Goal: Transaction & Acquisition: Purchase product/service

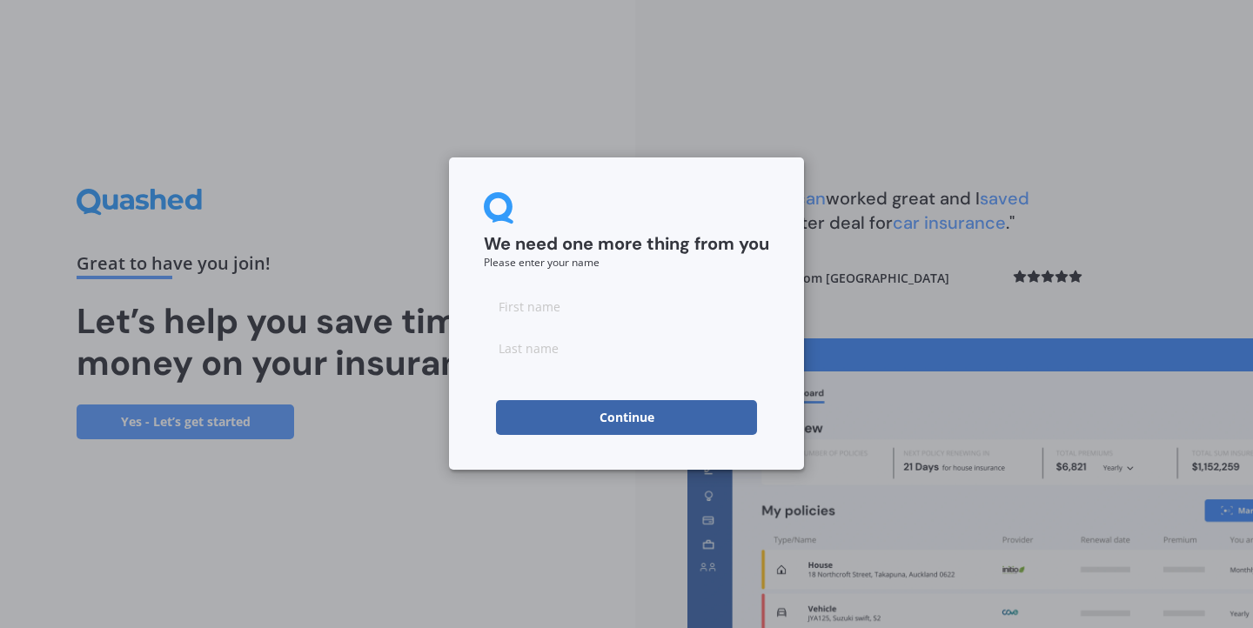
click at [584, 325] on div at bounding box center [626, 327] width 285 height 77
click at [586, 306] on input at bounding box center [626, 306] width 285 height 35
click at [535, 306] on input at bounding box center [626, 306] width 285 height 35
type input "Karen"
click at [529, 352] on input at bounding box center [626, 348] width 285 height 35
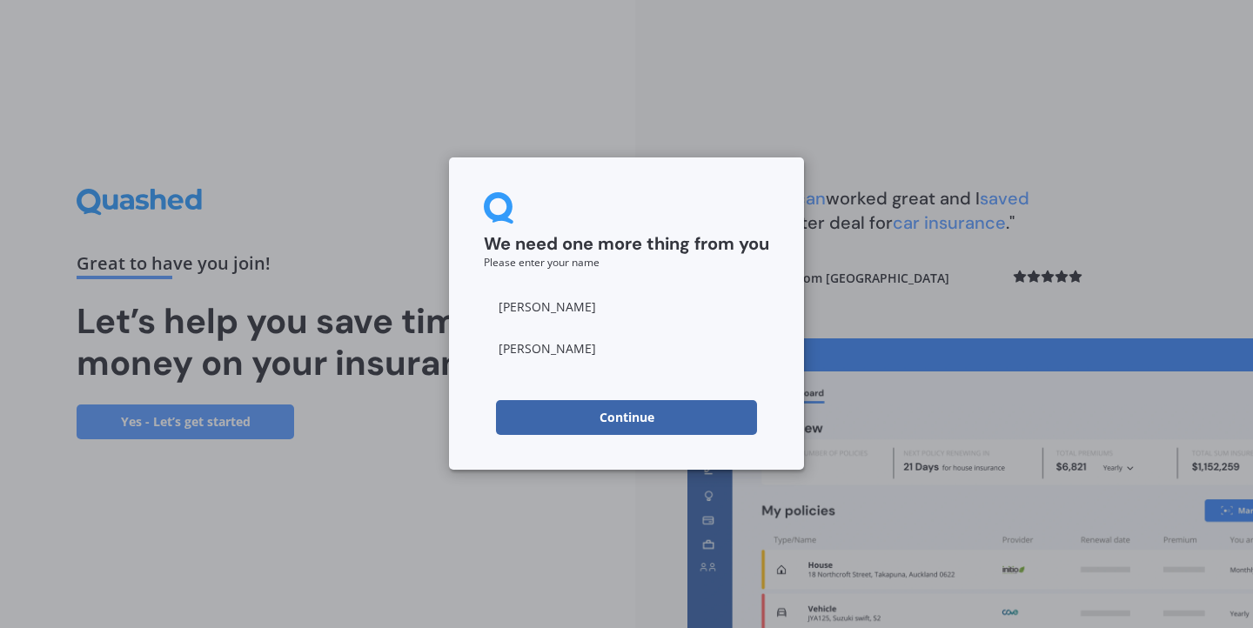
type input "Wyatt"
click at [446, 427] on div "We need one more thing from you Please enter your name Karen Wyatt Continue" at bounding box center [626, 314] width 1253 height 628
click at [592, 415] on button "Continue" at bounding box center [626, 417] width 261 height 35
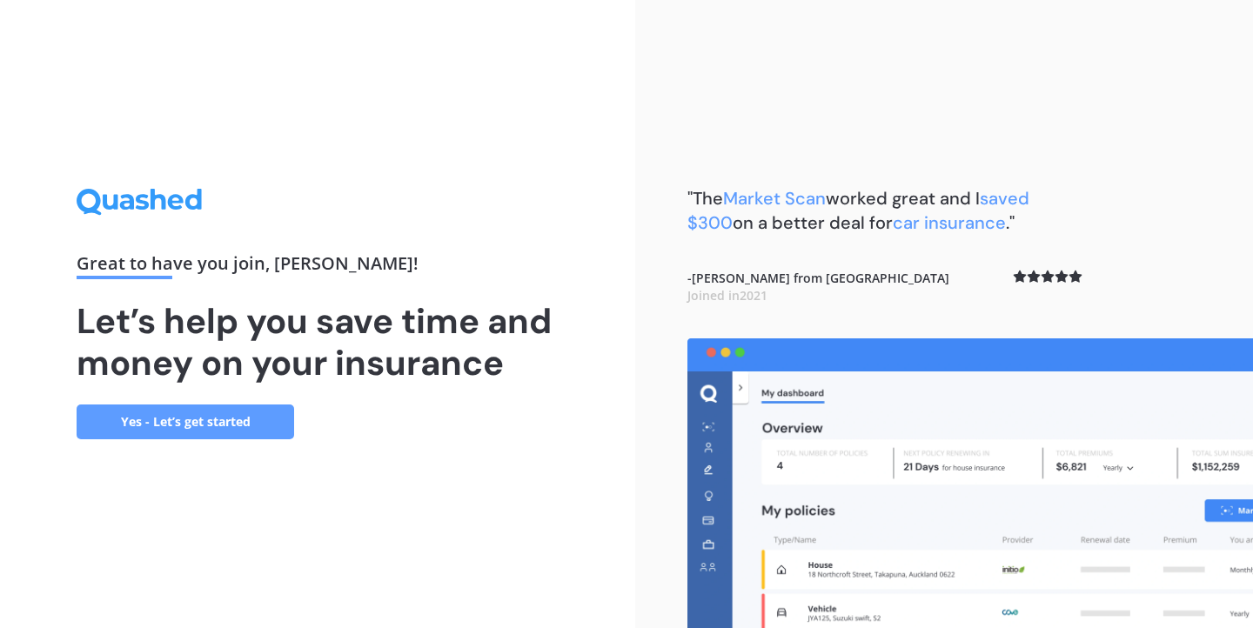
click at [178, 430] on link "Yes - Let’s get started" at bounding box center [186, 422] width 218 height 35
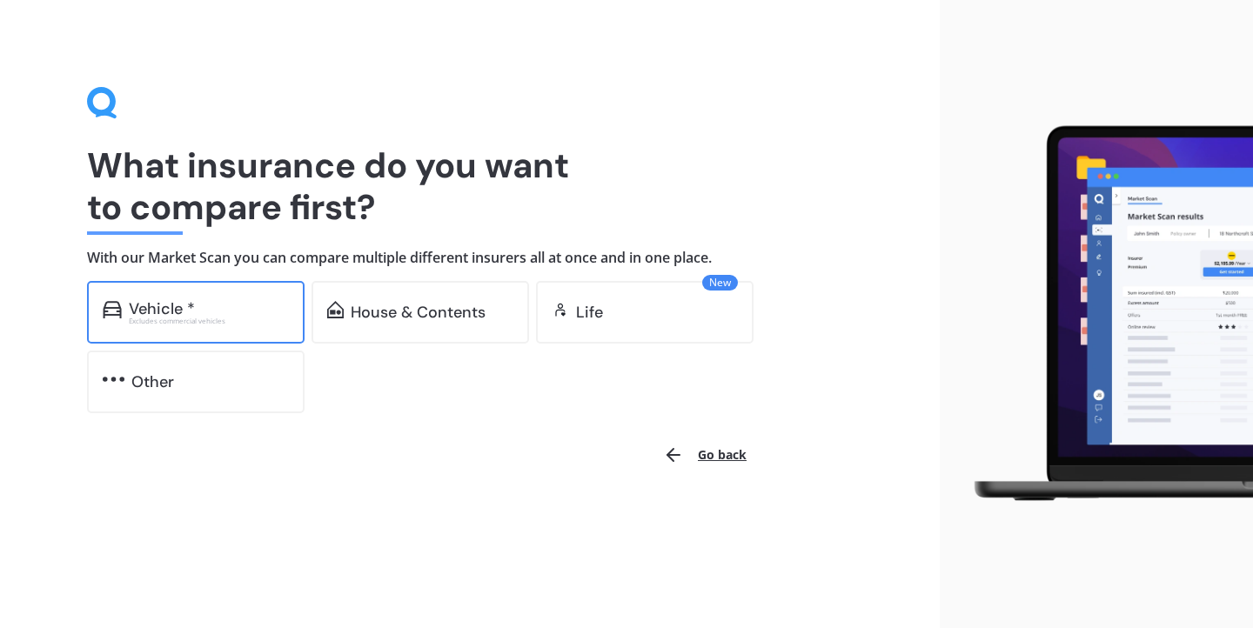
click at [164, 301] on div "Vehicle *" at bounding box center [162, 308] width 66 height 17
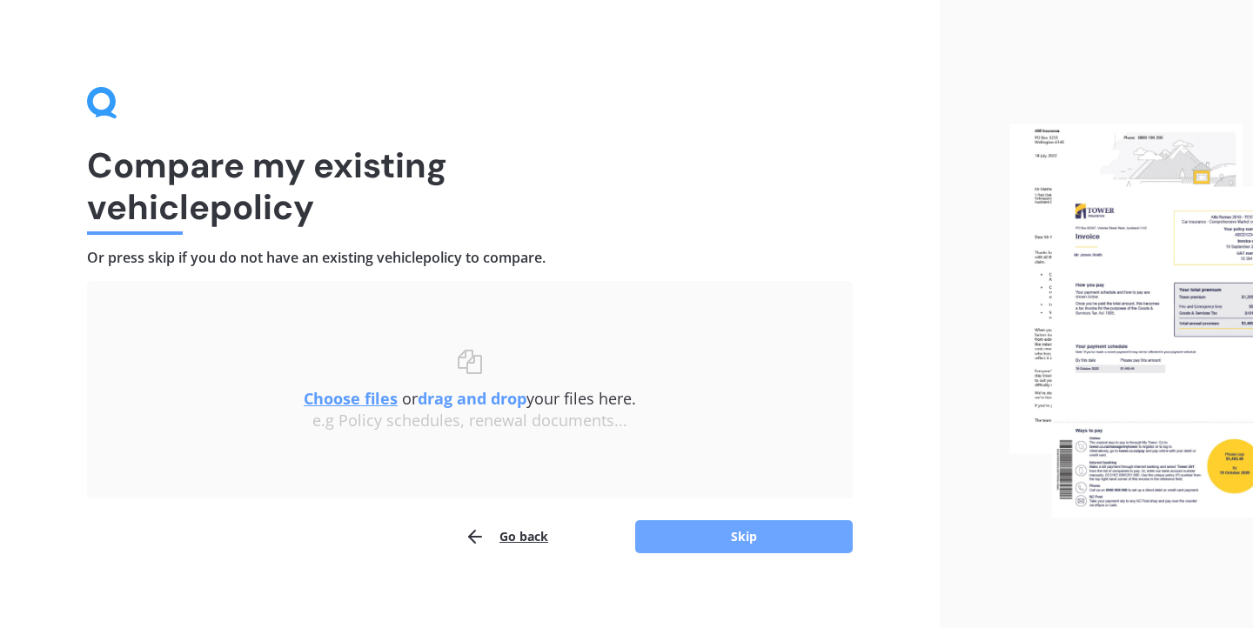
click at [693, 536] on button "Skip" at bounding box center [744, 536] width 218 height 33
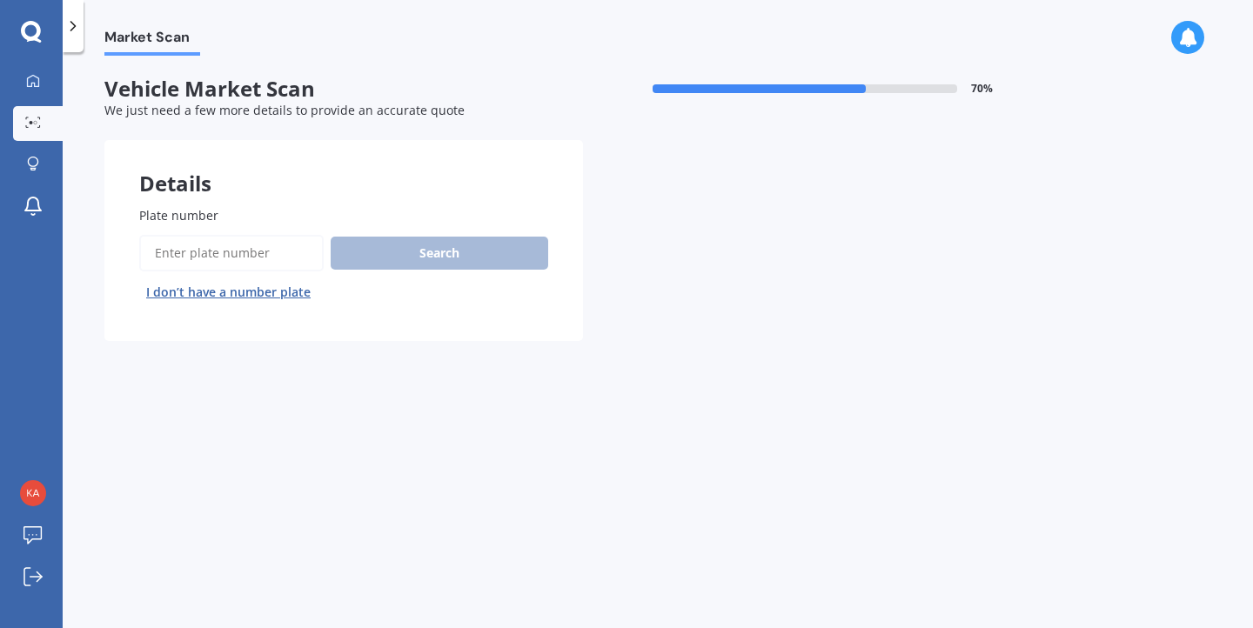
click at [222, 213] on label "Plate number" at bounding box center [340, 215] width 402 height 18
click at [222, 235] on input "Plate number" at bounding box center [231, 253] width 184 height 37
type input "MMR728"
click at [439, 258] on button "Search" at bounding box center [440, 253] width 218 height 33
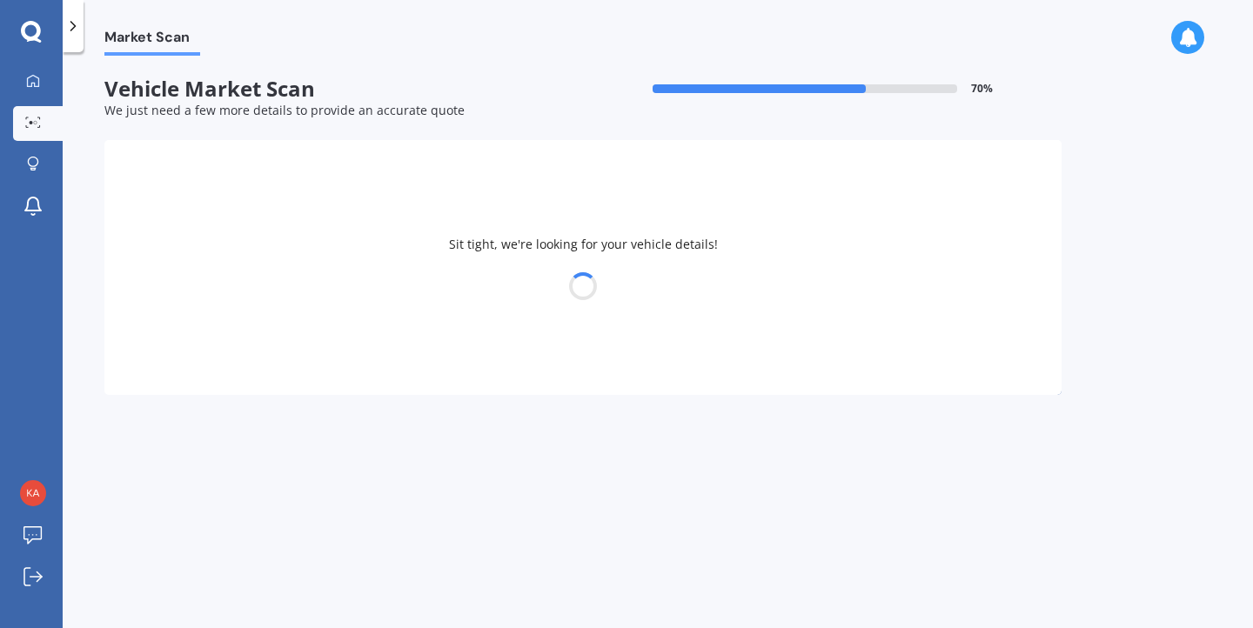
select select "TOYOTA"
select select "FORTUNER"
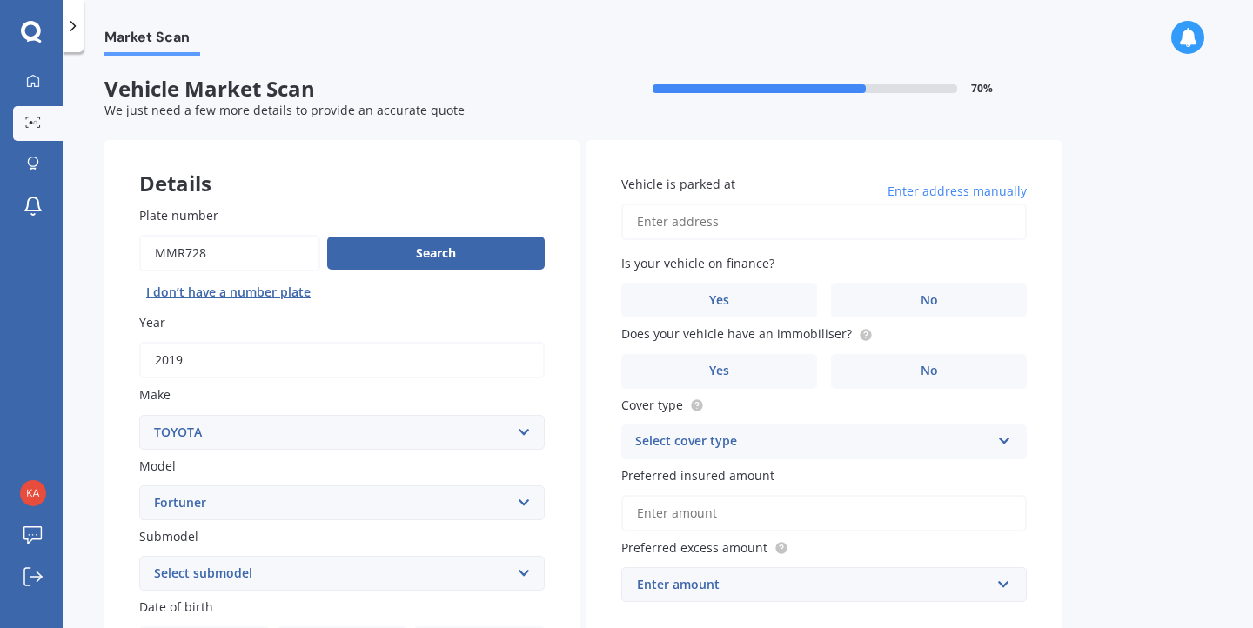
click at [172, 253] on input "Plate number" at bounding box center [229, 253] width 181 height 37
type input "MRR728"
click at [402, 253] on button "Search" at bounding box center [436, 253] width 218 height 33
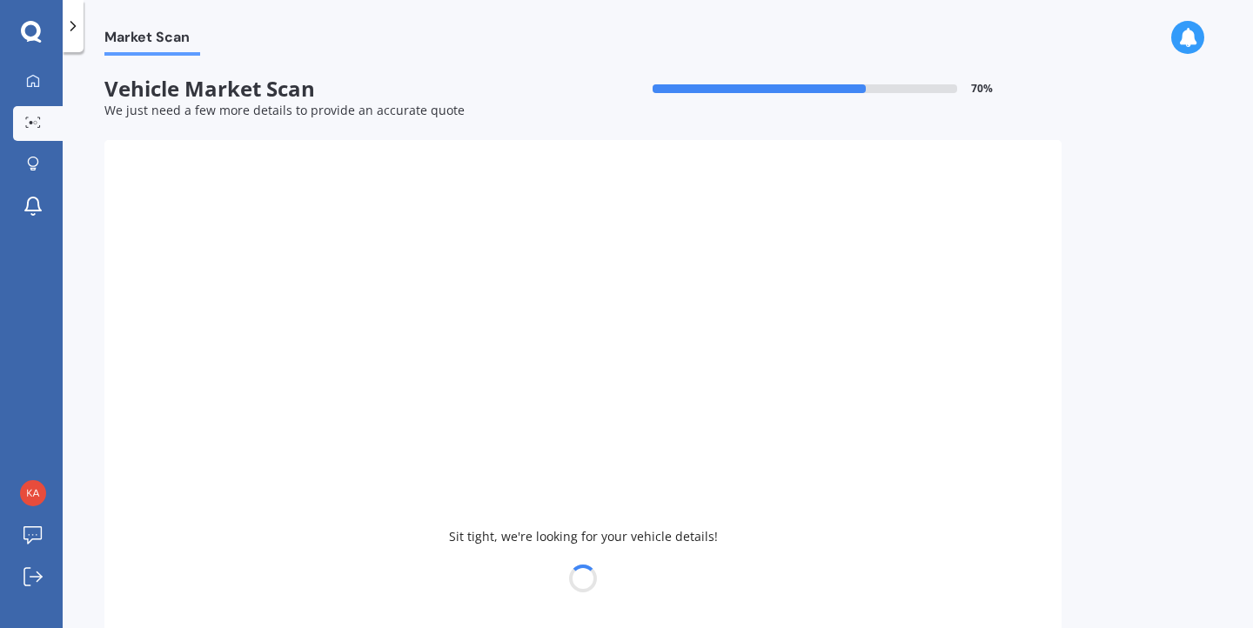
type input "2020"
select select "HONDA"
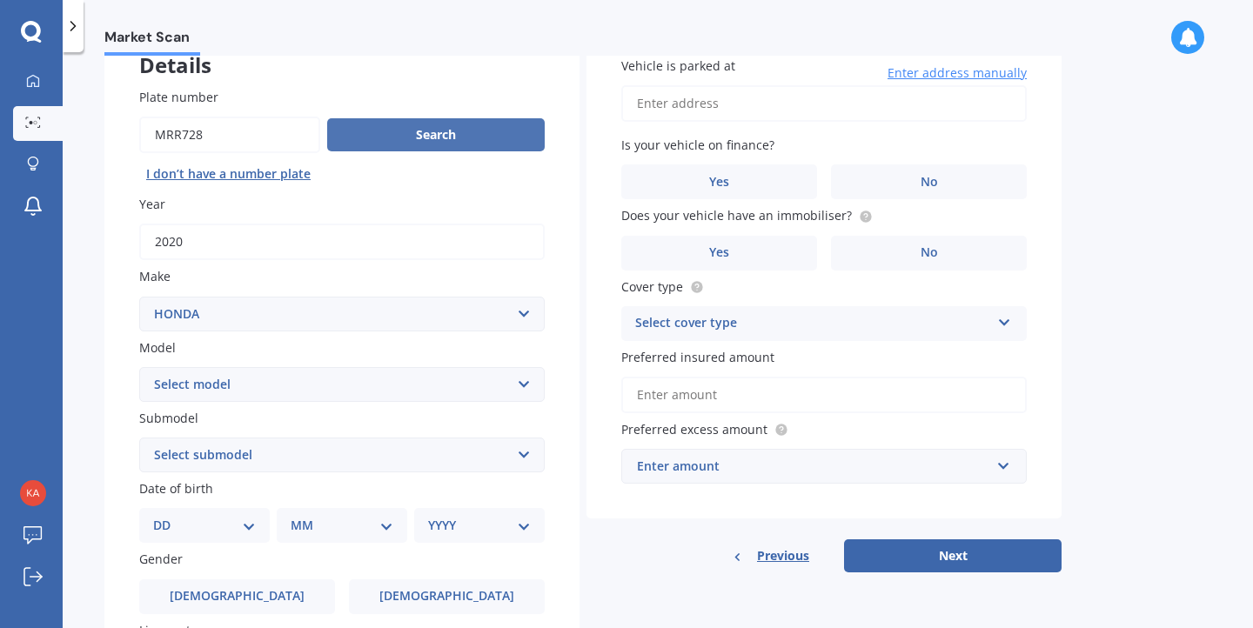
scroll to position [129, 0]
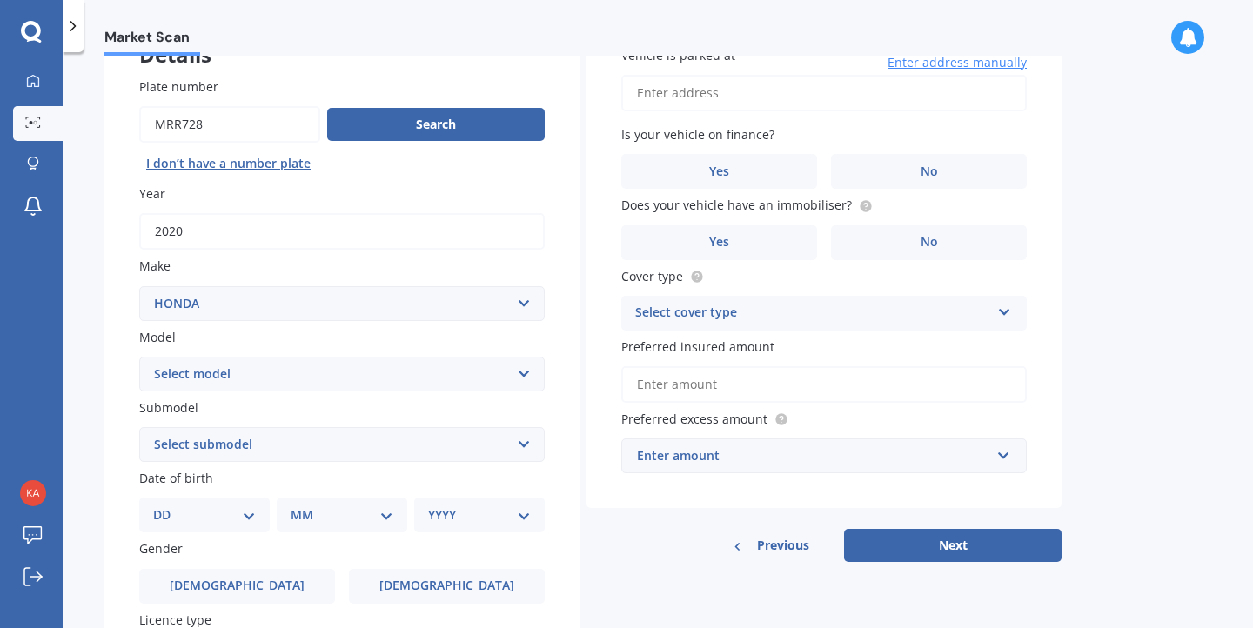
click at [376, 378] on select "Select model Accord Acty Acura Airwave Ascot Avancier Beat Capa City Civic Conc…" at bounding box center [341, 374] width 405 height 35
select select "CR-V"
click at [139, 358] on select "Select model Accord Acty Acura Airwave Ascot Avancier Beat Capa City Civic Conc…" at bounding box center [341, 374] width 405 height 35
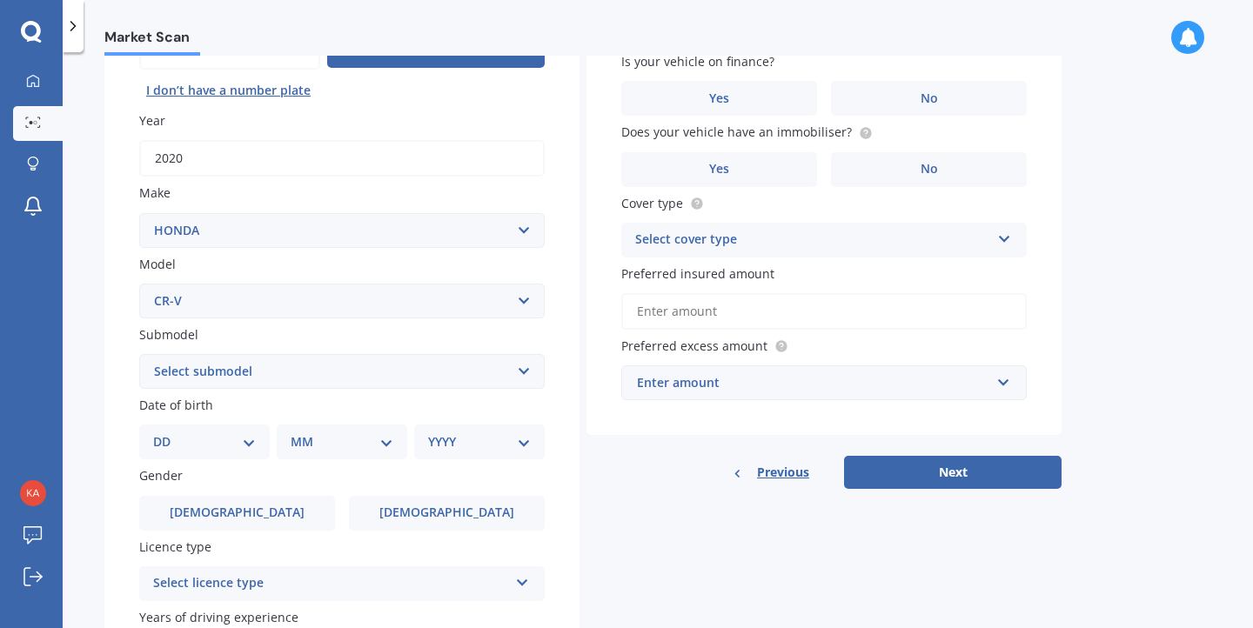
click at [245, 444] on select "DD 01 02 03 04 05 06 07 08 09 10 11 12 13 14 15 16 17 18 19 20 21 22 23 24 25 2…" at bounding box center [204, 441] width 103 height 19
select select "05"
click at [167, 435] on select "DD 01 02 03 04 05 06 07 08 09 10 11 12 13 14 15 16 17 18 19 20 21 22 23 24 25 2…" at bounding box center [204, 441] width 103 height 19
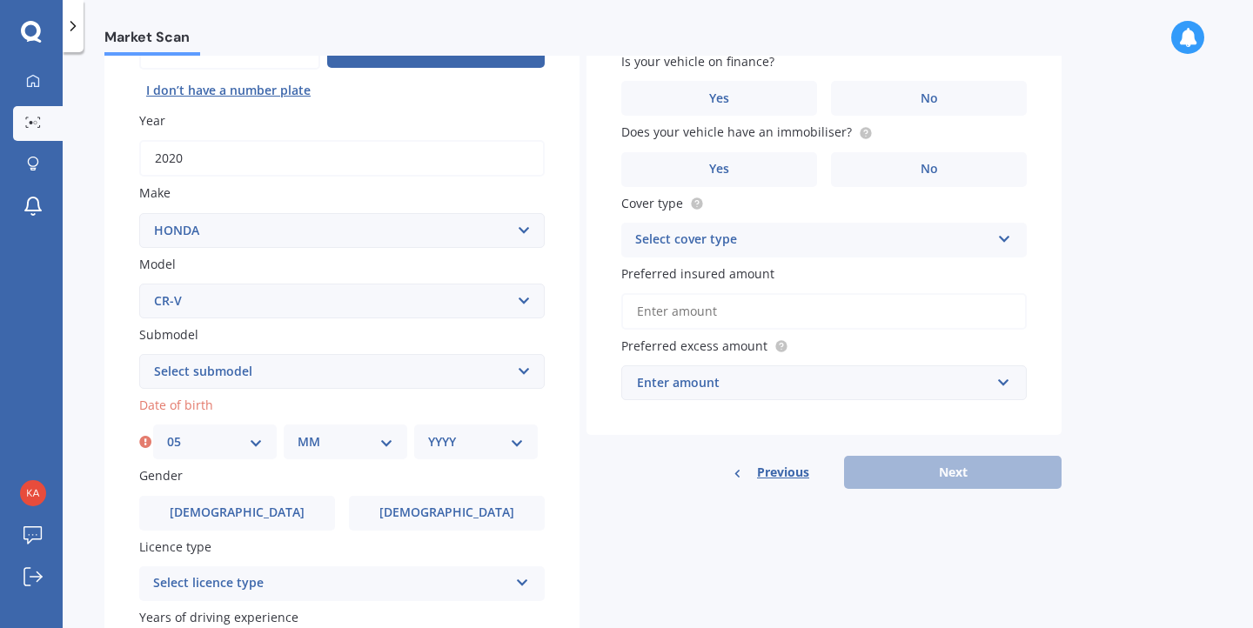
click at [323, 459] on div "MM 01 02 03 04 05 06 07 08 09 10 11 12" at bounding box center [346, 442] width 124 height 35
click at [330, 451] on select "MM 01 02 03 04 05 06 07 08 09 10 11 12" at bounding box center [346, 441] width 96 height 19
select select "06"
click at [298, 435] on select "MM 01 02 03 04 05 06 07 08 09 10 11 12" at bounding box center [346, 441] width 96 height 19
click at [483, 446] on select "YYYY 2025 2024 2023 2022 2021 2020 2019 2018 2017 2016 2015 2014 2013 2012 2011…" at bounding box center [476, 441] width 96 height 19
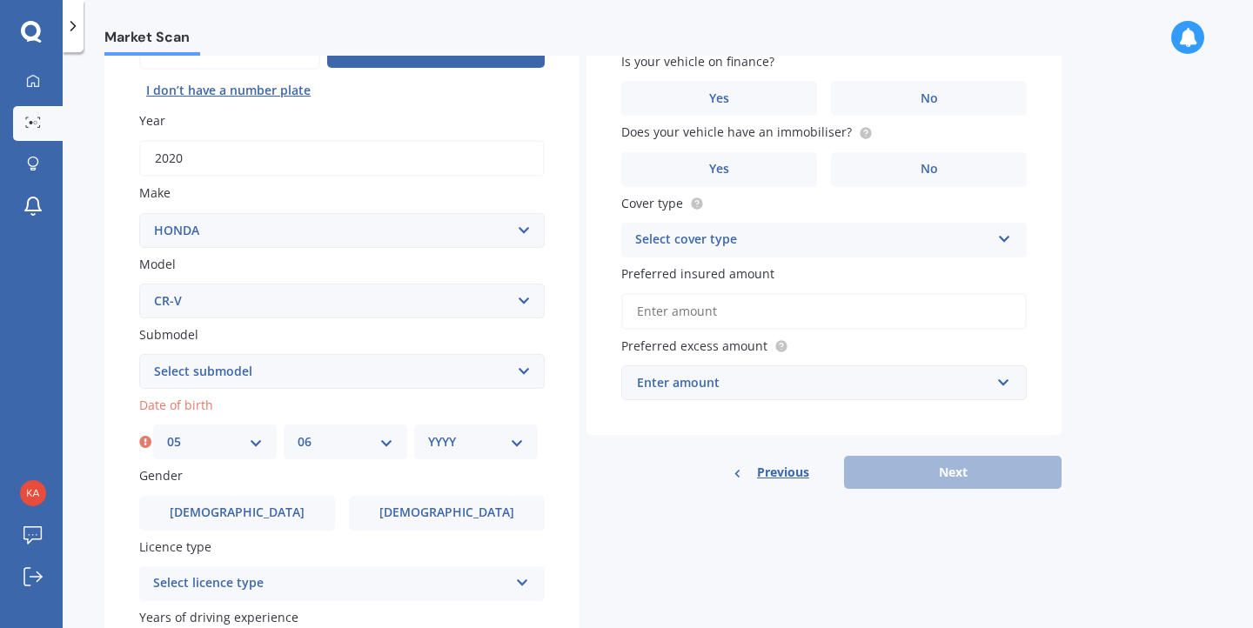
click at [248, 441] on select "DD 01 02 03 04 05 06 07 08 09 10 11 12 13 14 15 16 17 18 19 20 21 22 23 24 25 2…" at bounding box center [215, 441] width 96 height 19
select select "03"
click at [167, 435] on select "DD 01 02 03 04 05 06 07 08 09 10 11 12 13 14 15 16 17 18 19 20 21 22 23 24 25 2…" at bounding box center [215, 441] width 96 height 19
click at [321, 445] on select "MM 01 02 03 04 05 06 07 08 09 10 11 12" at bounding box center [346, 441] width 96 height 19
select select "05"
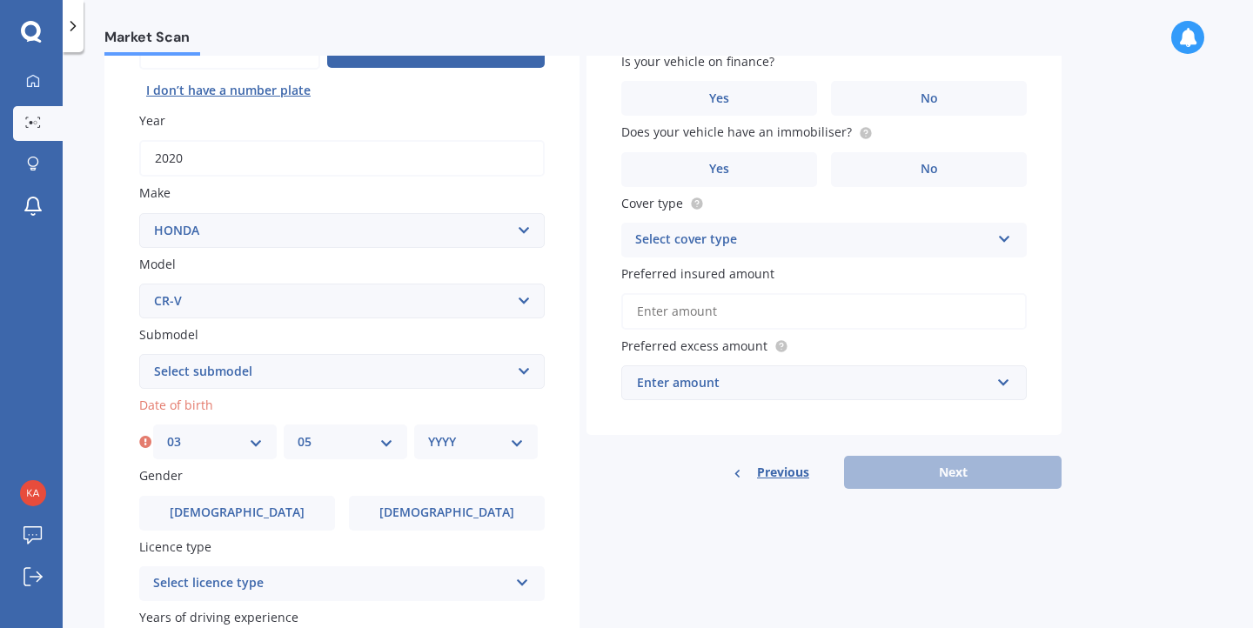
click at [298, 435] on select "MM 01 02 03 04 05 06 07 08 09 10 11 12" at bounding box center [346, 441] width 96 height 19
click at [477, 448] on select "YYYY 2025 2024 2023 2022 2021 2020 2019 2018 2017 2016 2015 2014 2013 2012 2011…" at bounding box center [476, 441] width 96 height 19
select select "1973"
click at [428, 435] on select "YYYY 2025 2024 2023 2022 2021 2020 2019 2018 2017 2016 2015 2014 2013 2012 2011…" at bounding box center [476, 441] width 96 height 19
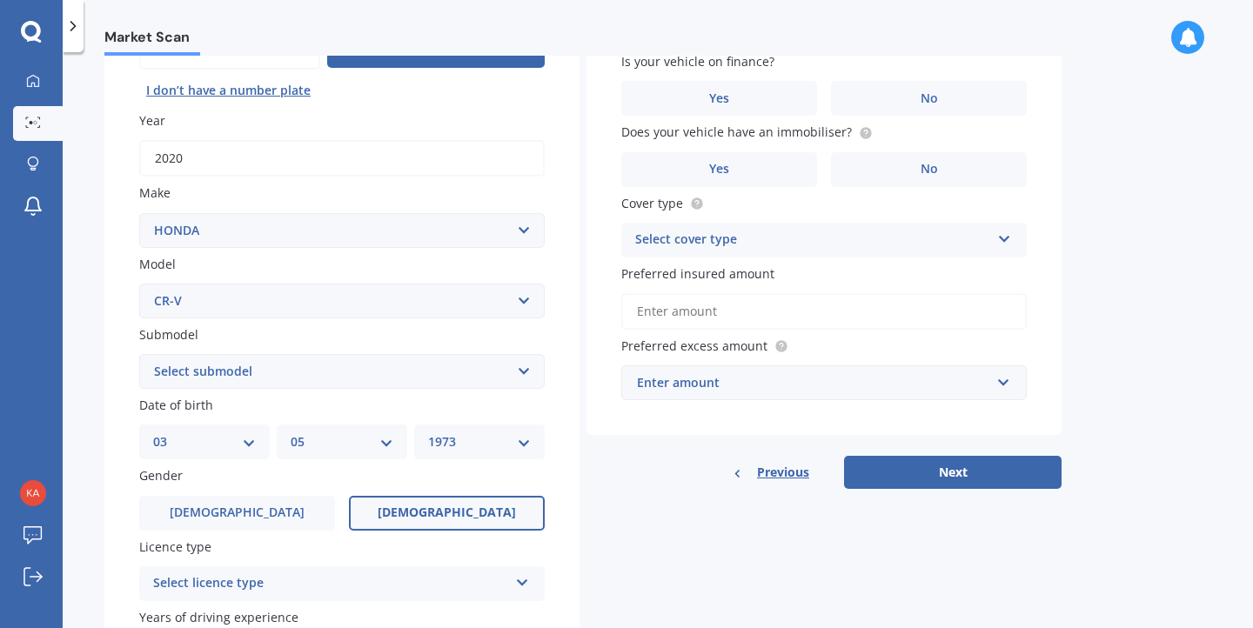
click at [401, 511] on label "[DEMOGRAPHIC_DATA]" at bounding box center [447, 513] width 196 height 35
click at [0, 0] on input "[DEMOGRAPHIC_DATA]" at bounding box center [0, 0] width 0 height 0
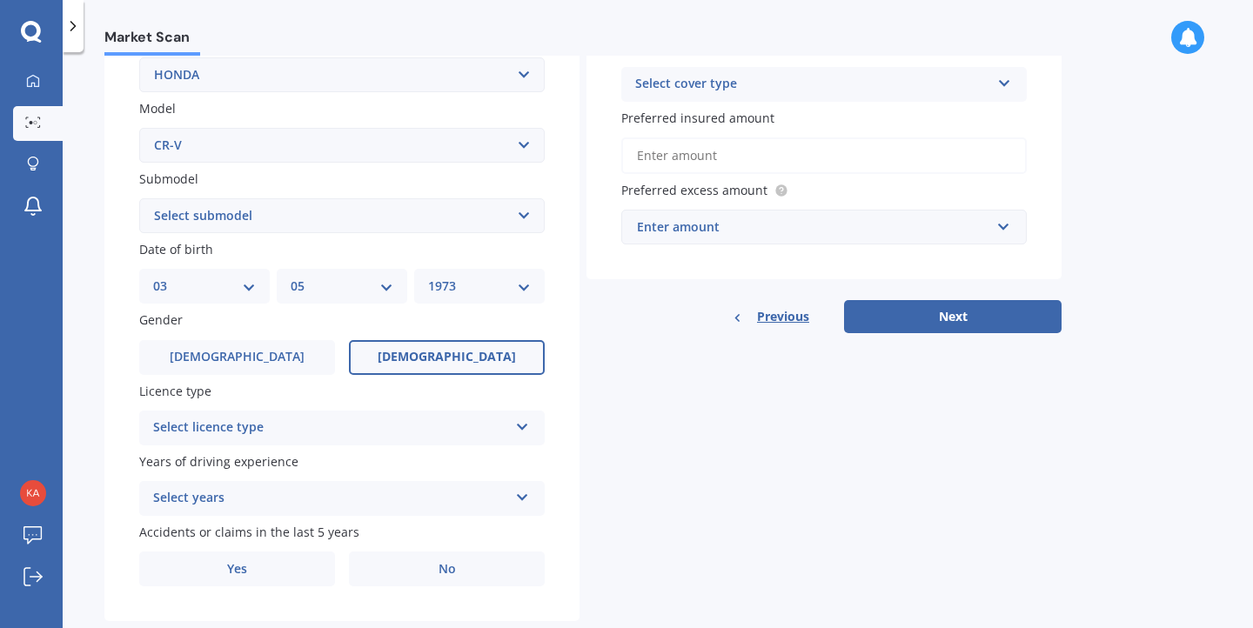
scroll to position [358, 0]
click at [415, 430] on div "Select licence type" at bounding box center [330, 427] width 355 height 21
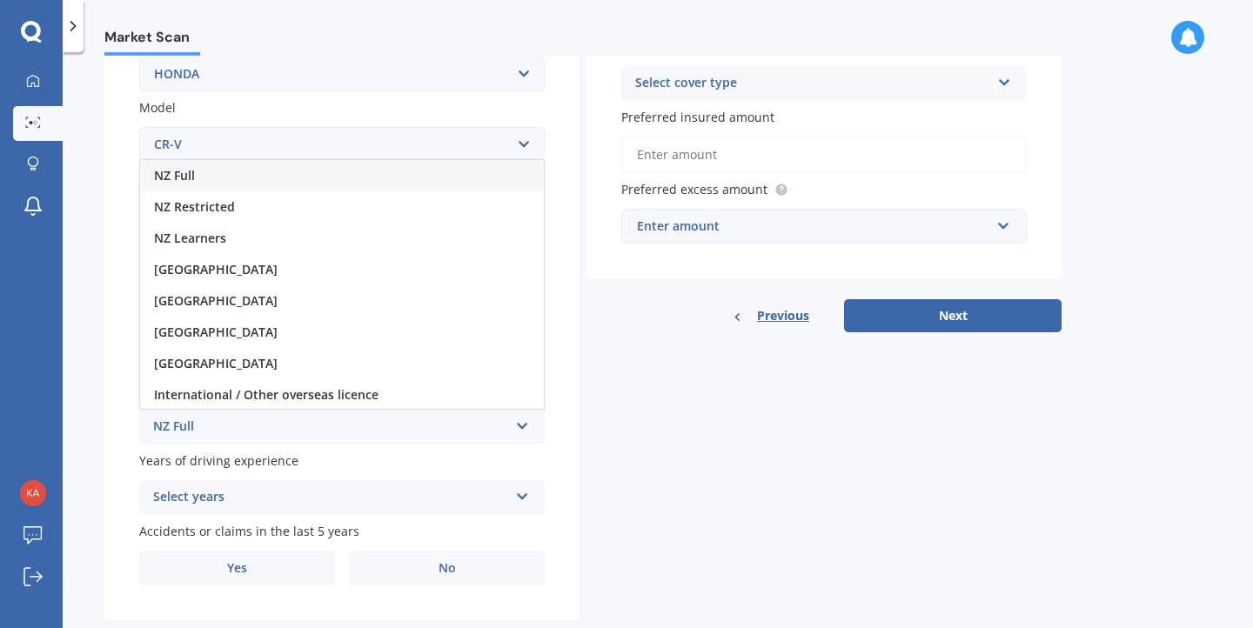
click at [371, 179] on div "NZ Full" at bounding box center [342, 175] width 404 height 31
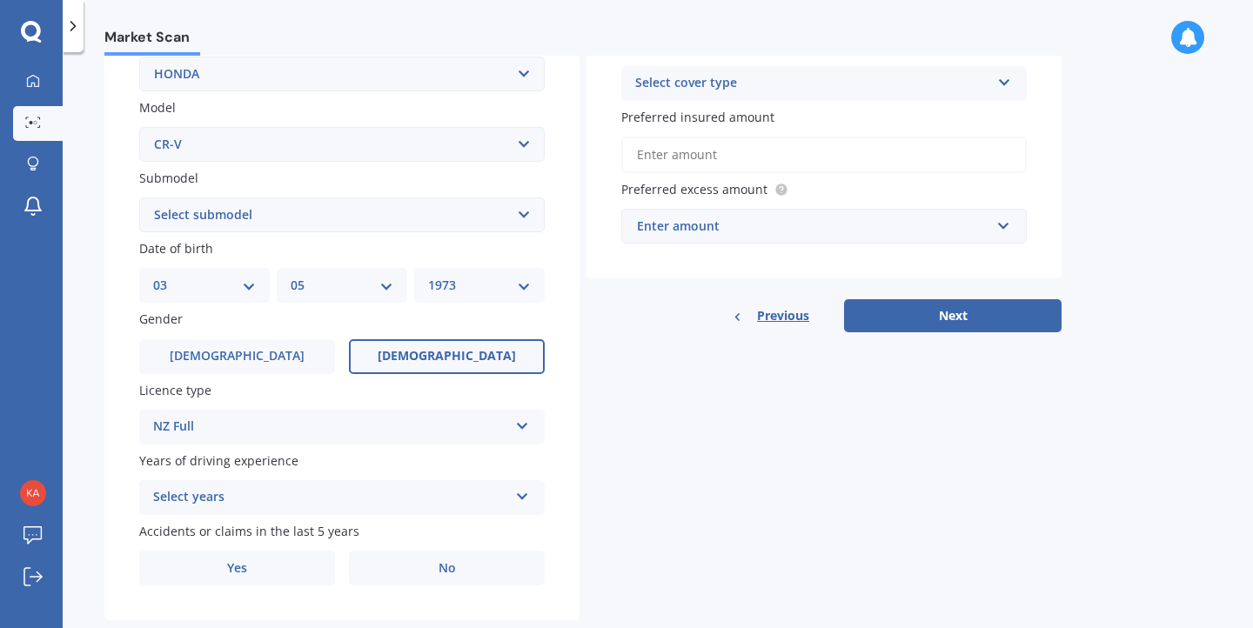
click at [379, 505] on div "Select years" at bounding box center [330, 497] width 355 height 21
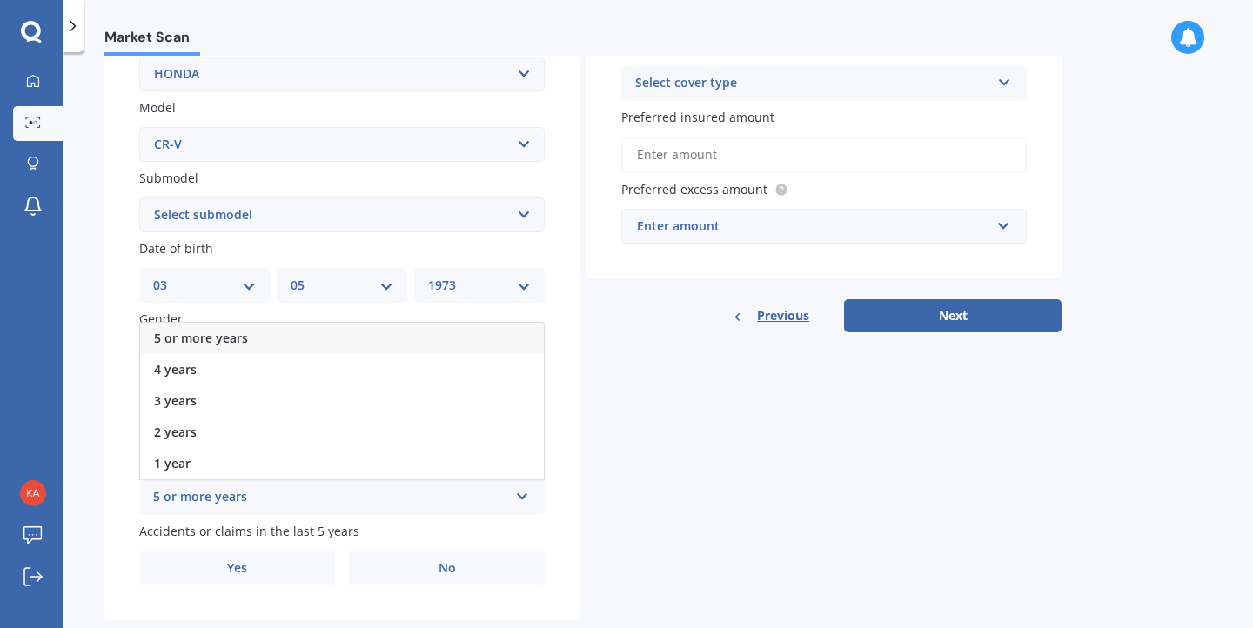
click at [365, 348] on div "5 or more years" at bounding box center [342, 338] width 404 height 31
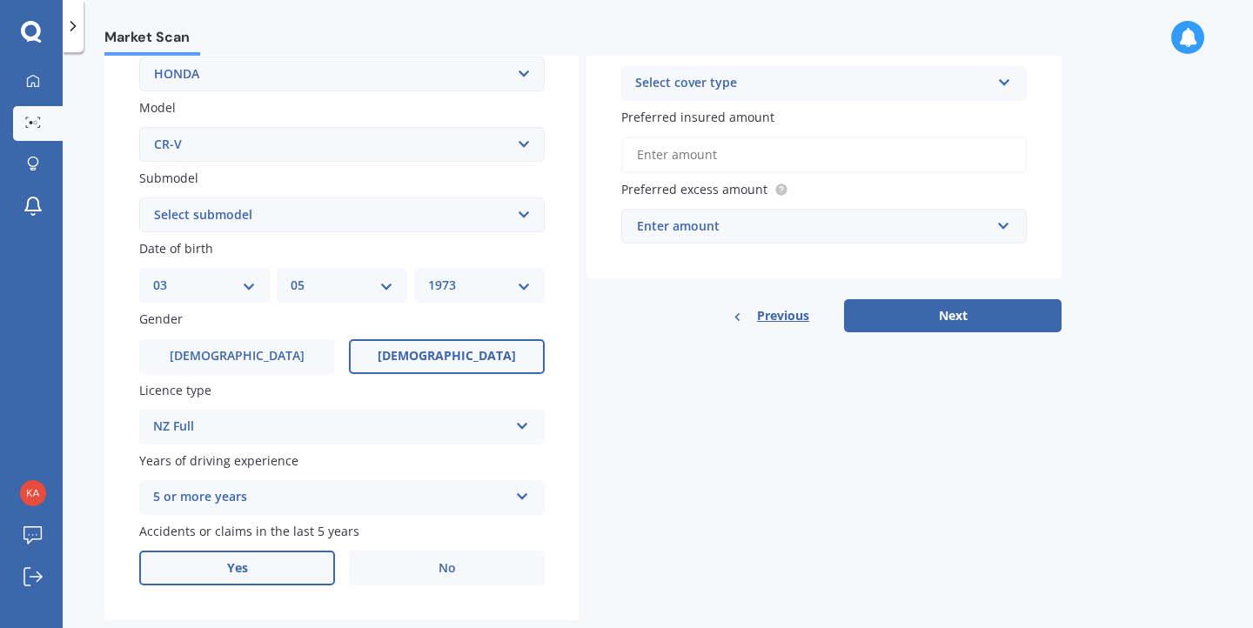
click at [262, 575] on label "Yes" at bounding box center [237, 568] width 196 height 35
click at [0, 0] on input "Yes" at bounding box center [0, 0] width 0 height 0
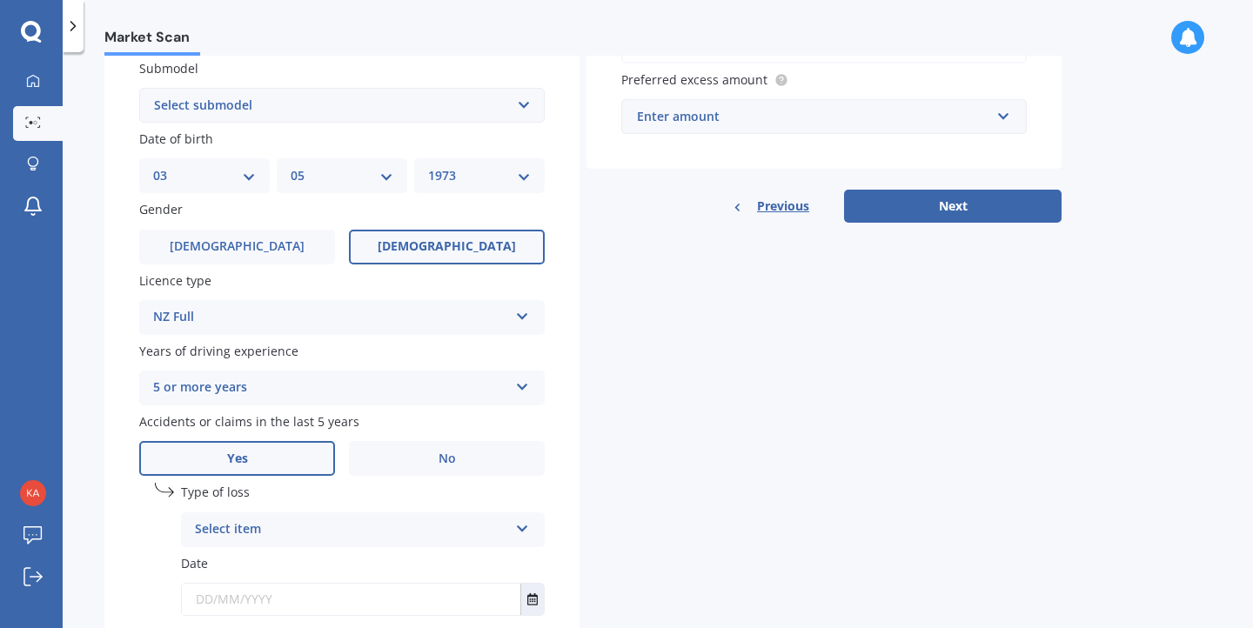
scroll to position [474, 0]
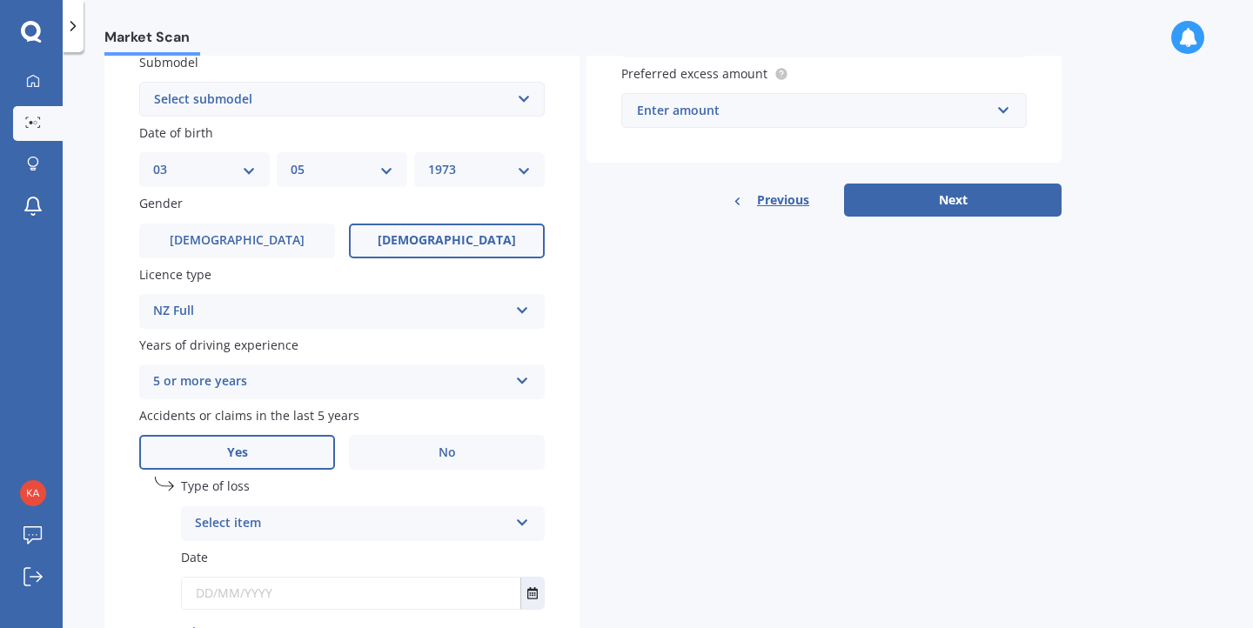
click at [265, 519] on div "Select item" at bounding box center [351, 523] width 313 height 21
click at [271, 564] on span "At fault accident" at bounding box center [245, 557] width 98 height 17
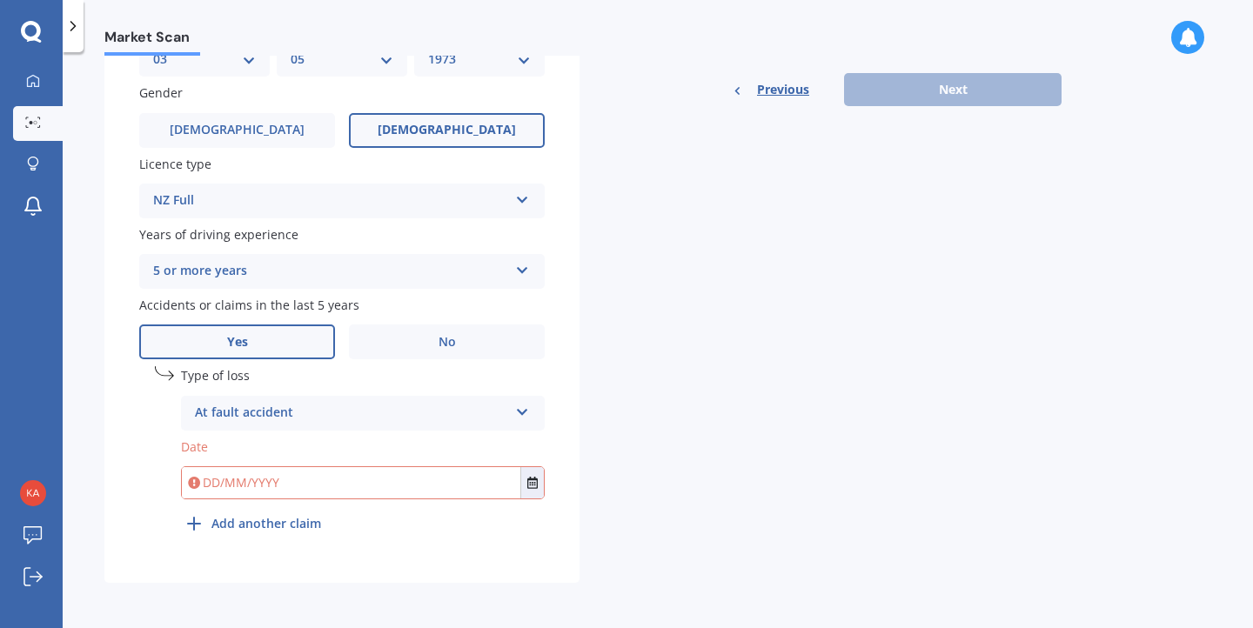
scroll to position [589, 0]
click at [291, 485] on input "text" at bounding box center [351, 482] width 338 height 31
click at [534, 483] on icon "Select date" at bounding box center [532, 483] width 10 height 12
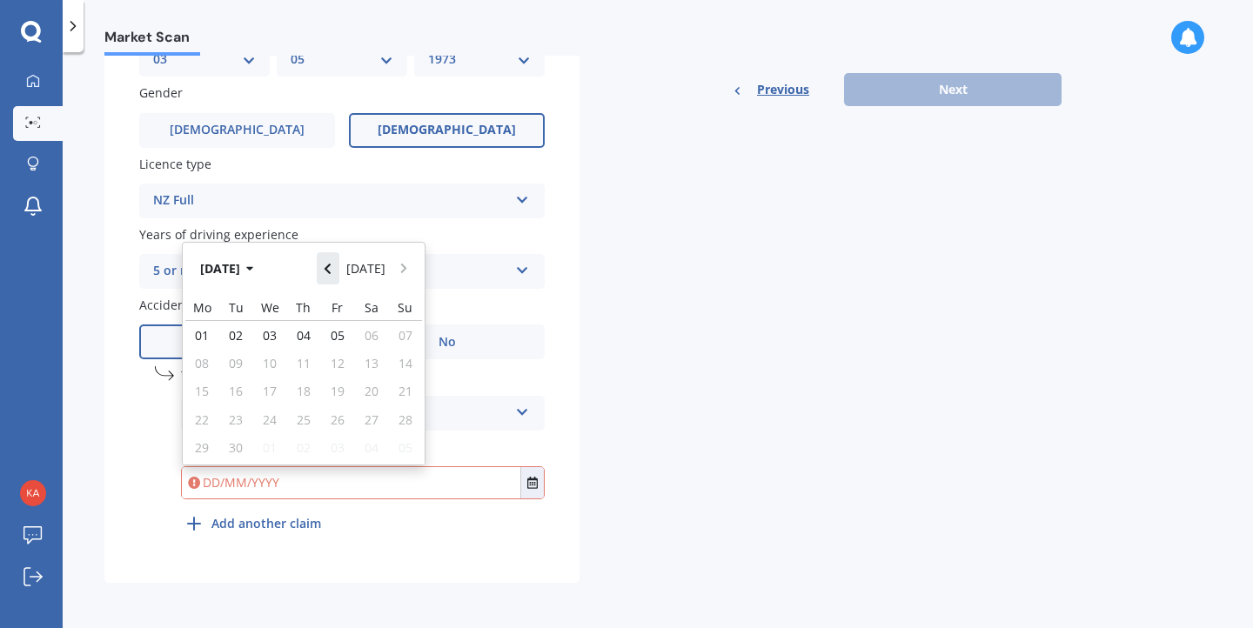
click at [331, 266] on icon "Navigate back" at bounding box center [328, 269] width 6 height 10
click at [239, 266] on button "Jul 2025" at bounding box center [229, 267] width 75 height 31
click at [242, 271] on button "2025" at bounding box center [223, 267] width 63 height 31
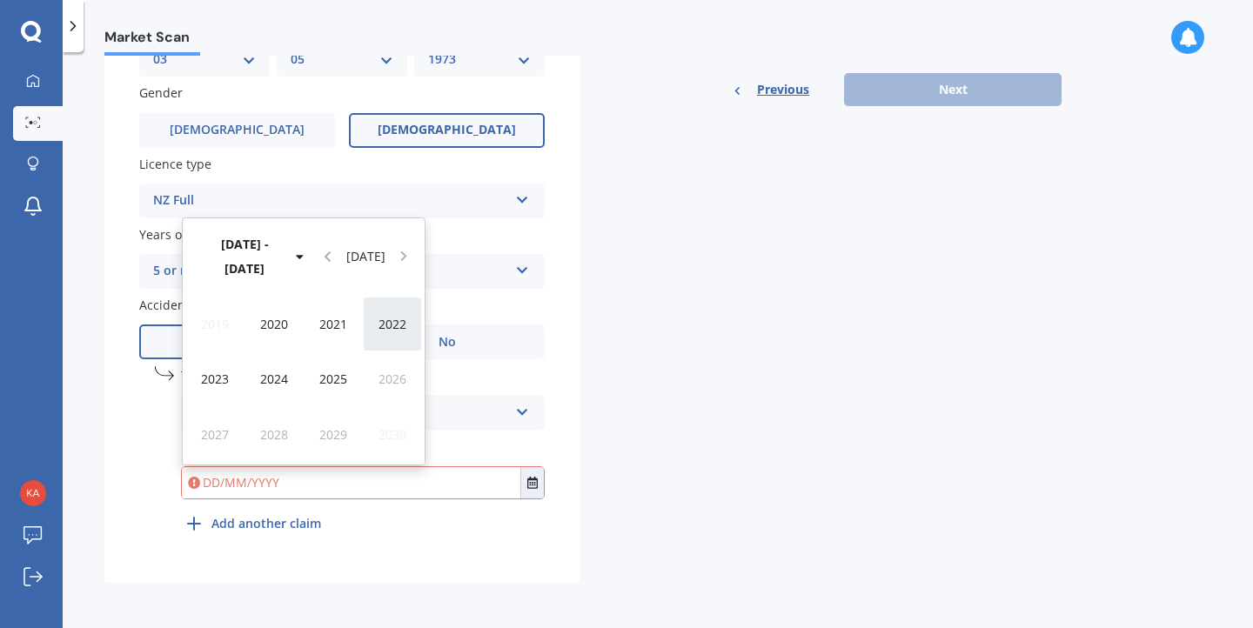
click at [385, 331] on span "2022" at bounding box center [393, 324] width 28 height 17
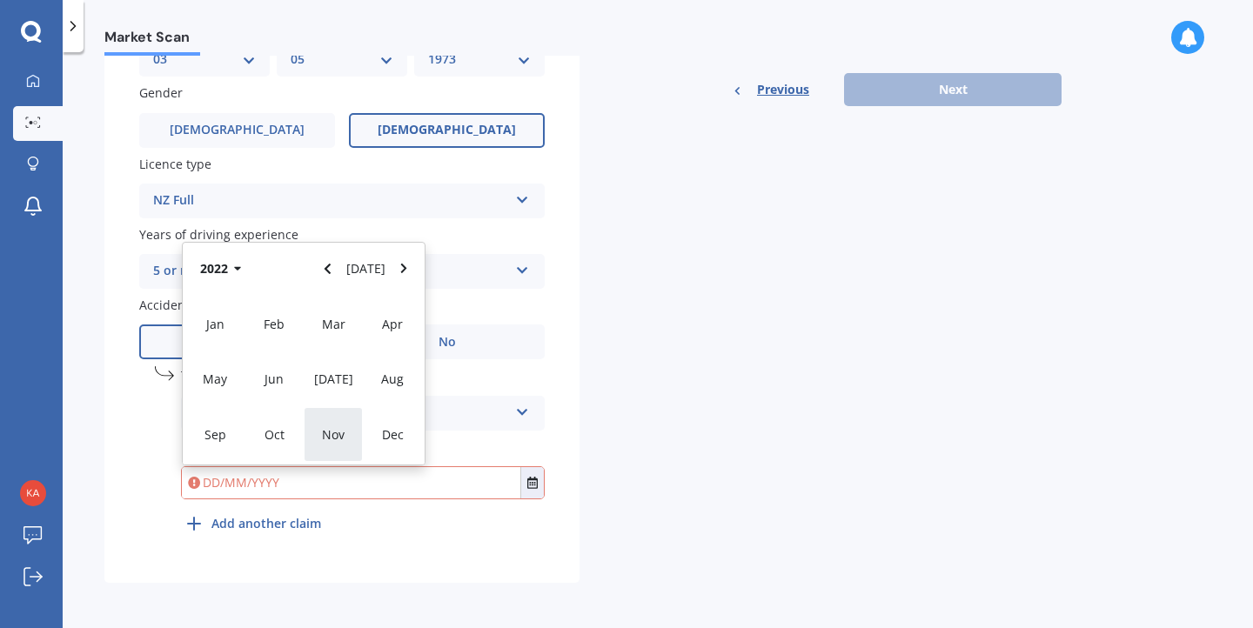
click at [325, 436] on span "Nov" at bounding box center [333, 434] width 23 height 17
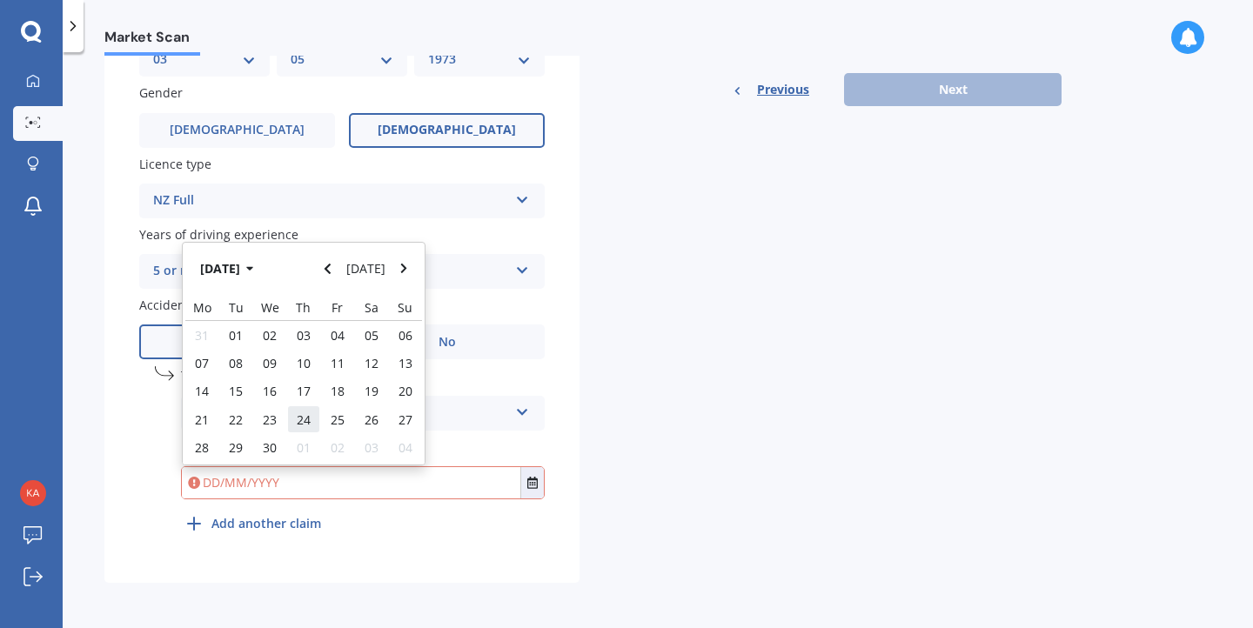
click at [306, 418] on span "24" at bounding box center [304, 420] width 14 height 17
type input "24/11/2022"
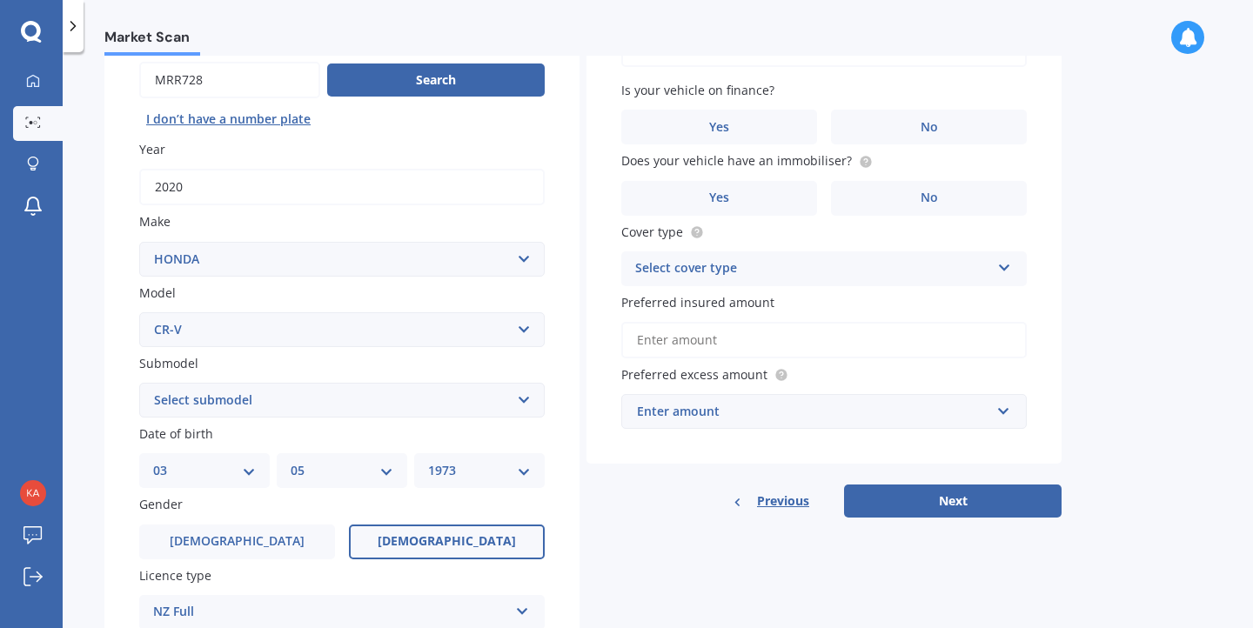
scroll to position [0, 0]
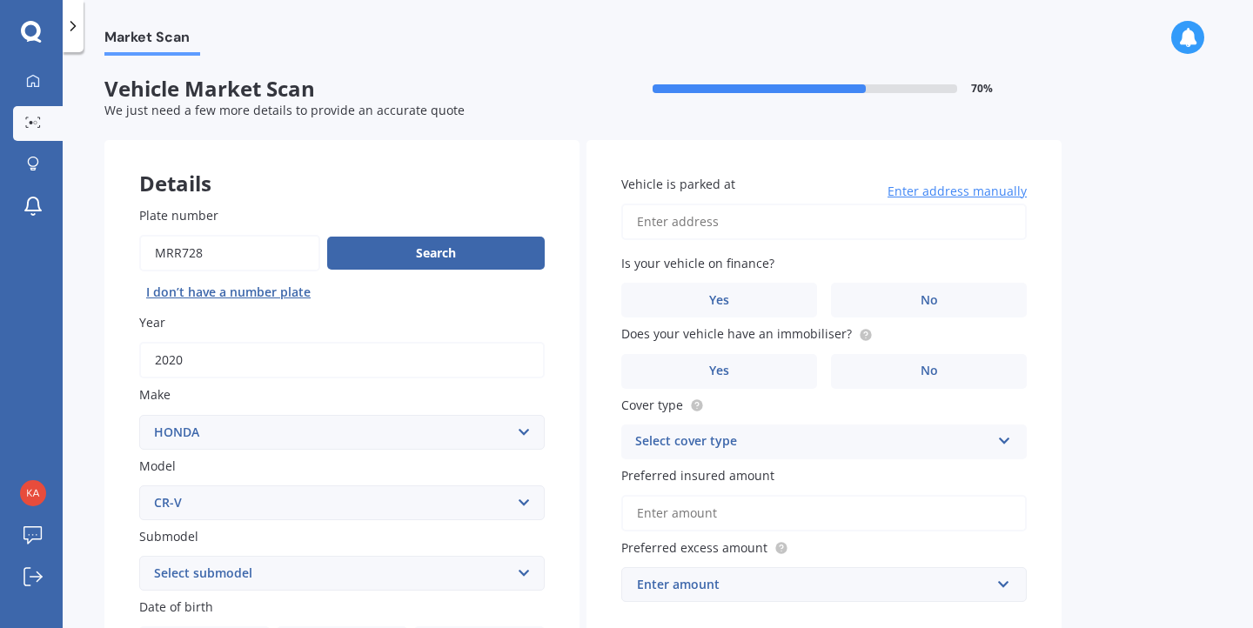
click at [746, 219] on input "Vehicle is parked at" at bounding box center [823, 222] width 405 height 37
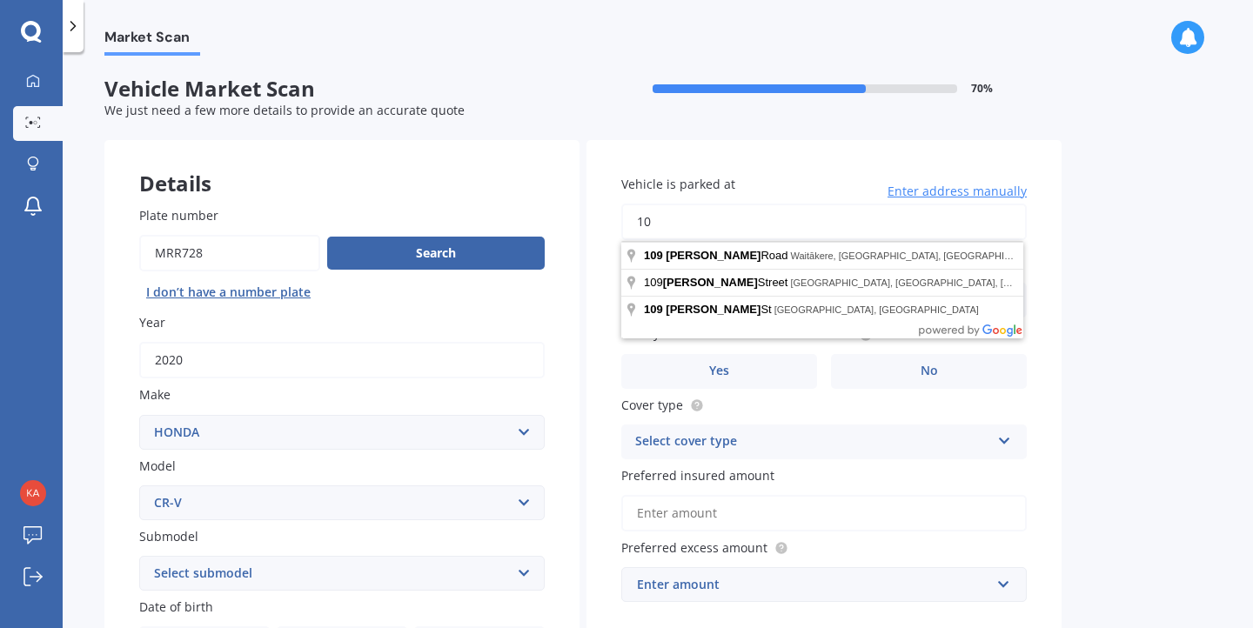
type input "1"
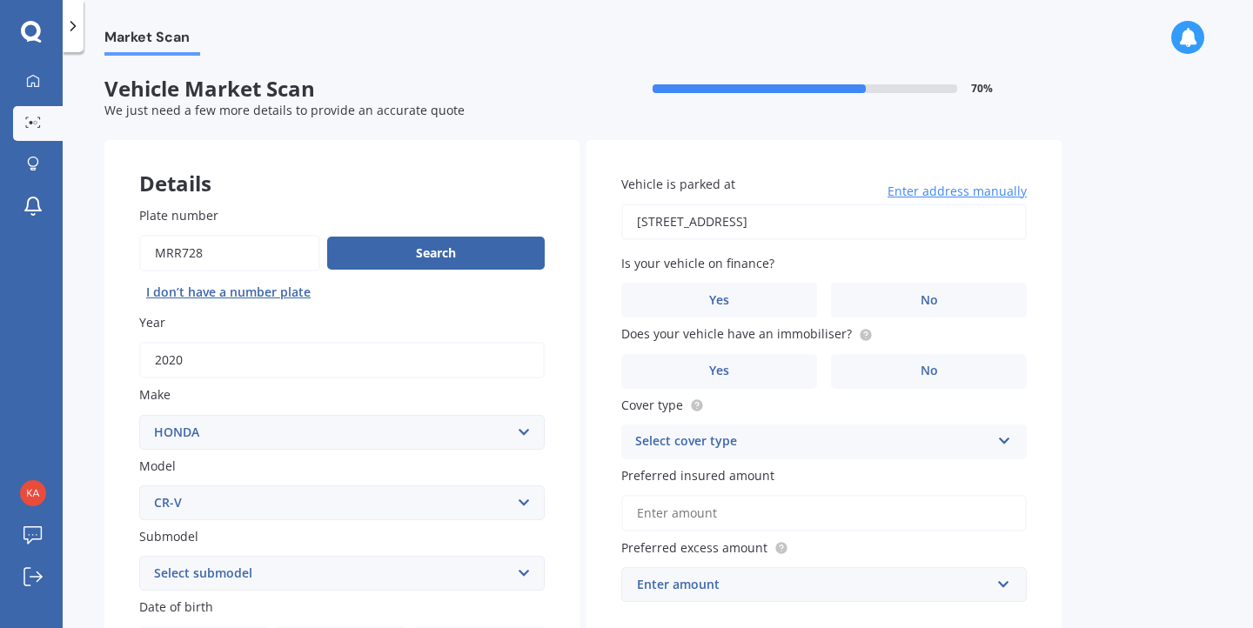
type input "231 Wairere Road, Waitākere, Auckland 0782"
click at [900, 295] on label "No" at bounding box center [929, 300] width 196 height 35
click at [0, 0] on input "No" at bounding box center [0, 0] width 0 height 0
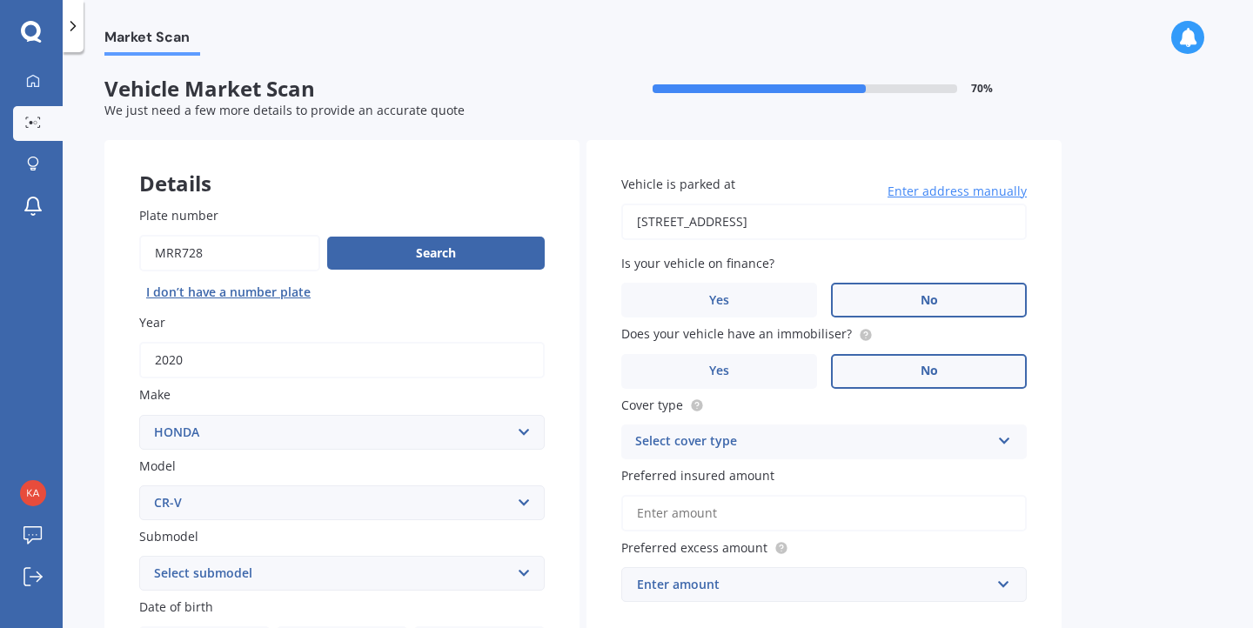
click at [921, 377] on span "No" at bounding box center [929, 371] width 17 height 15
click at [0, 0] on input "No" at bounding box center [0, 0] width 0 height 0
click at [777, 442] on div "Select cover type" at bounding box center [812, 442] width 355 height 21
click at [714, 478] on span "Comprehensive" at bounding box center [682, 475] width 92 height 17
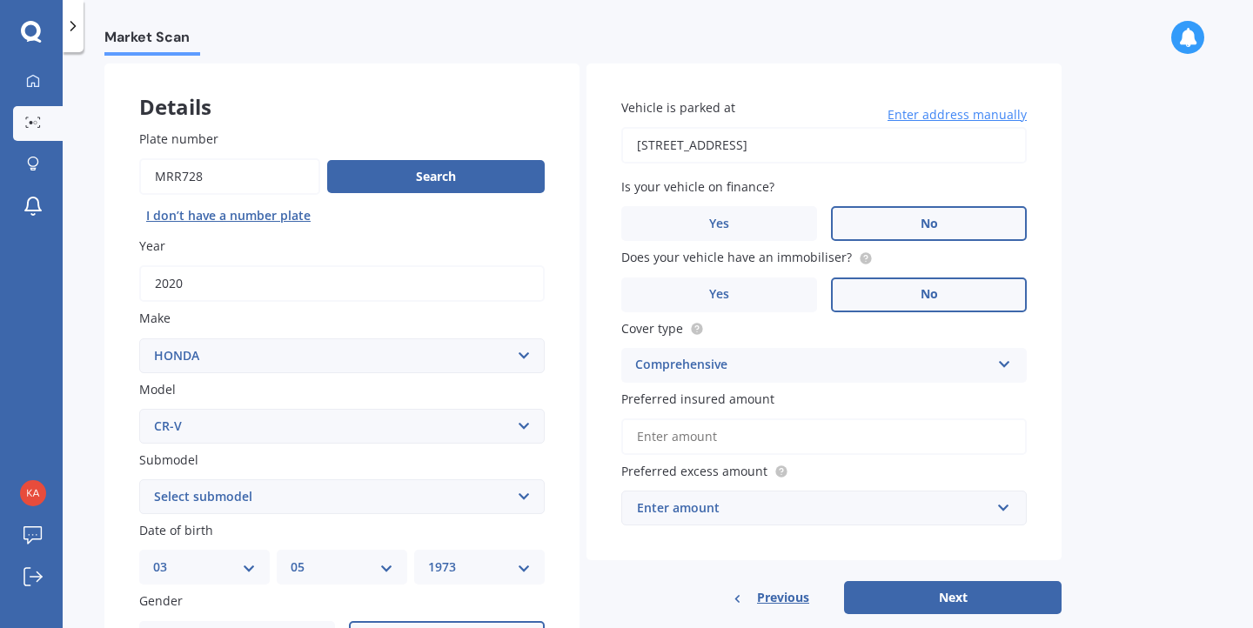
scroll to position [84, 0]
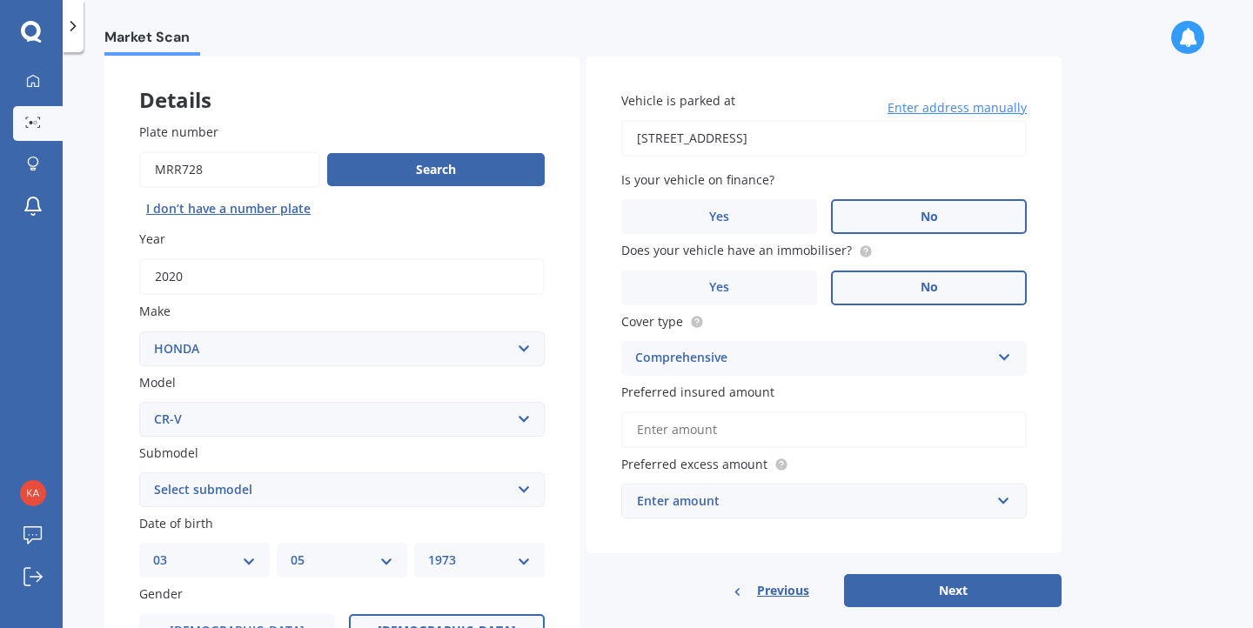
click at [703, 435] on input "Preferred insured amount" at bounding box center [823, 430] width 405 height 37
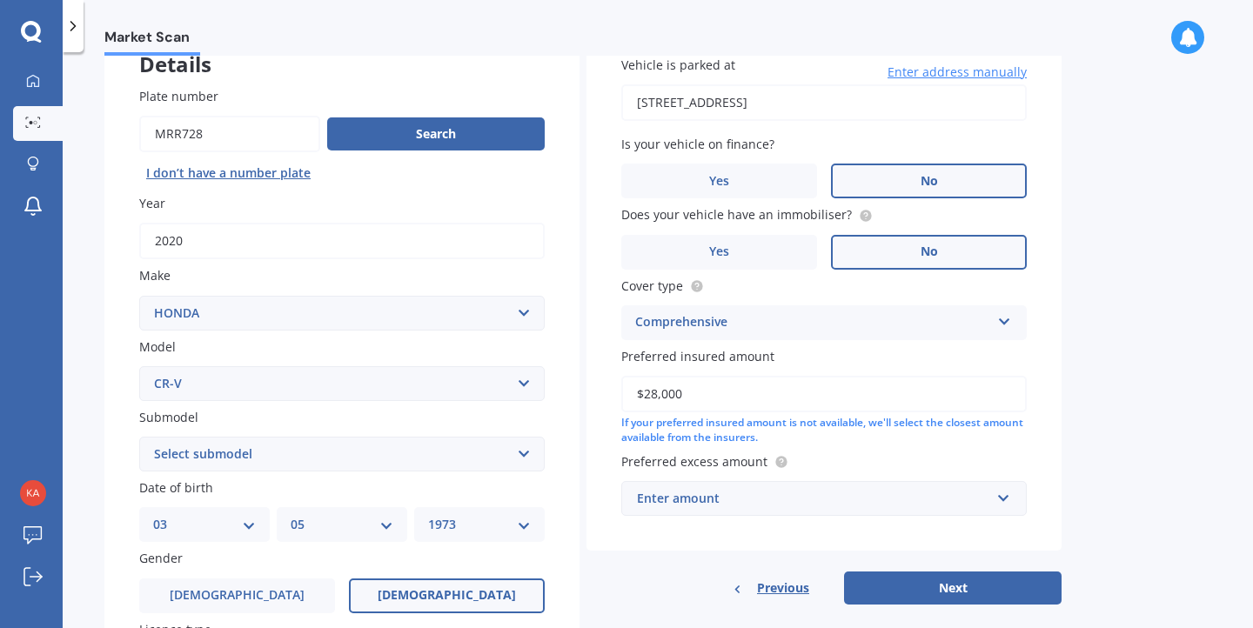
scroll to position [145, 0]
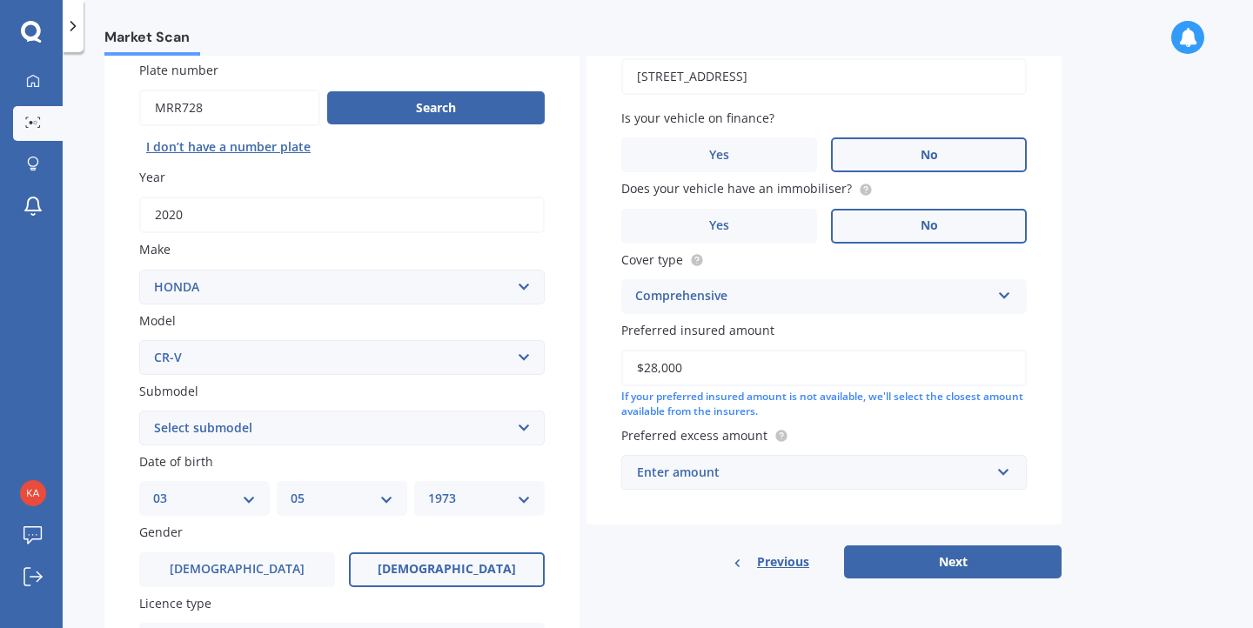
type input "$28,000"
click at [797, 480] on div "Enter amount" at bounding box center [813, 472] width 353 height 19
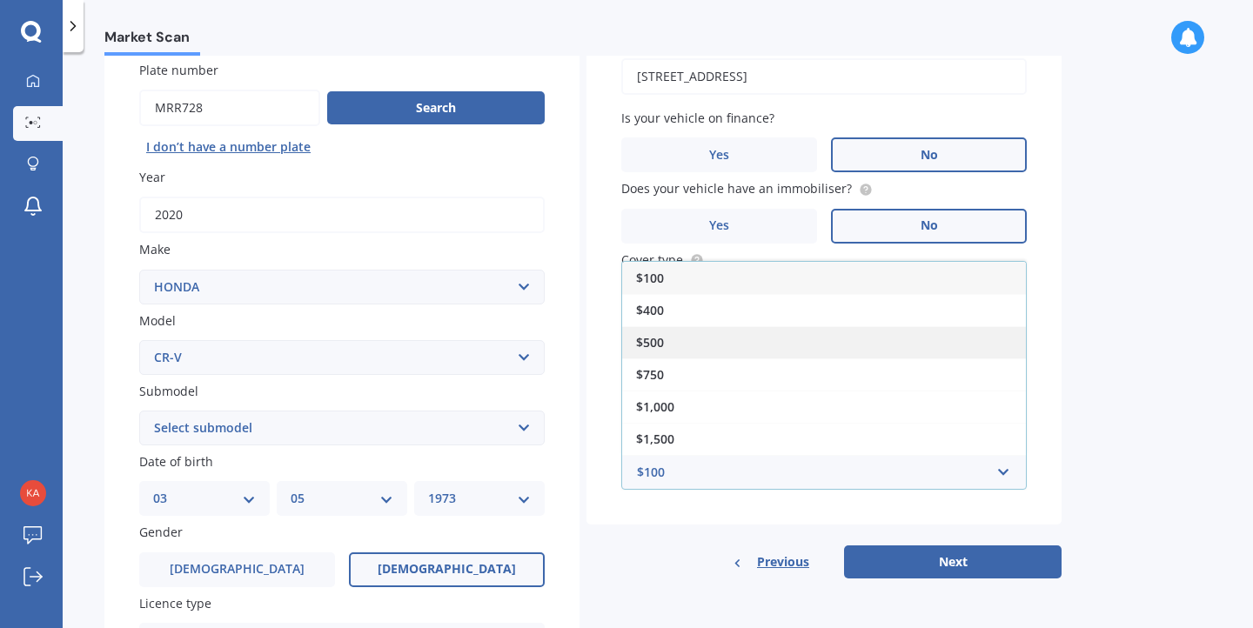
click at [663, 345] on span "$500" at bounding box center [650, 342] width 28 height 17
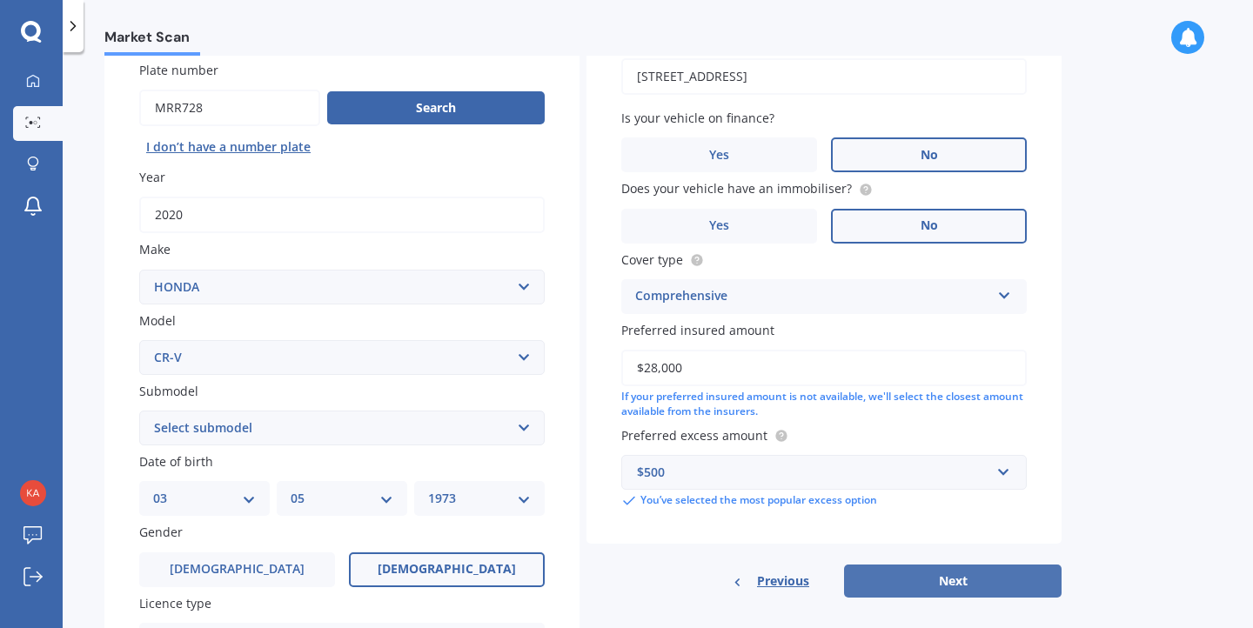
click at [928, 577] on button "Next" at bounding box center [953, 581] width 218 height 33
click at [393, 435] on select "Select submodel (all other) 2WD 2WD Sport 7 1.5 2WD Touring 1.5 4WD AWD AWD Spo…" at bounding box center [341, 428] width 405 height 35
select select "2WD"
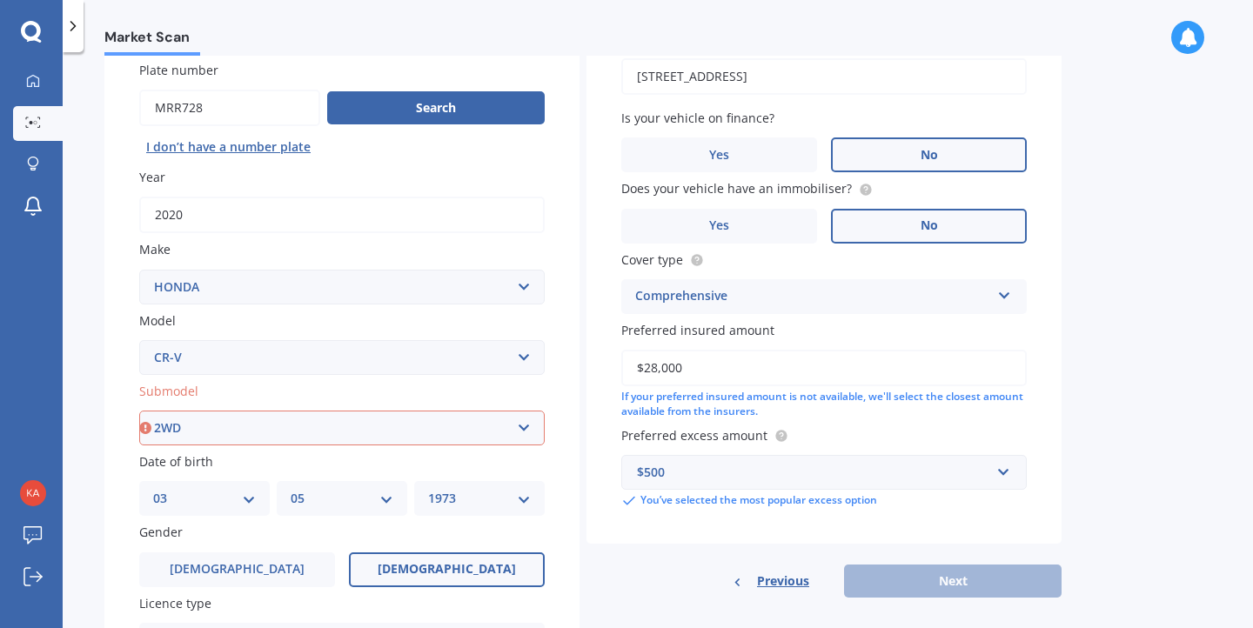
click at [139, 412] on select "Select submodel (all other) 2WD 2WD Sport 7 1.5 2WD Touring 1.5 4WD AWD AWD Spo…" at bounding box center [341, 428] width 405 height 35
click at [945, 578] on button "Next" at bounding box center [953, 581] width 218 height 33
select select "03"
select select "05"
select select "1973"
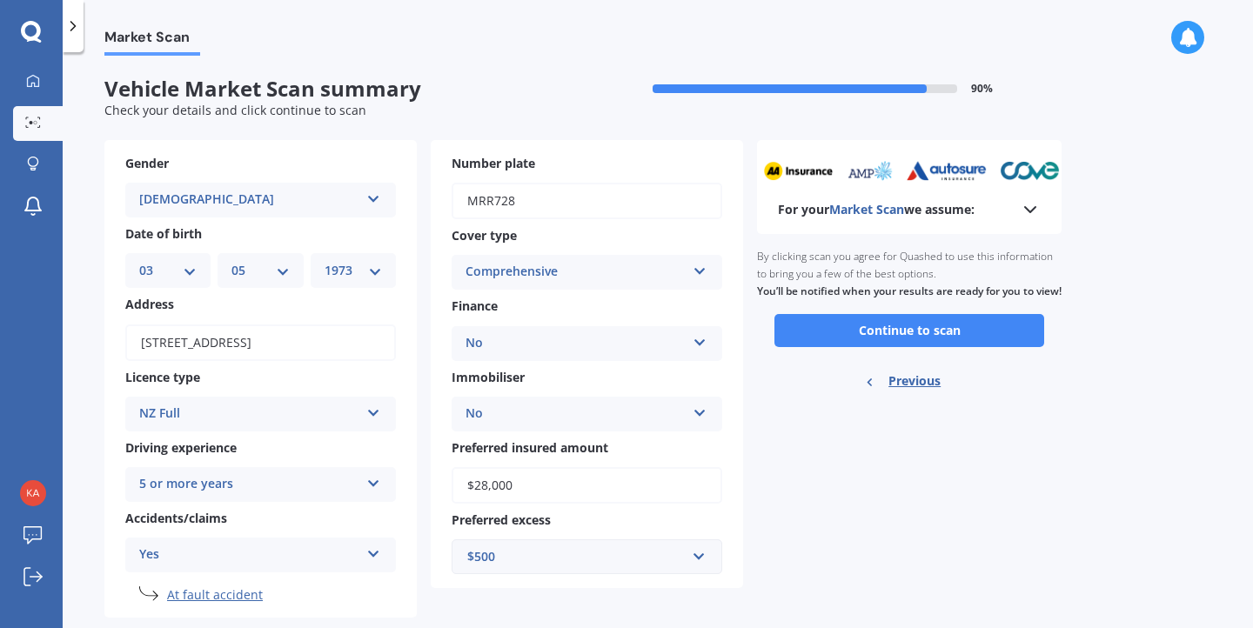
scroll to position [37, 0]
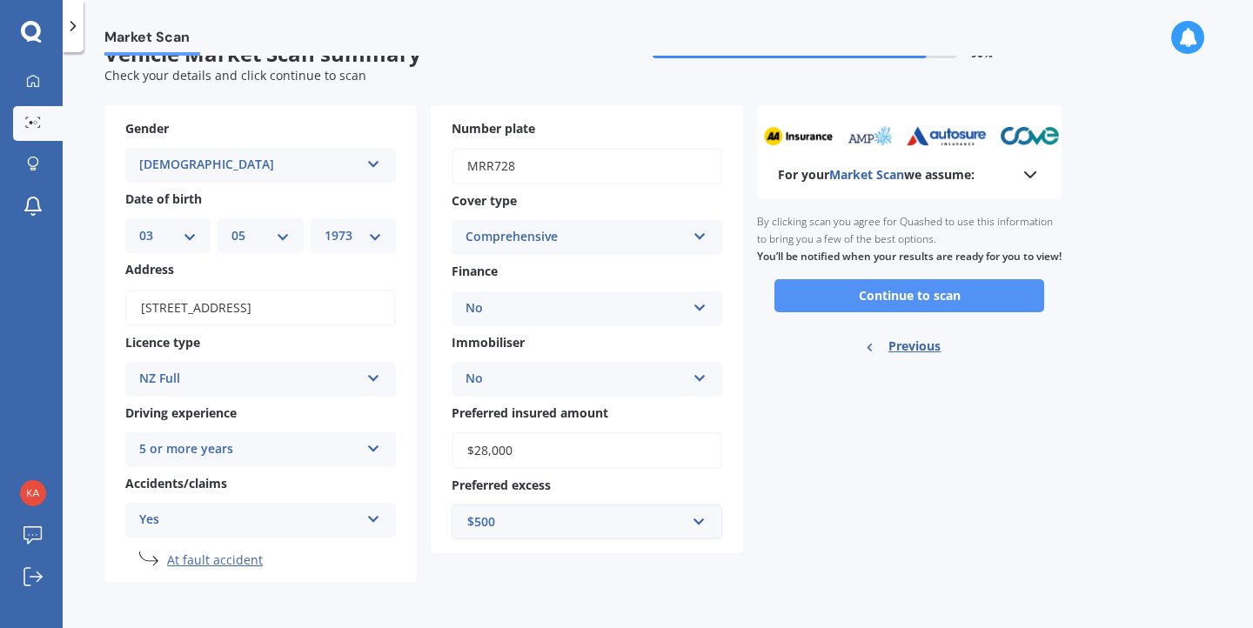
click at [905, 312] on button "Continue to scan" at bounding box center [909, 295] width 270 height 33
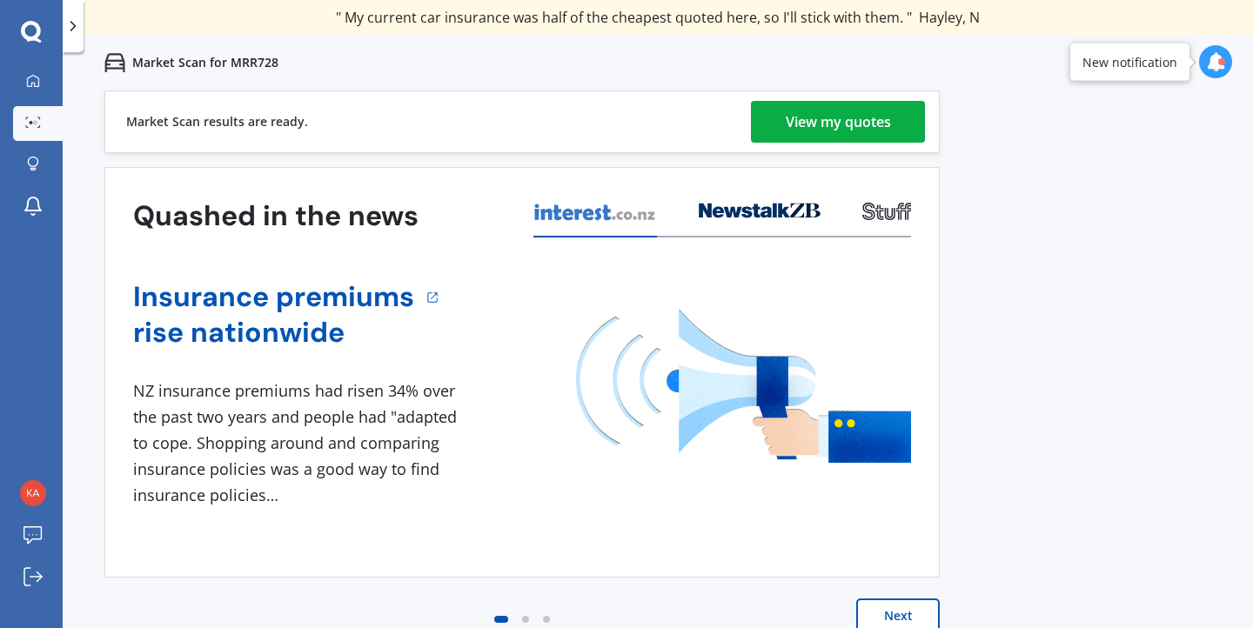
click at [819, 124] on div "View my quotes" at bounding box center [838, 122] width 105 height 42
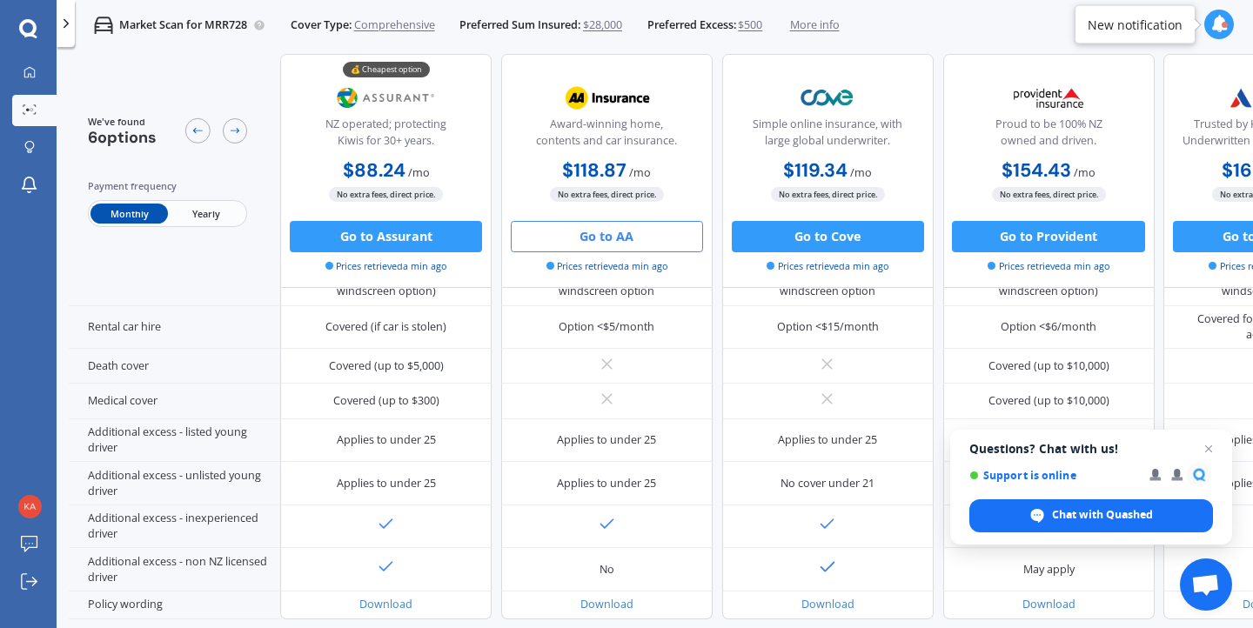
scroll to position [786, 0]
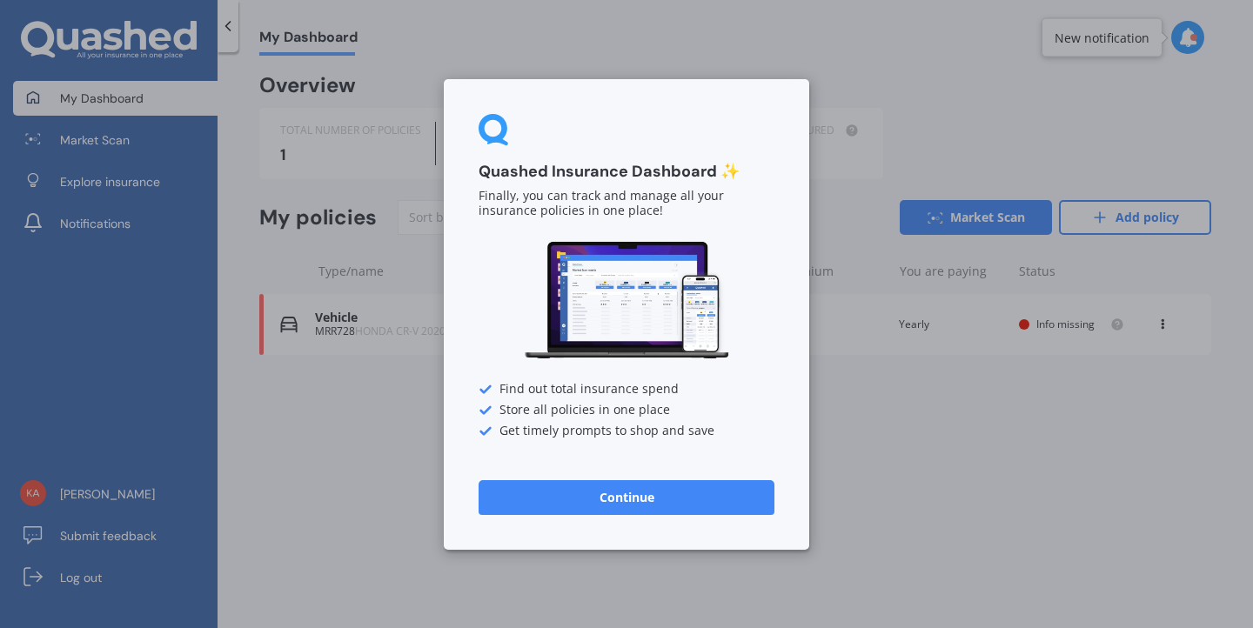
click at [690, 499] on button "Continue" at bounding box center [627, 496] width 296 height 35
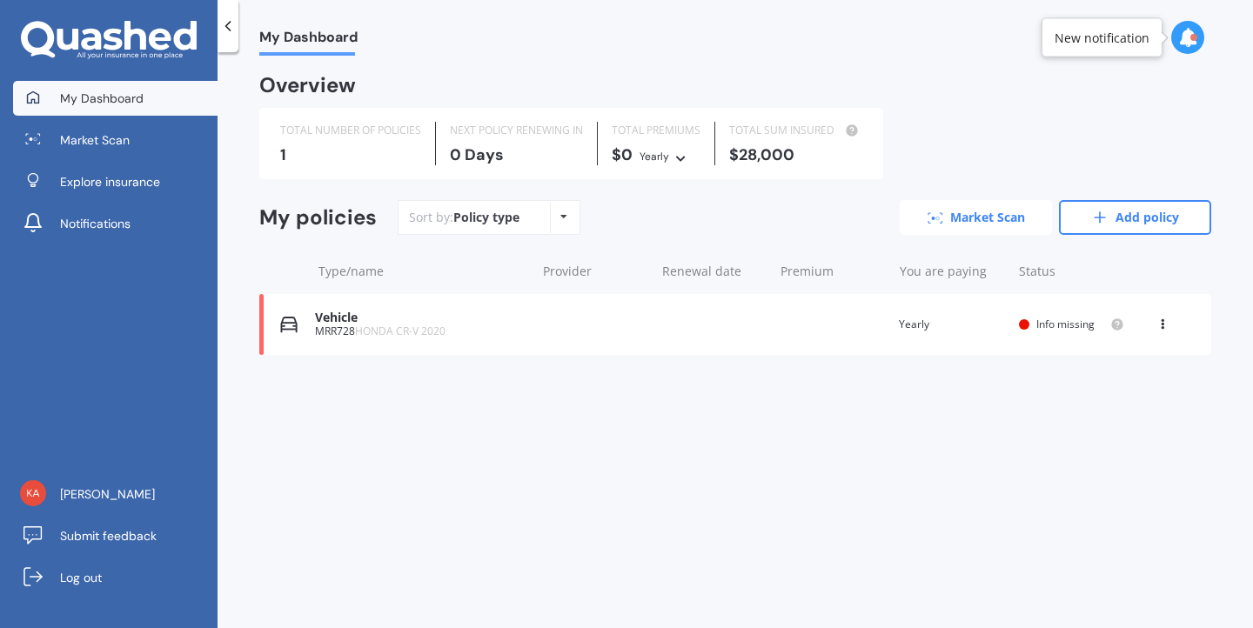
click at [1004, 219] on link "Market Scan" at bounding box center [976, 217] width 152 height 35
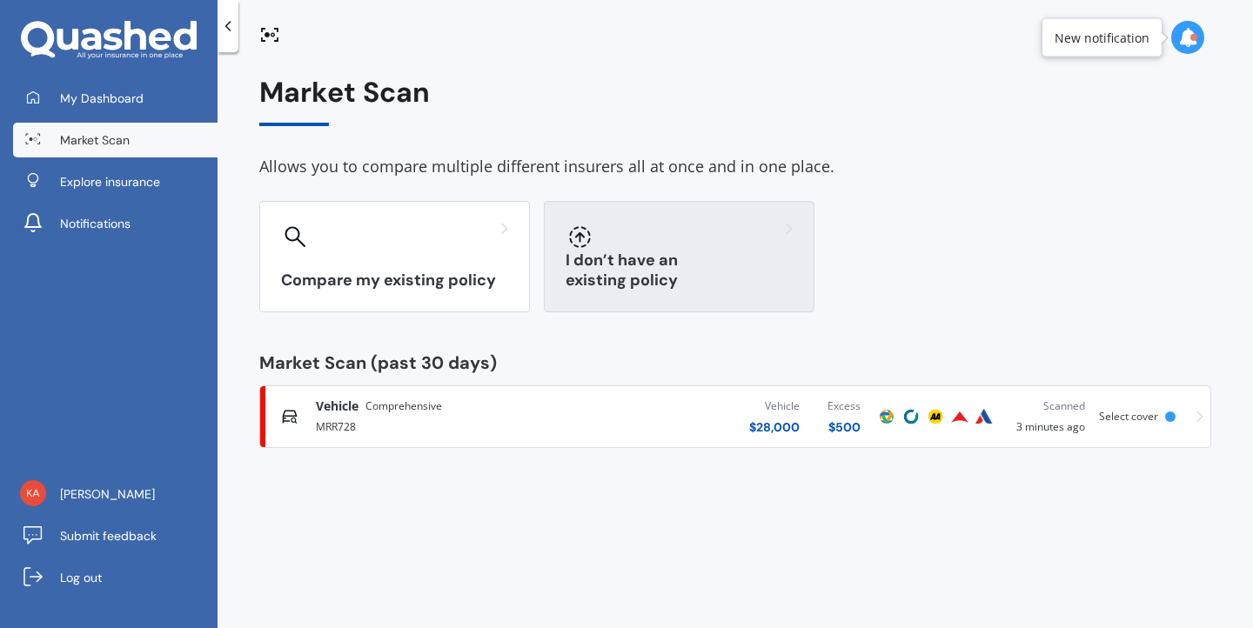
click at [662, 289] on h3 "I don’t have an existing policy" at bounding box center [679, 271] width 227 height 40
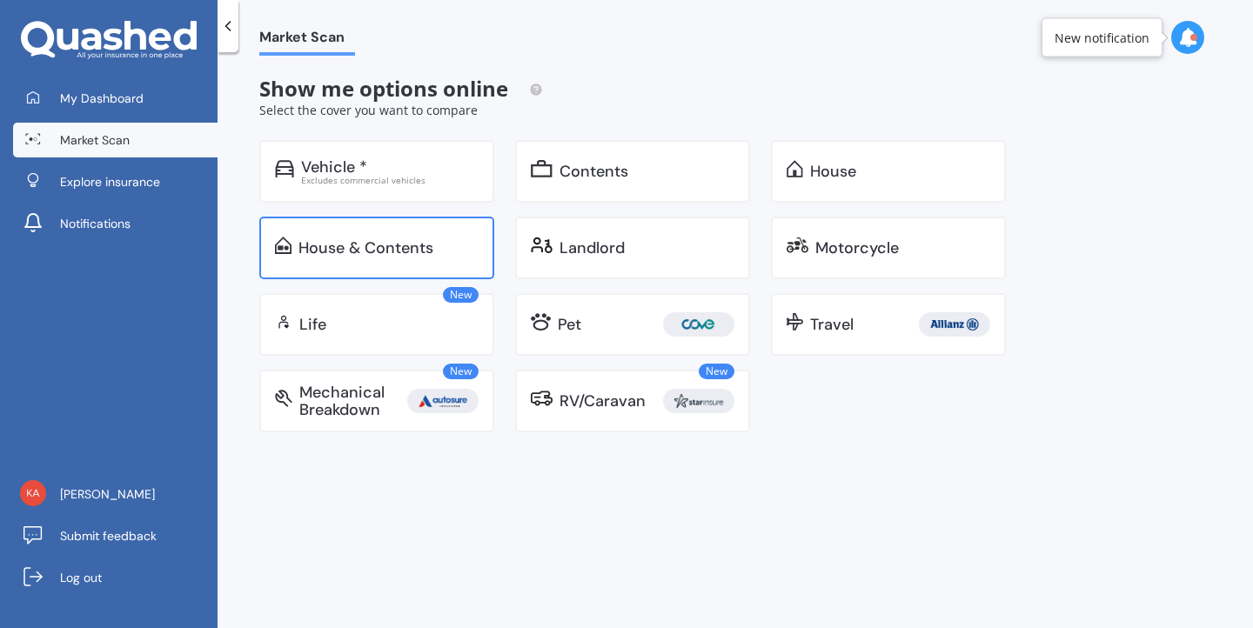
click at [379, 242] on div "House & Contents" at bounding box center [365, 247] width 135 height 17
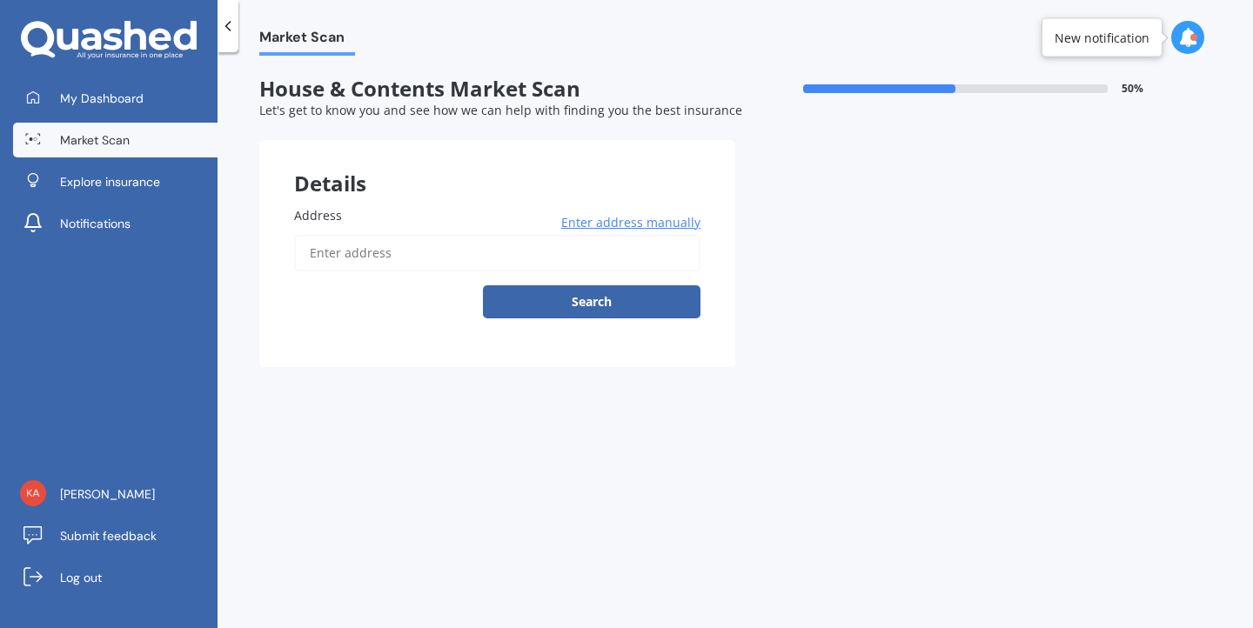
click at [380, 254] on input "Address" at bounding box center [497, 253] width 406 height 37
type input "[STREET_ADDRESS][PERSON_NAME]"
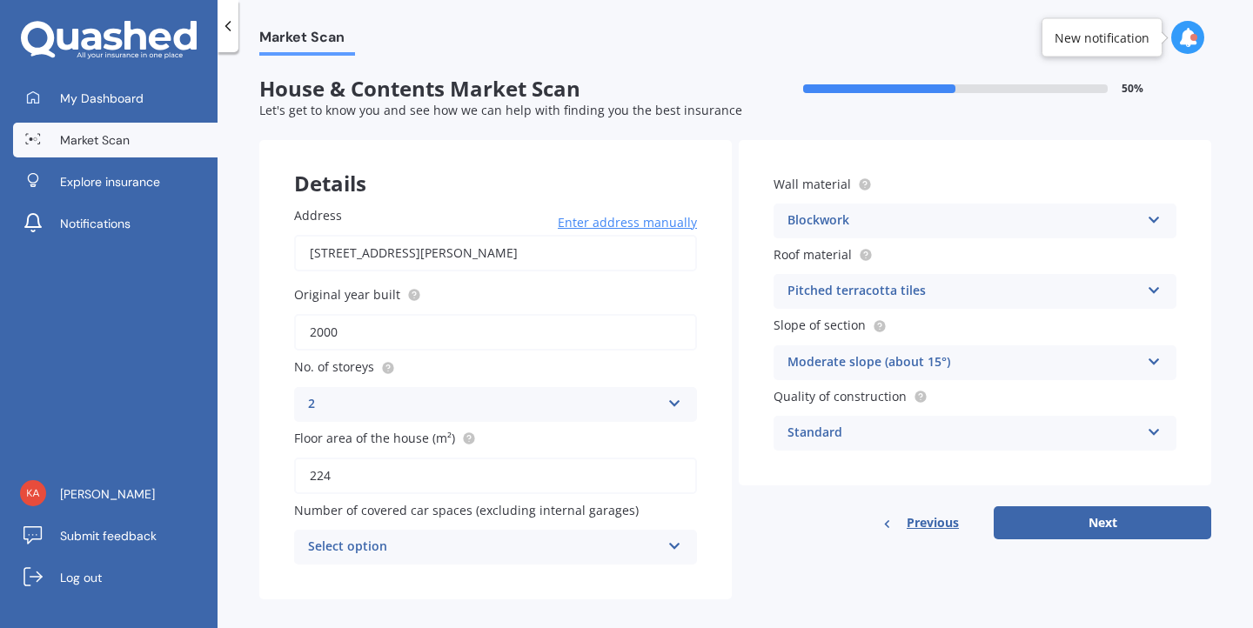
click at [532, 551] on div "Select option" at bounding box center [484, 547] width 352 height 21
click at [371, 512] on div "5+" at bounding box center [495, 513] width 401 height 31
click at [983, 223] on div "Blockwork" at bounding box center [963, 221] width 352 height 21
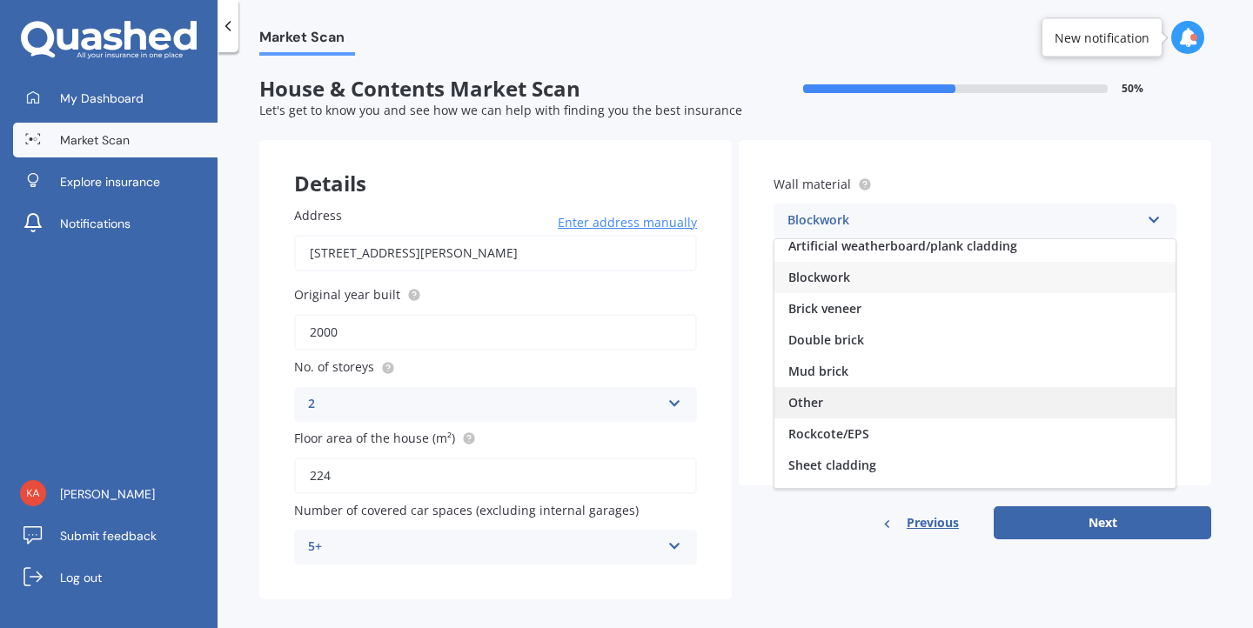
scroll to position [11, 0]
click at [819, 402] on div "Other" at bounding box center [974, 400] width 401 height 31
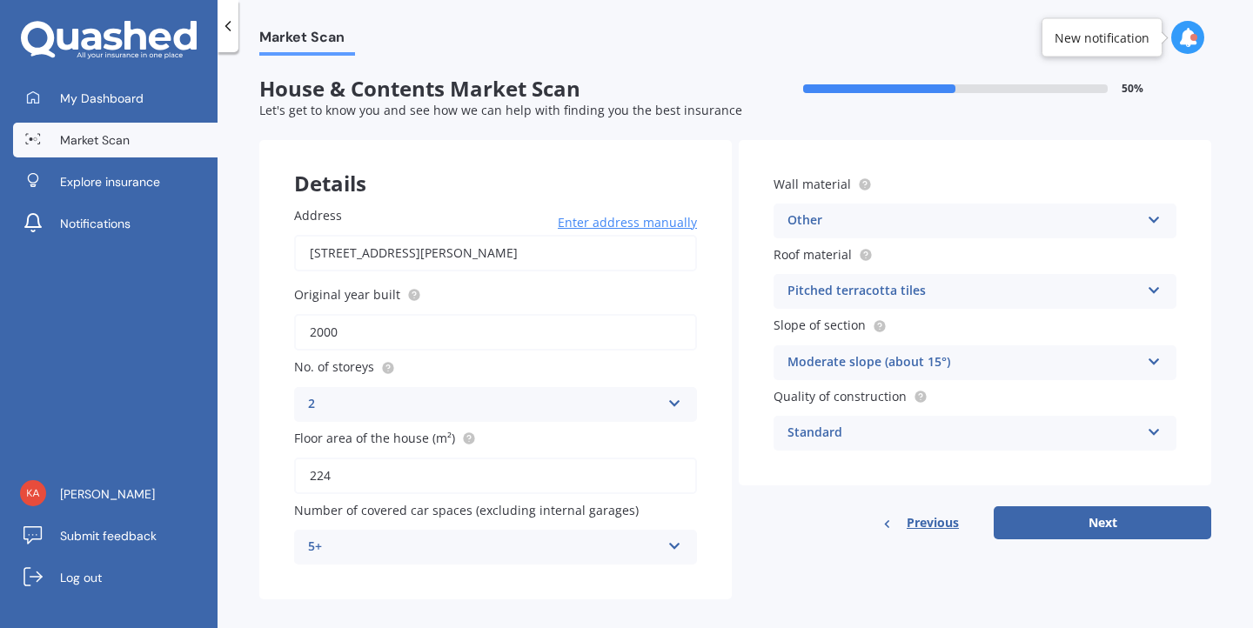
click at [1129, 297] on div "Pitched terracotta tiles" at bounding box center [963, 291] width 352 height 21
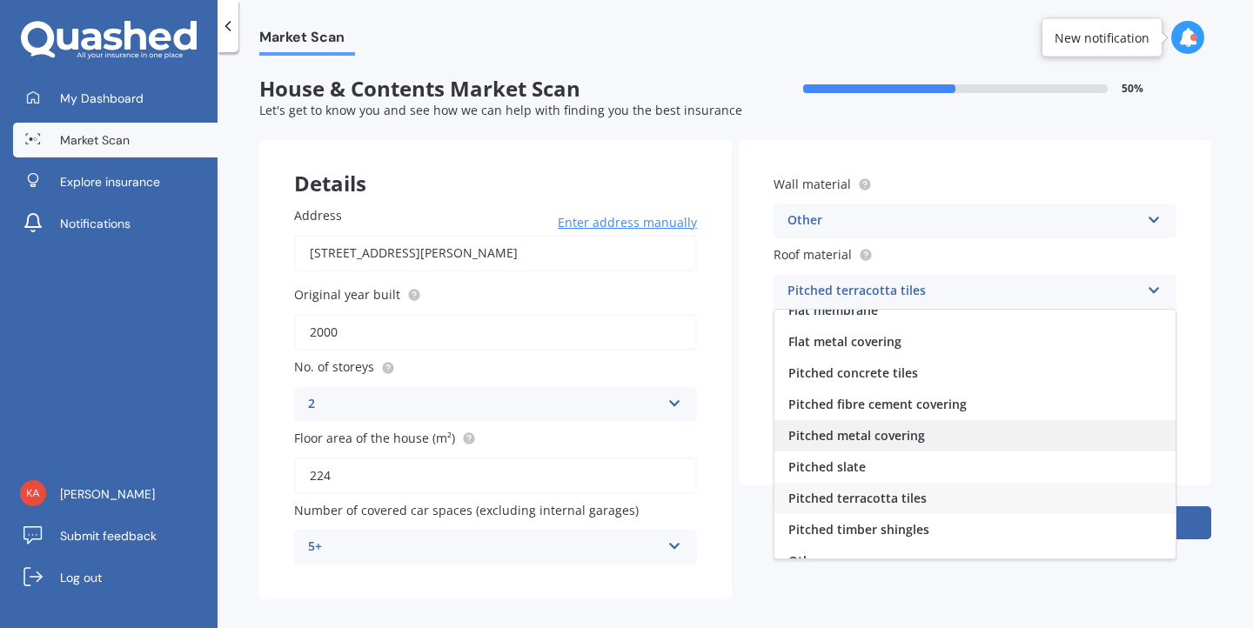
scroll to position [64, 0]
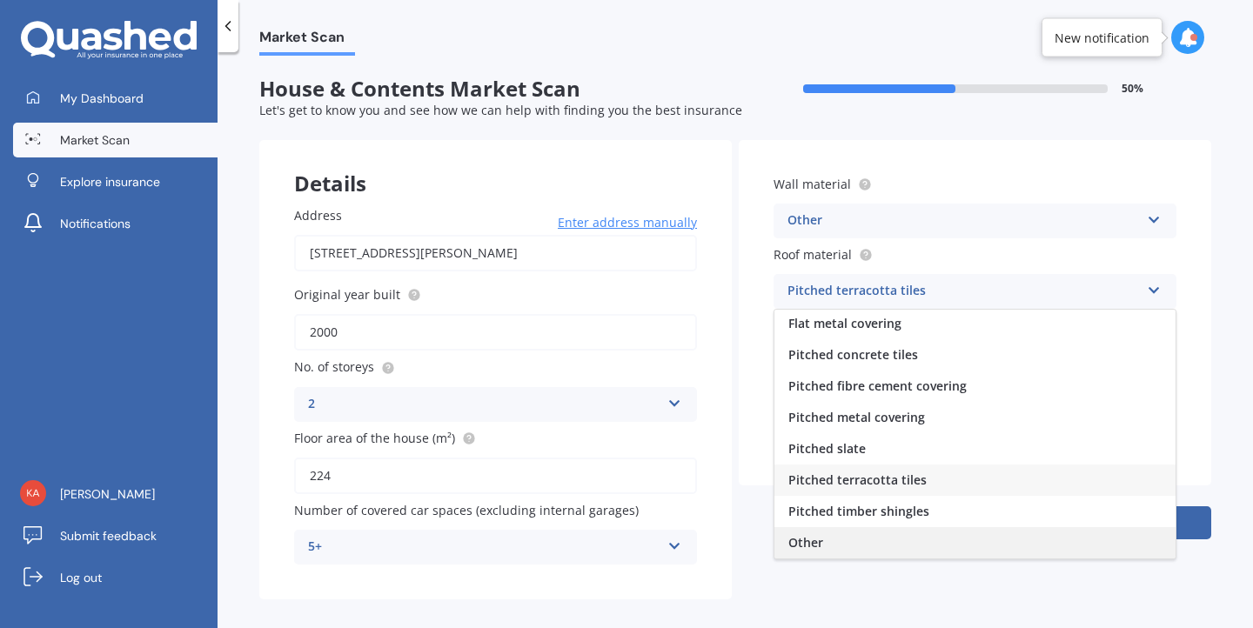
click at [861, 544] on div "Other" at bounding box center [974, 542] width 401 height 31
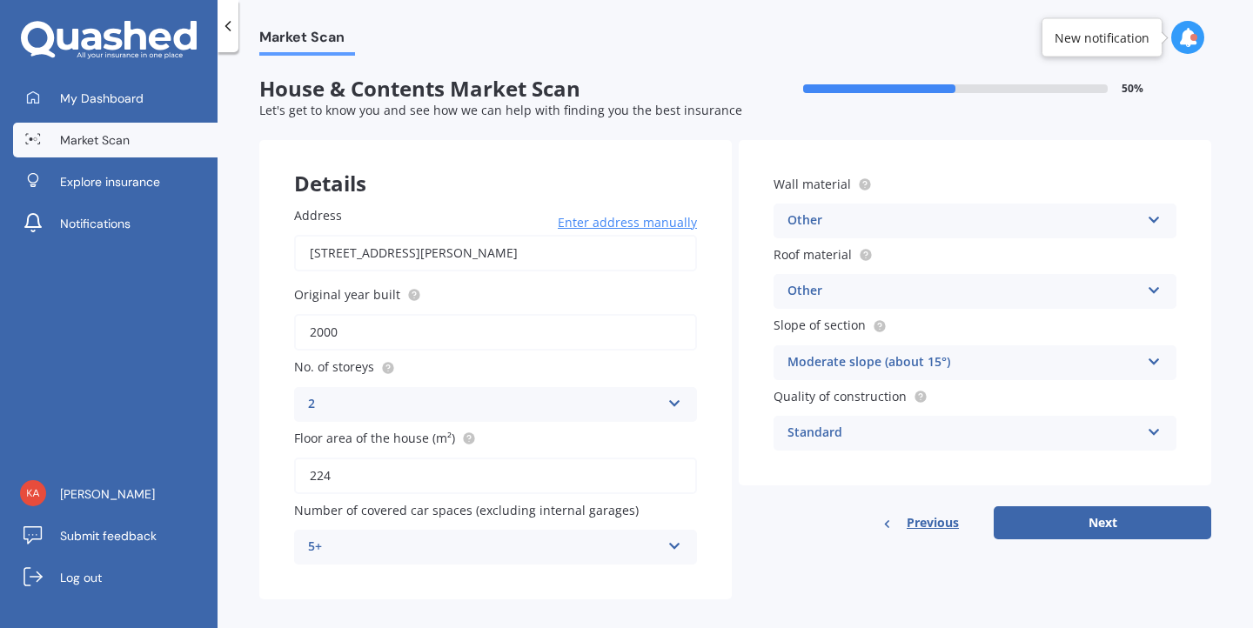
click at [903, 368] on div "Moderate slope (about 15°)" at bounding box center [963, 362] width 352 height 21
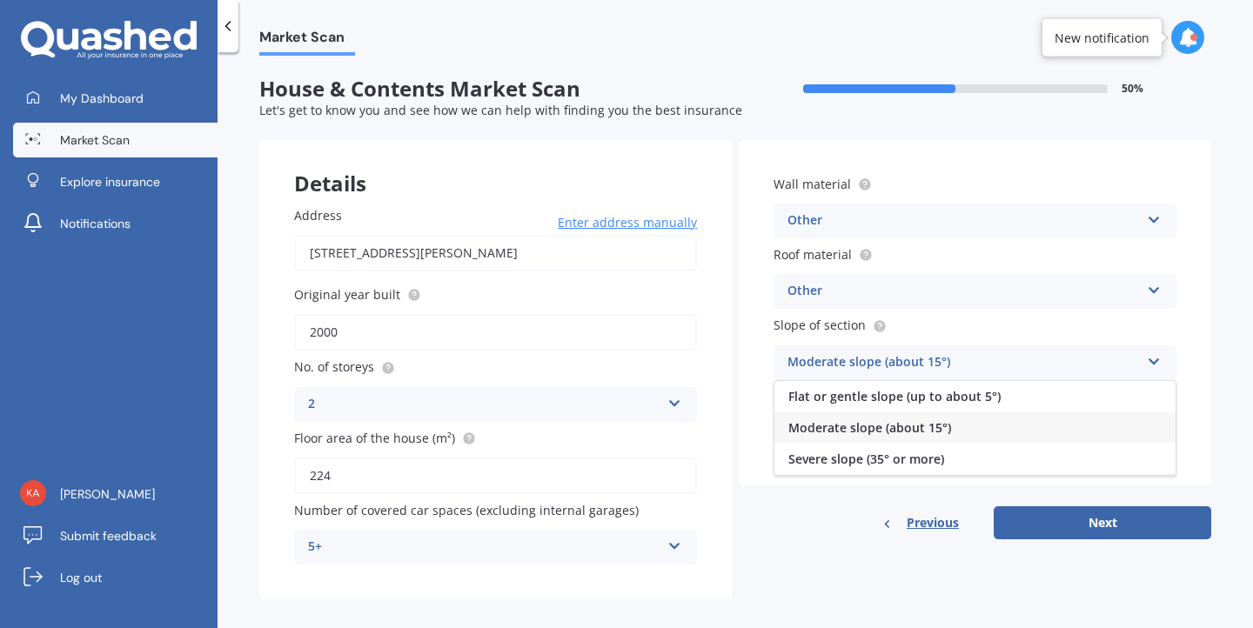
click at [894, 291] on div "Other" at bounding box center [963, 291] width 352 height 21
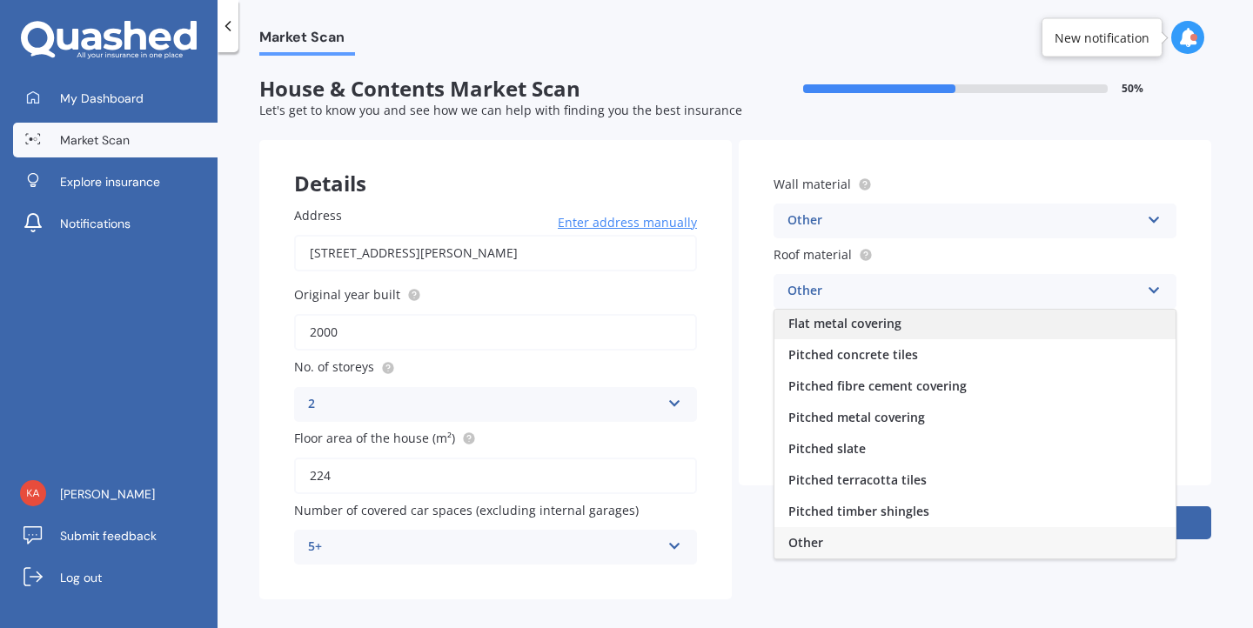
click at [858, 325] on span "Flat metal covering" at bounding box center [844, 323] width 113 height 17
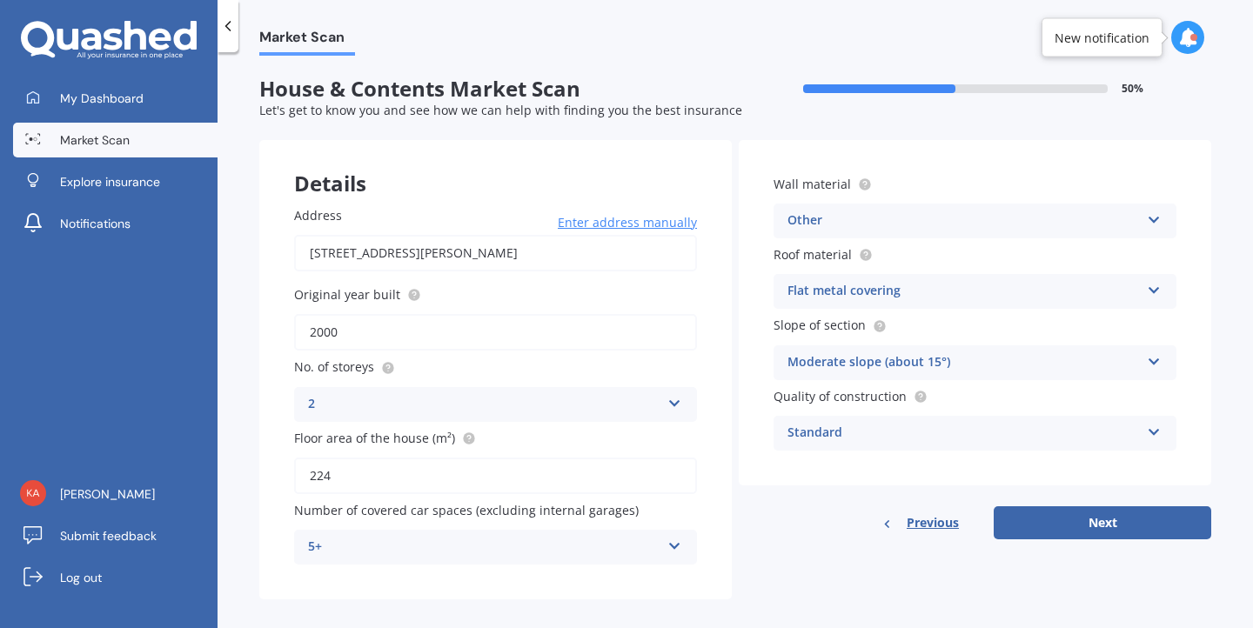
click at [856, 365] on div "Moderate slope (about 15°)" at bounding box center [963, 362] width 352 height 21
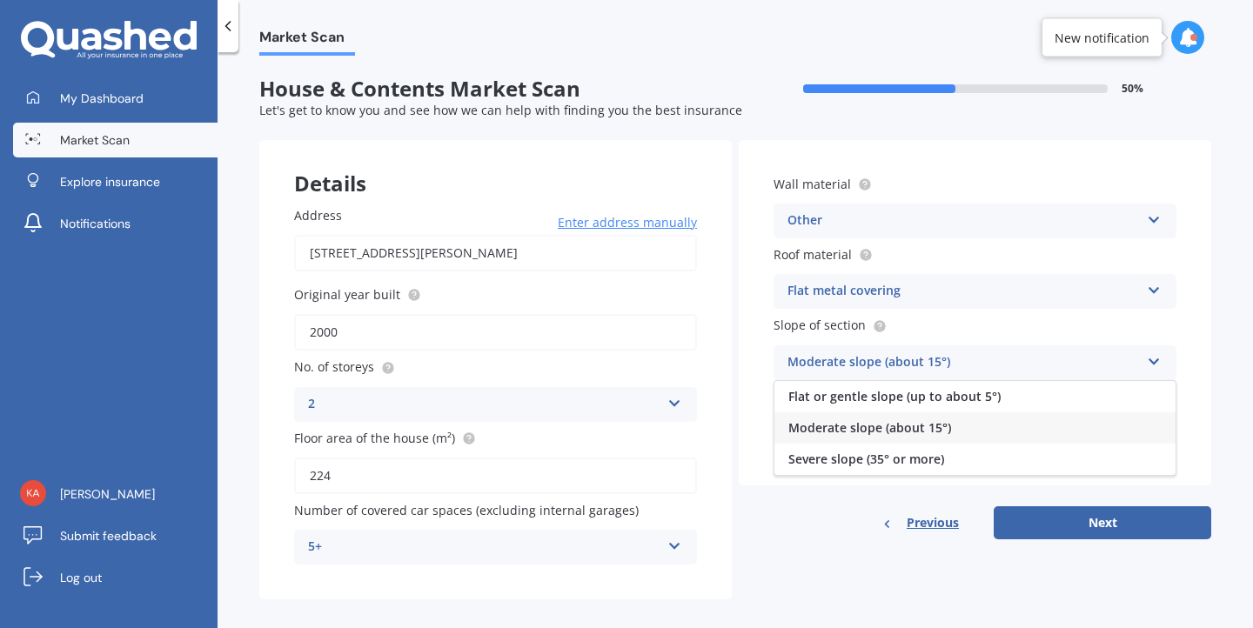
click at [844, 427] on span "Moderate slope (about 15°)" at bounding box center [869, 427] width 163 height 17
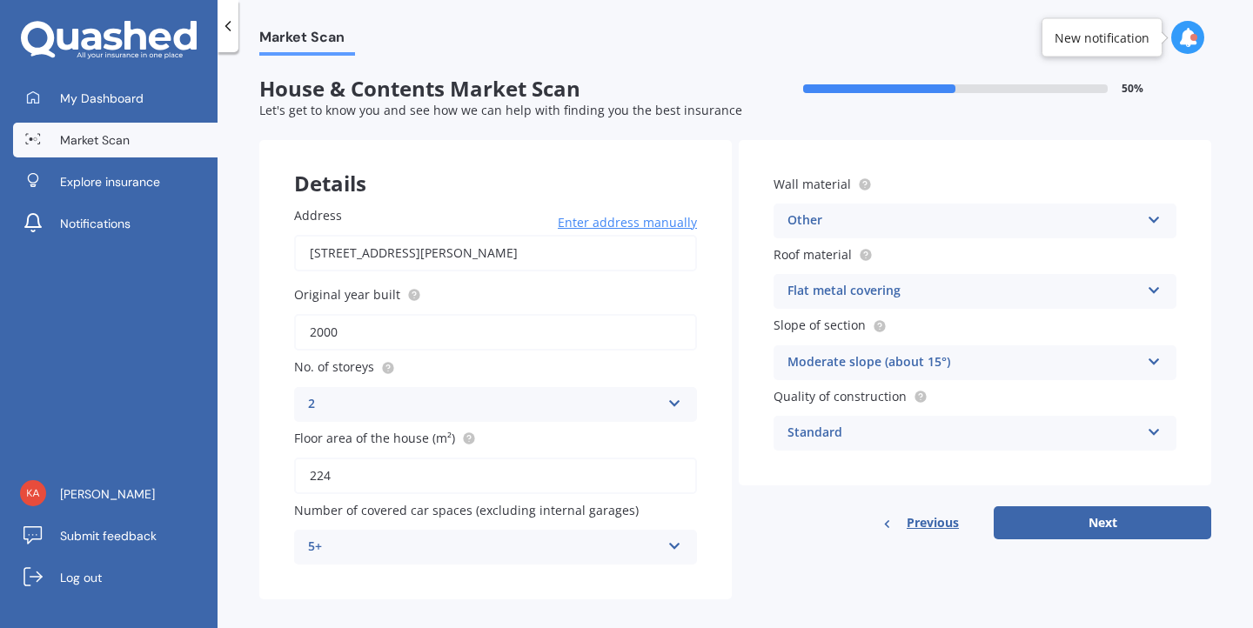
click at [861, 432] on div "Standard" at bounding box center [963, 433] width 352 height 21
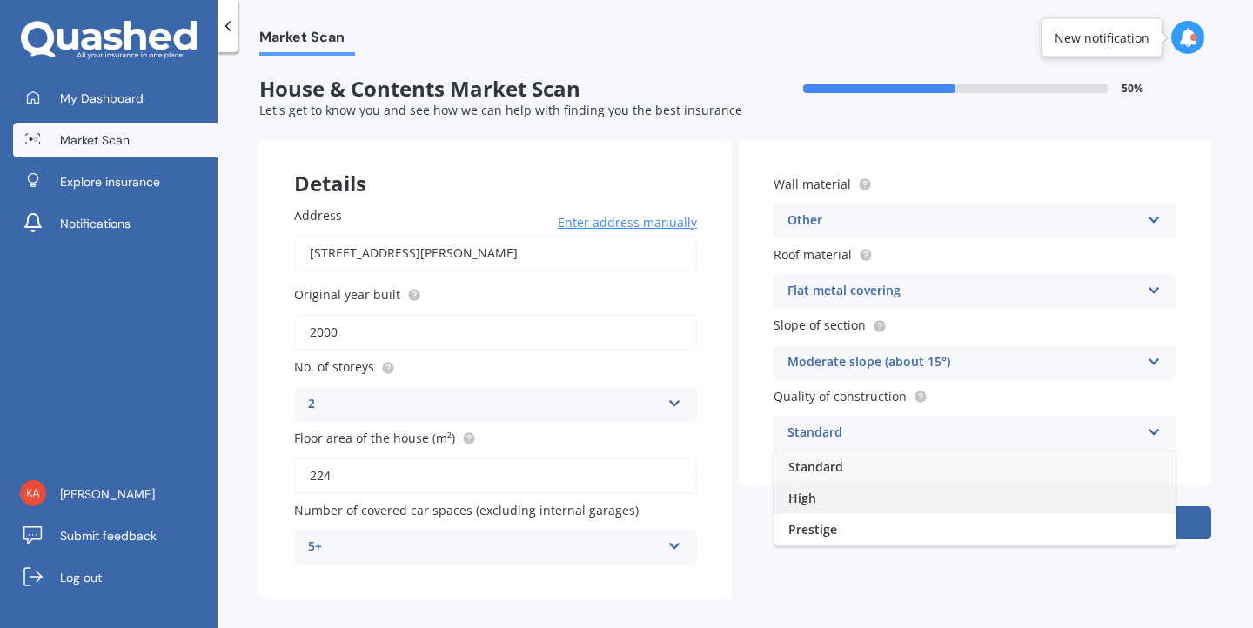
click at [819, 510] on div "High" at bounding box center [974, 498] width 401 height 31
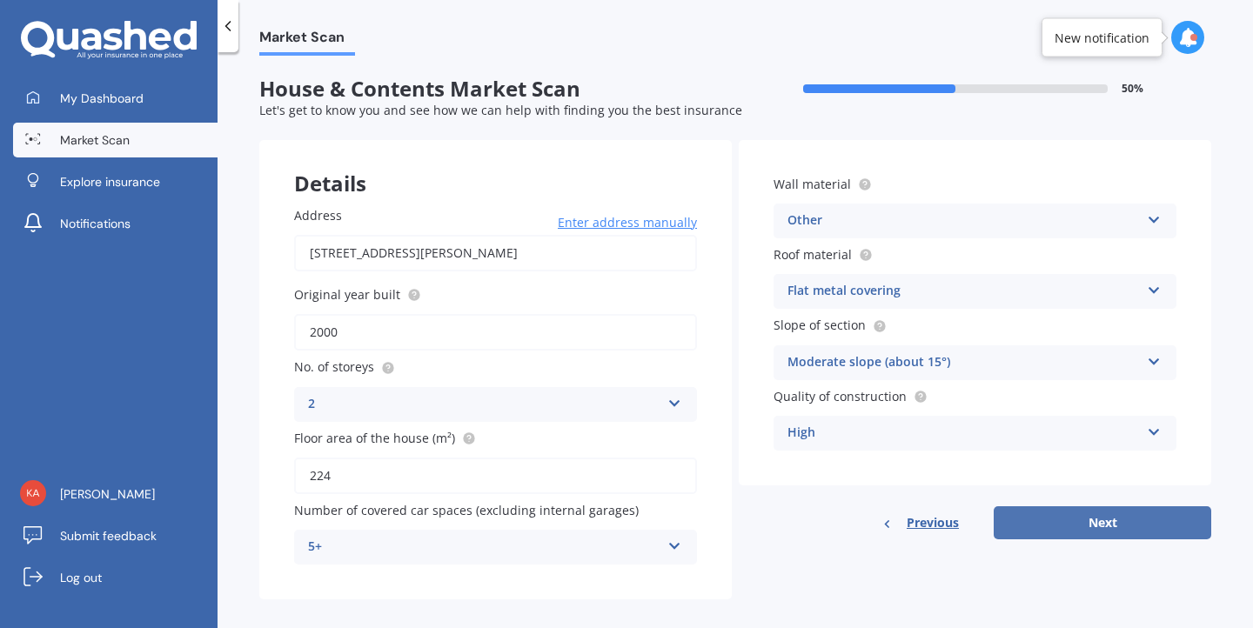
click at [1145, 531] on button "Next" at bounding box center [1103, 522] width 218 height 33
select select "03"
select select "05"
select select "1973"
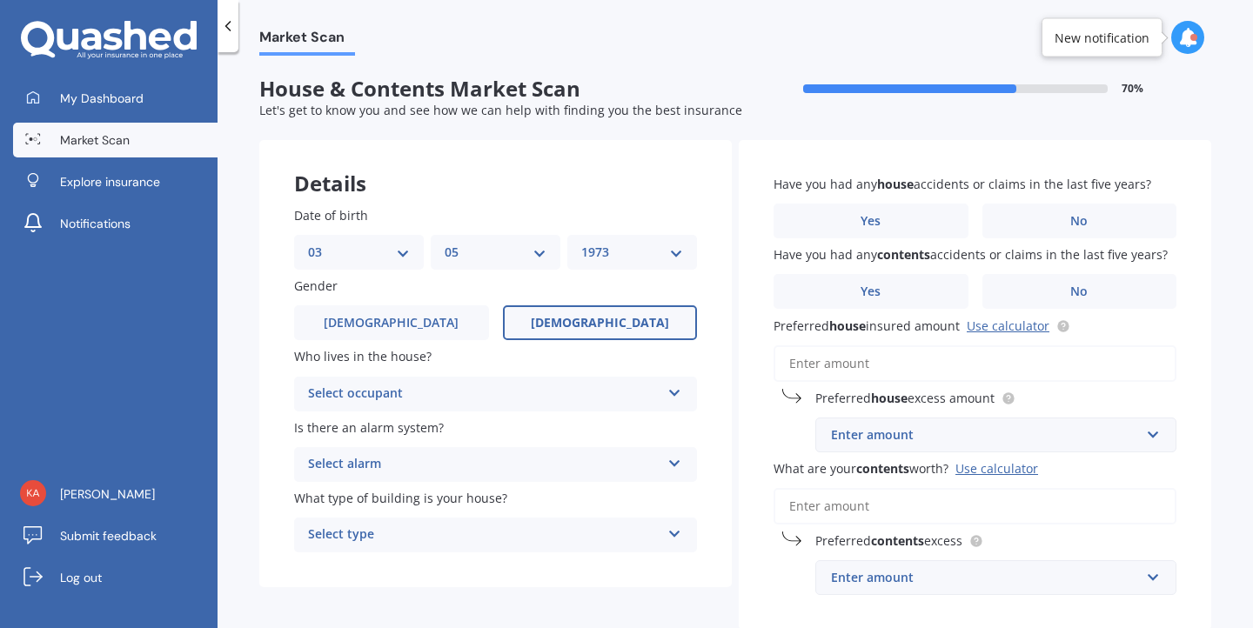
click at [561, 404] on div "Select occupant" at bounding box center [484, 394] width 352 height 21
click at [543, 422] on div "Owner" at bounding box center [495, 427] width 401 height 31
click at [541, 457] on div "Select alarm" at bounding box center [484, 464] width 352 height 21
click at [518, 511] on div "Yes, monitored" at bounding box center [495, 498] width 401 height 31
click at [516, 467] on div "Yes, monitored" at bounding box center [484, 464] width 352 height 21
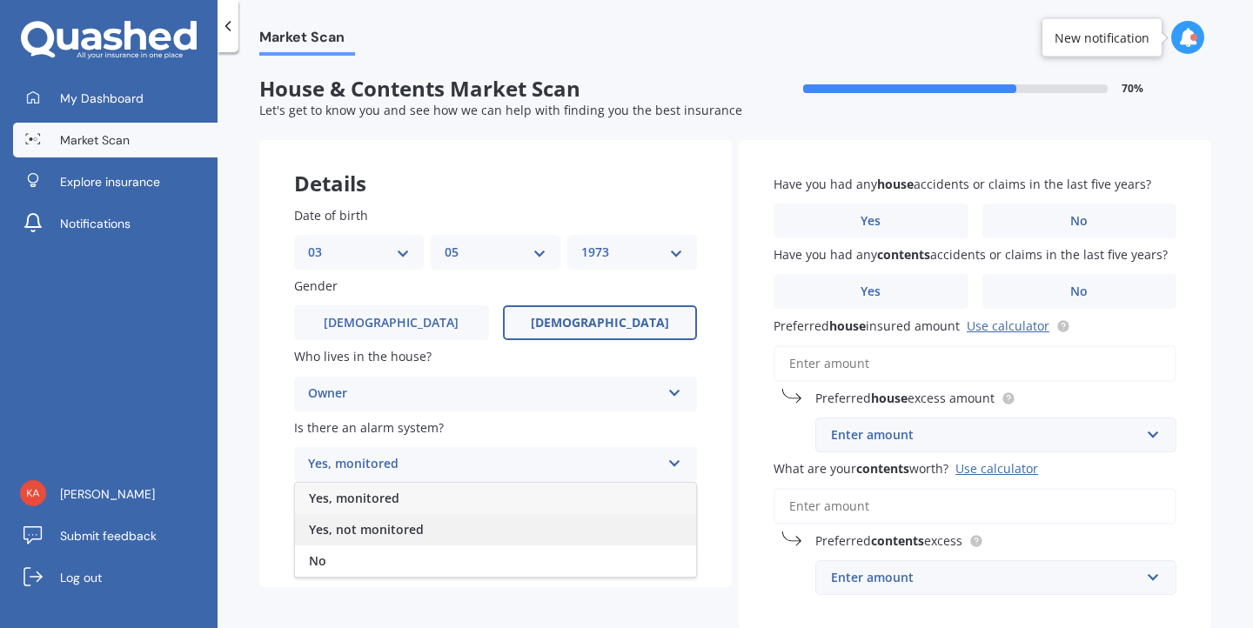
click at [503, 528] on div "Yes, not monitored" at bounding box center [495, 529] width 401 height 31
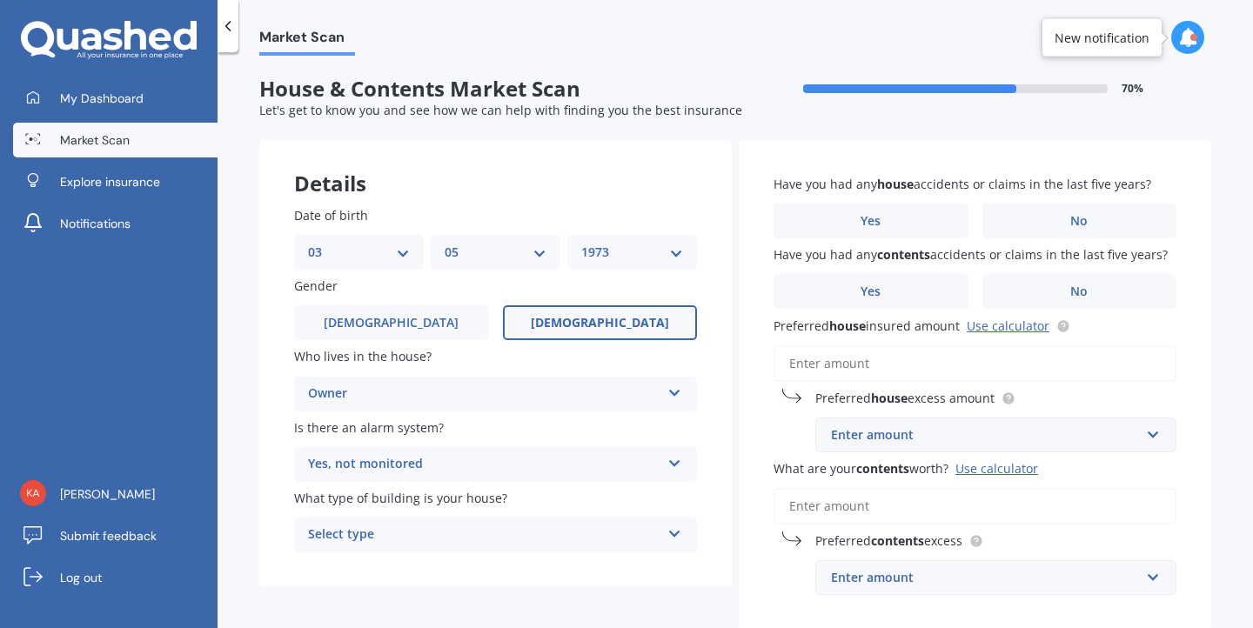
click at [493, 536] on div "Select type" at bounding box center [484, 535] width 352 height 21
click at [482, 442] on div "Freestanding" at bounding box center [495, 438] width 401 height 31
click at [1057, 224] on label "No" at bounding box center [1079, 221] width 195 height 35
click at [0, 0] on input "No" at bounding box center [0, 0] width 0 height 0
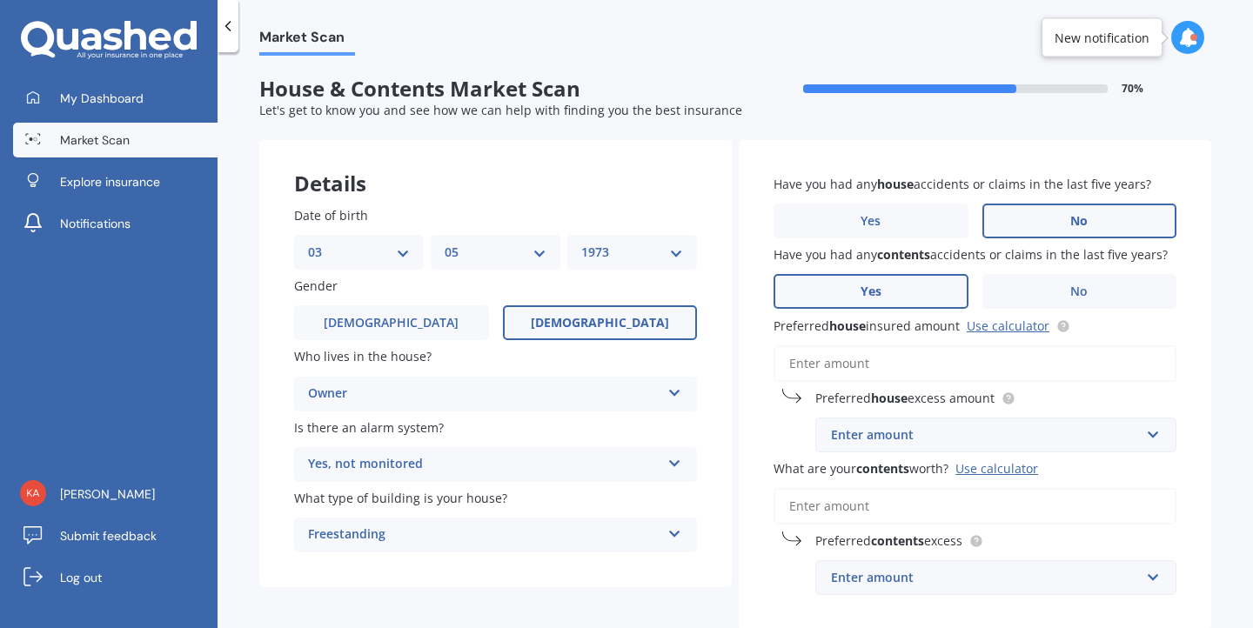
click at [867, 294] on span "Yes" at bounding box center [871, 292] width 21 height 15
click at [0, 0] on input "Yes" at bounding box center [0, 0] width 0 height 0
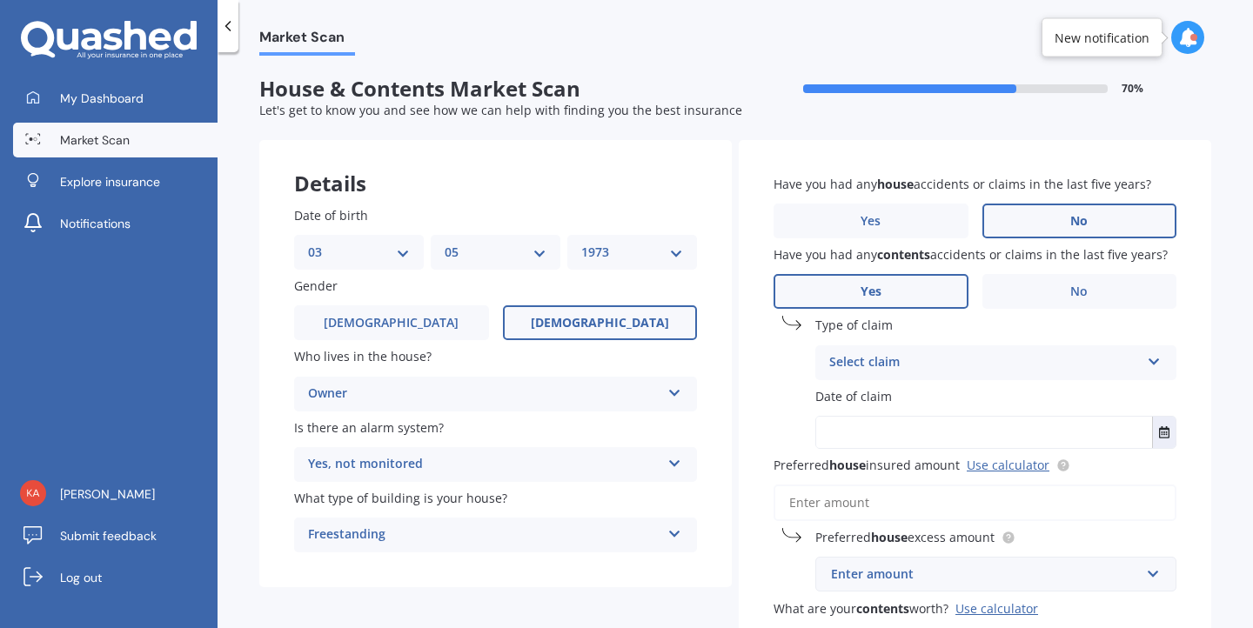
click at [888, 364] on div "Select claim" at bounding box center [984, 362] width 311 height 21
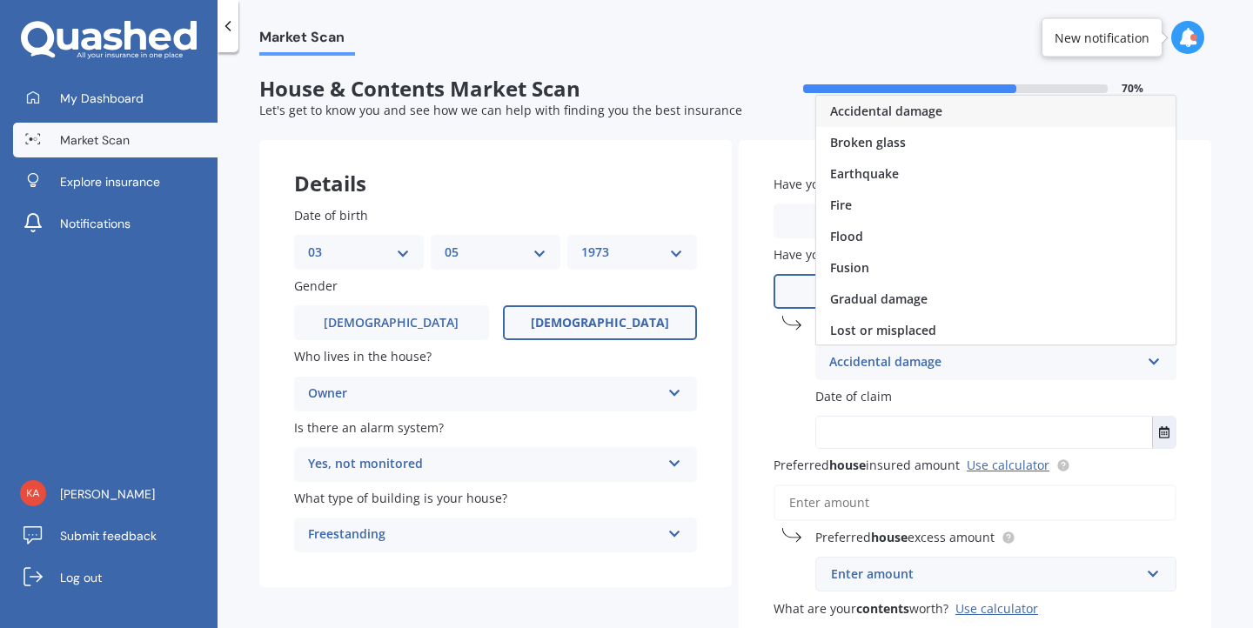
click at [847, 107] on span "Accidental damage" at bounding box center [886, 111] width 112 height 17
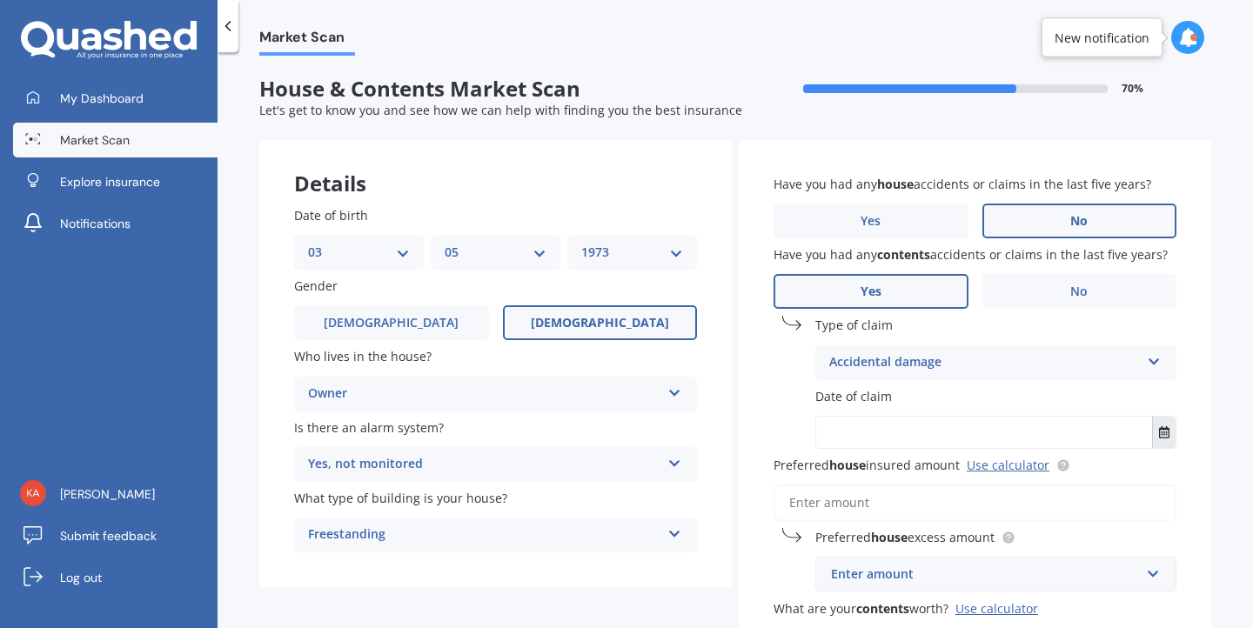
click at [1152, 431] on button "Select date" at bounding box center [1163, 432] width 23 height 31
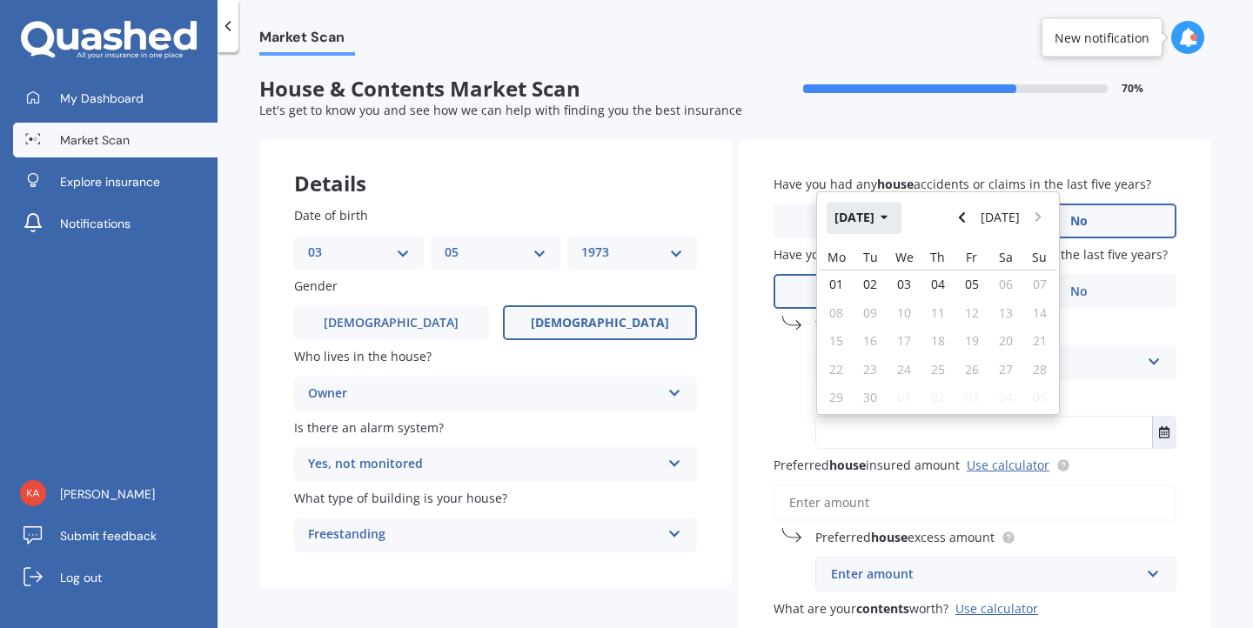
click at [884, 222] on button "[DATE]" at bounding box center [864, 217] width 75 height 31
click at [857, 218] on button "2025" at bounding box center [858, 217] width 63 height 31
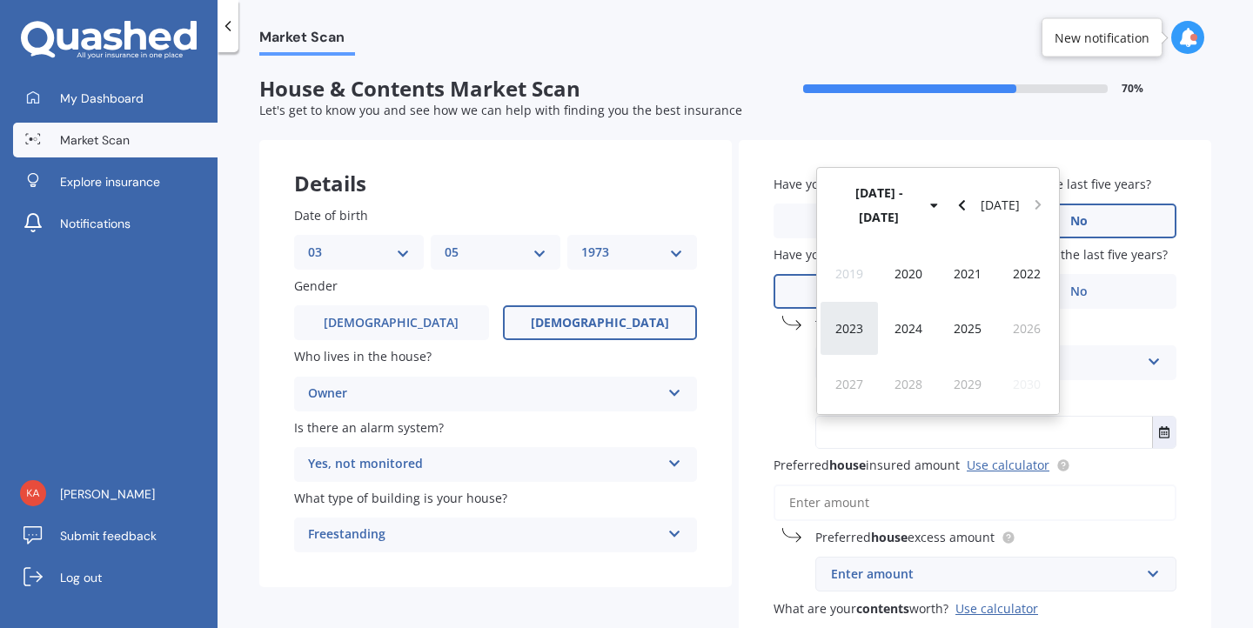
click at [842, 341] on div "2023" at bounding box center [849, 328] width 59 height 55
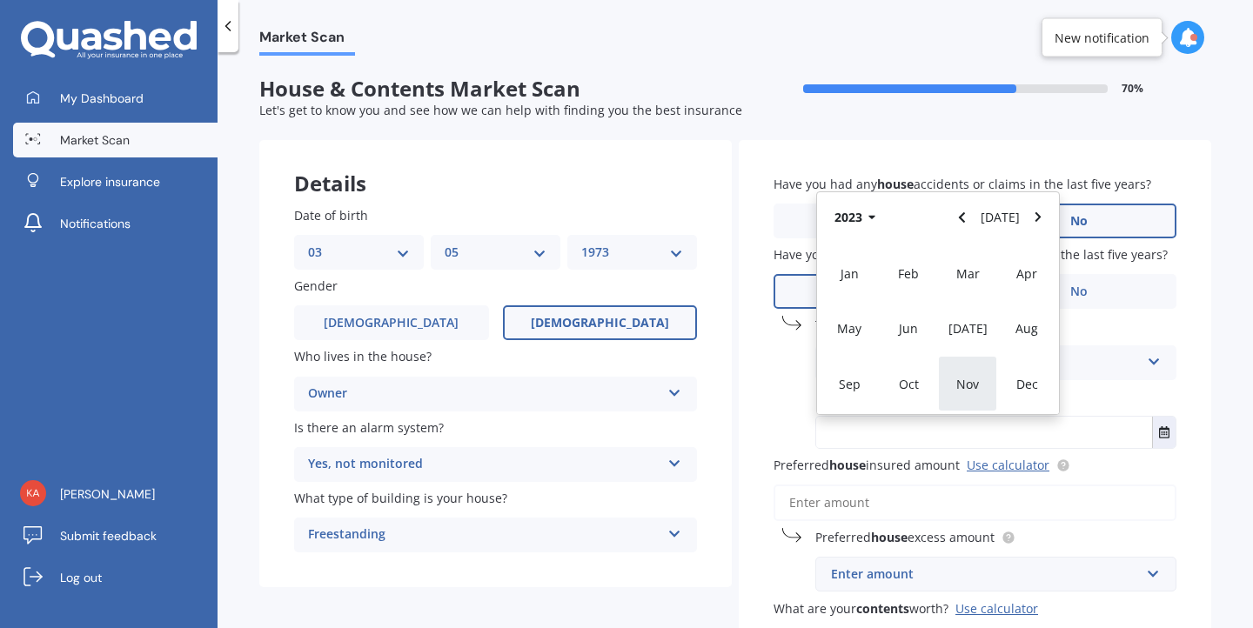
click at [964, 390] on span "Nov" at bounding box center [967, 384] width 23 height 17
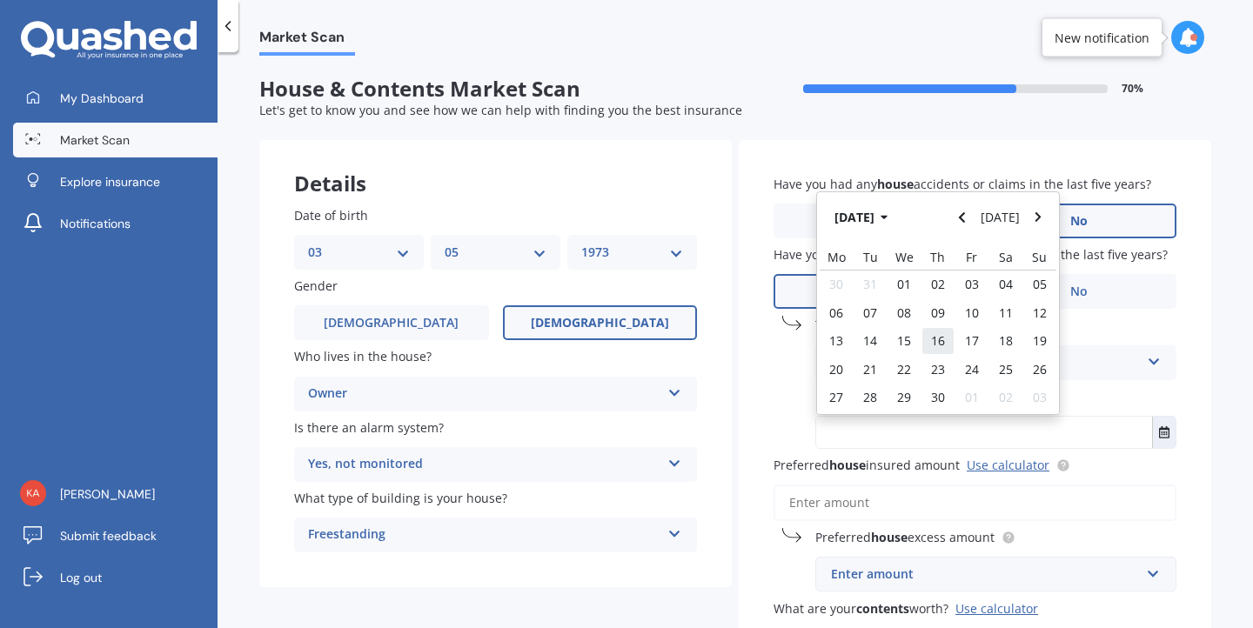
click at [935, 340] on span "16" at bounding box center [938, 340] width 14 height 17
type input "[DATE]"
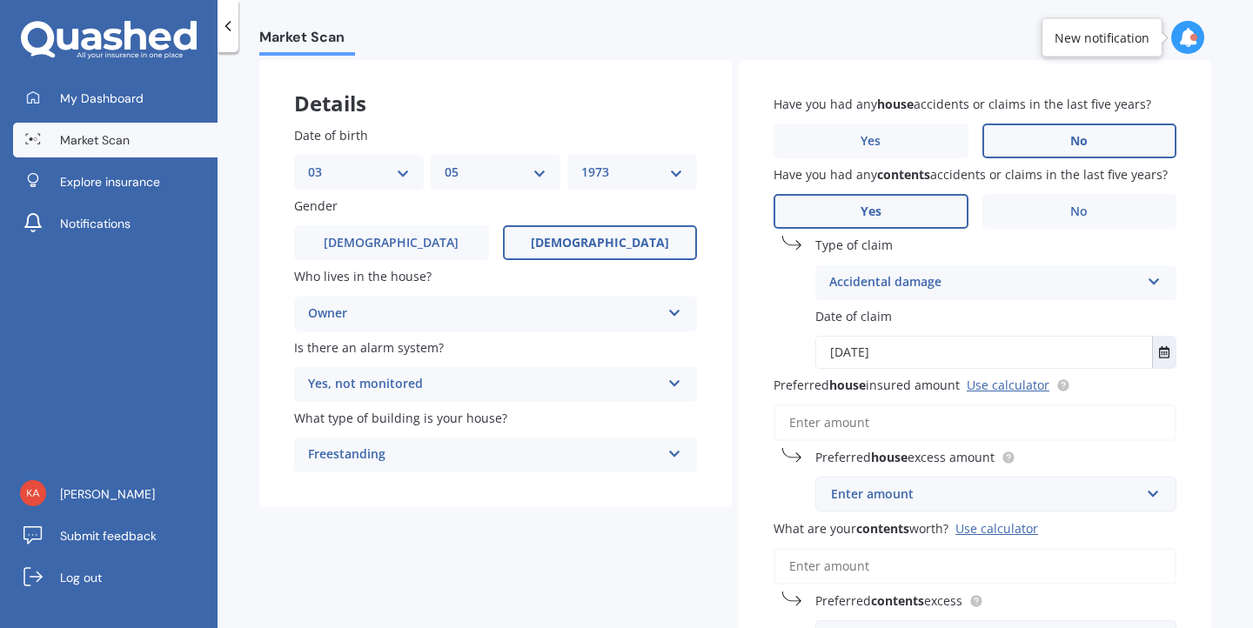
scroll to position [81, 0]
click at [804, 429] on input "Preferred house insured amount Use calculator" at bounding box center [975, 422] width 403 height 37
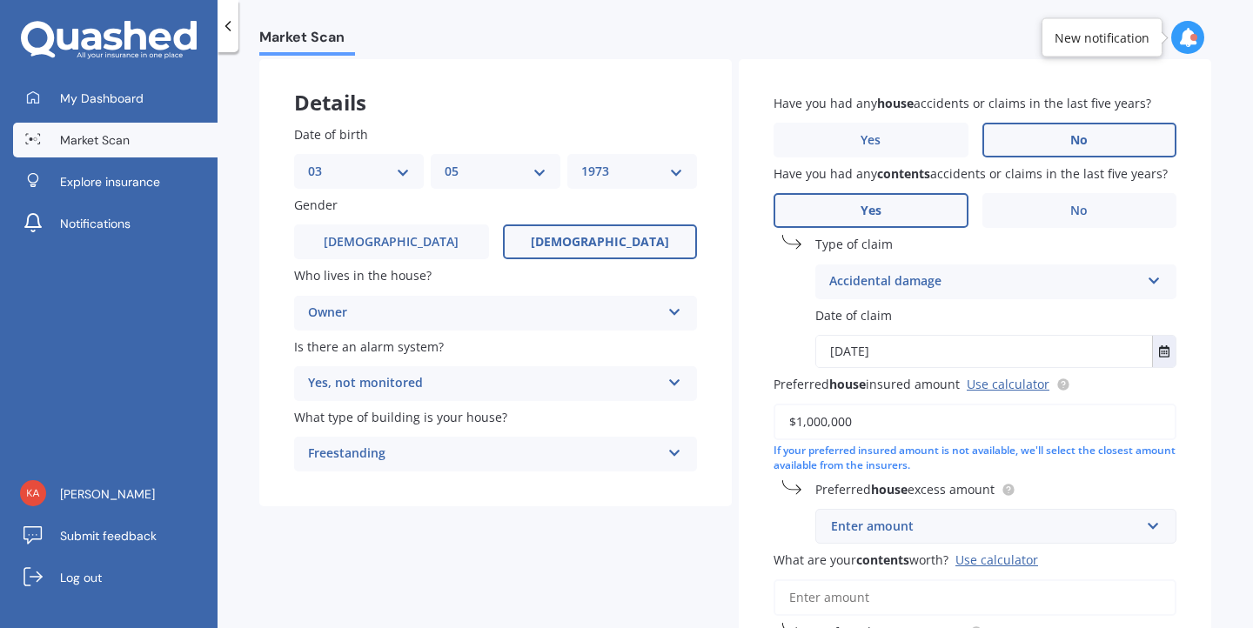
type input "$1,000,000"
click at [917, 532] on div "Enter amount" at bounding box center [985, 526] width 309 height 19
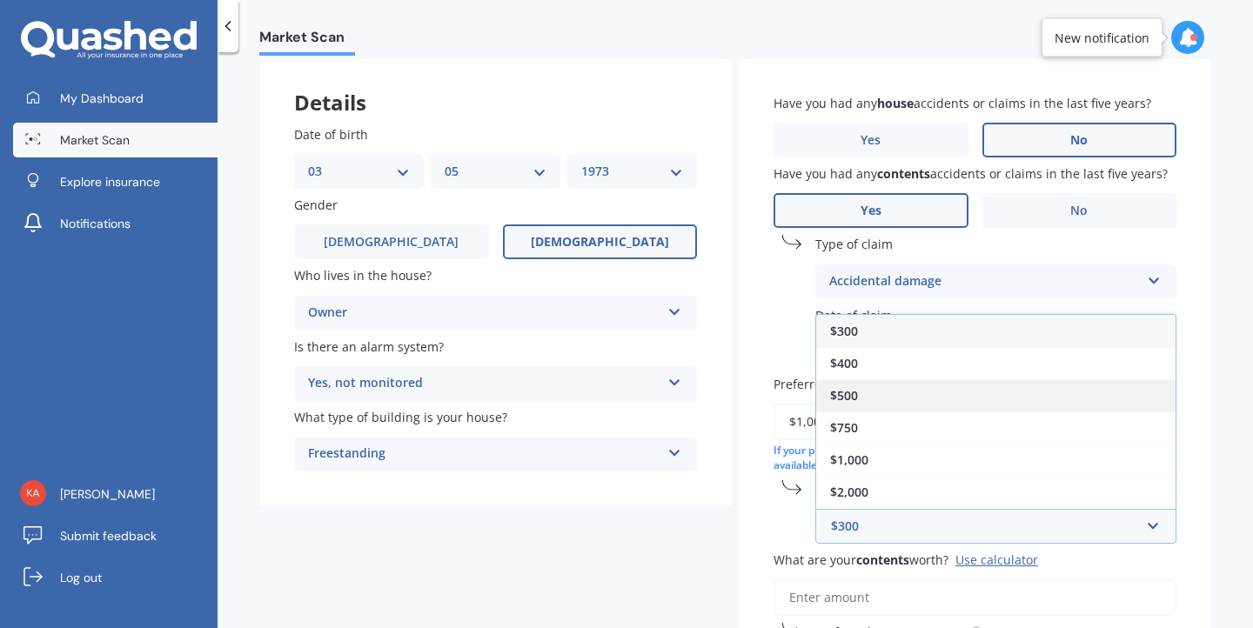
click at [842, 398] on span "$500" at bounding box center [844, 395] width 28 height 17
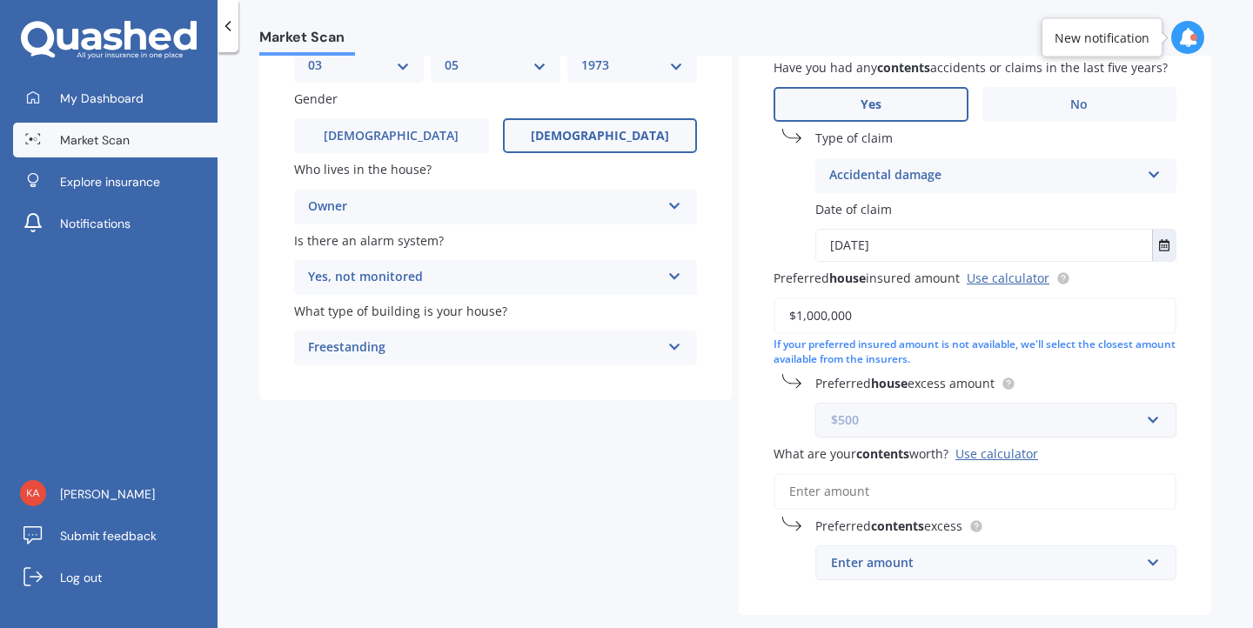
scroll to position [218, 0]
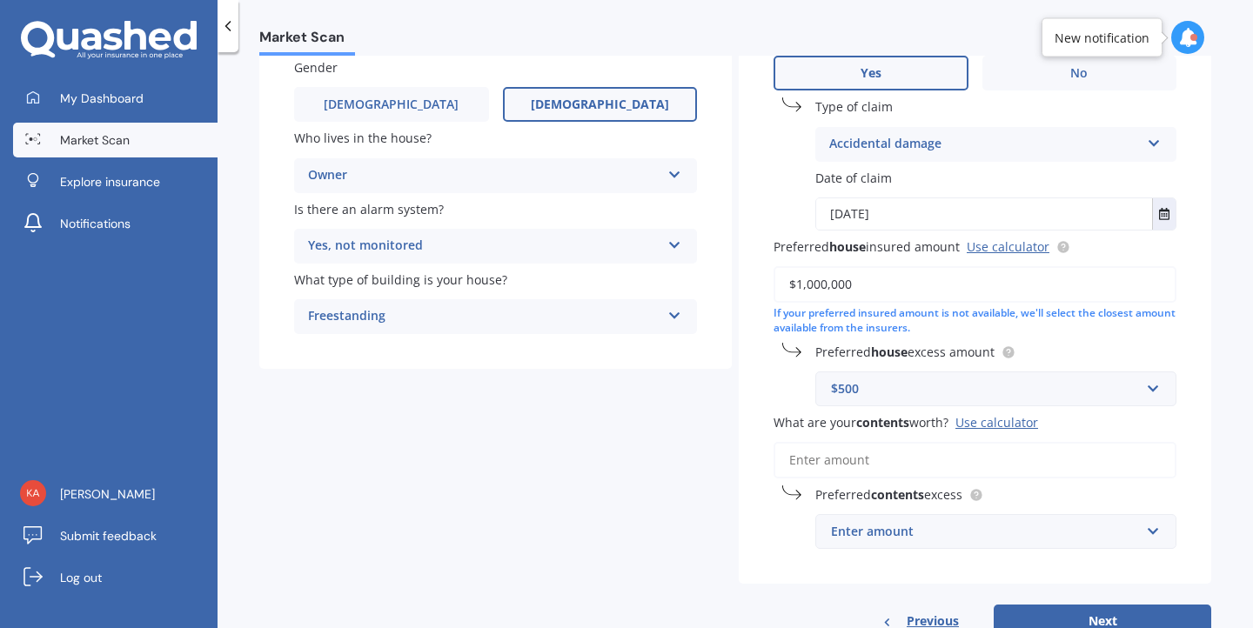
click at [843, 461] on input "What are your contents worth? Use calculator" at bounding box center [975, 460] width 403 height 37
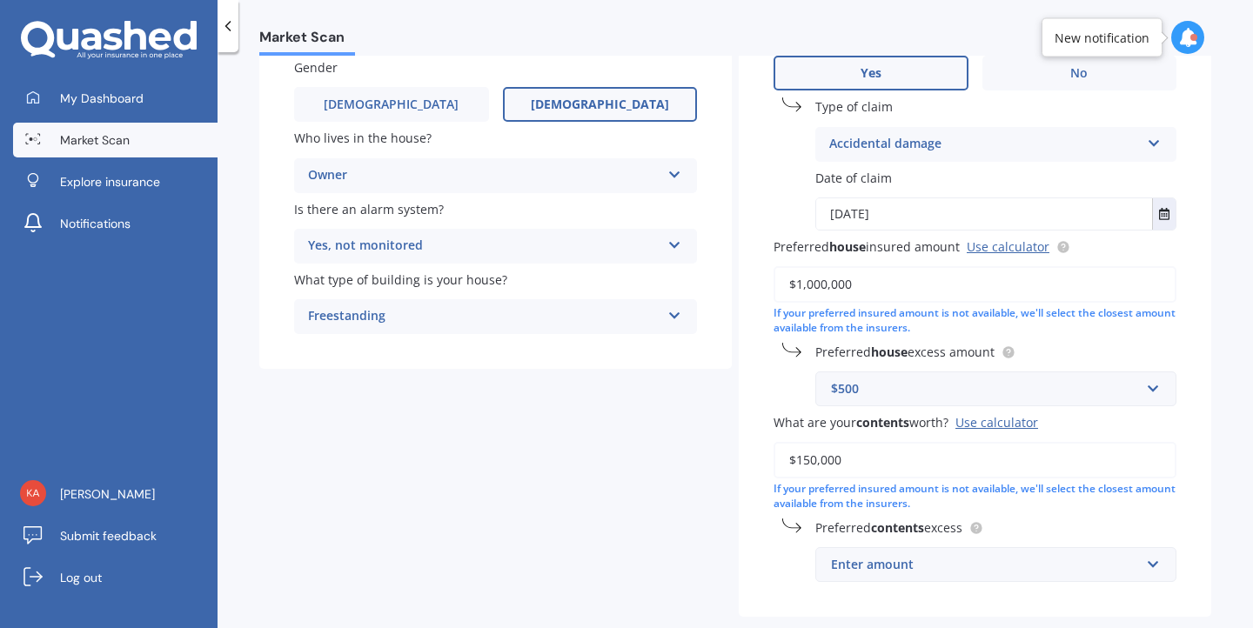
type input "$150,000"
click at [849, 574] on div "Enter amount" at bounding box center [985, 564] width 309 height 19
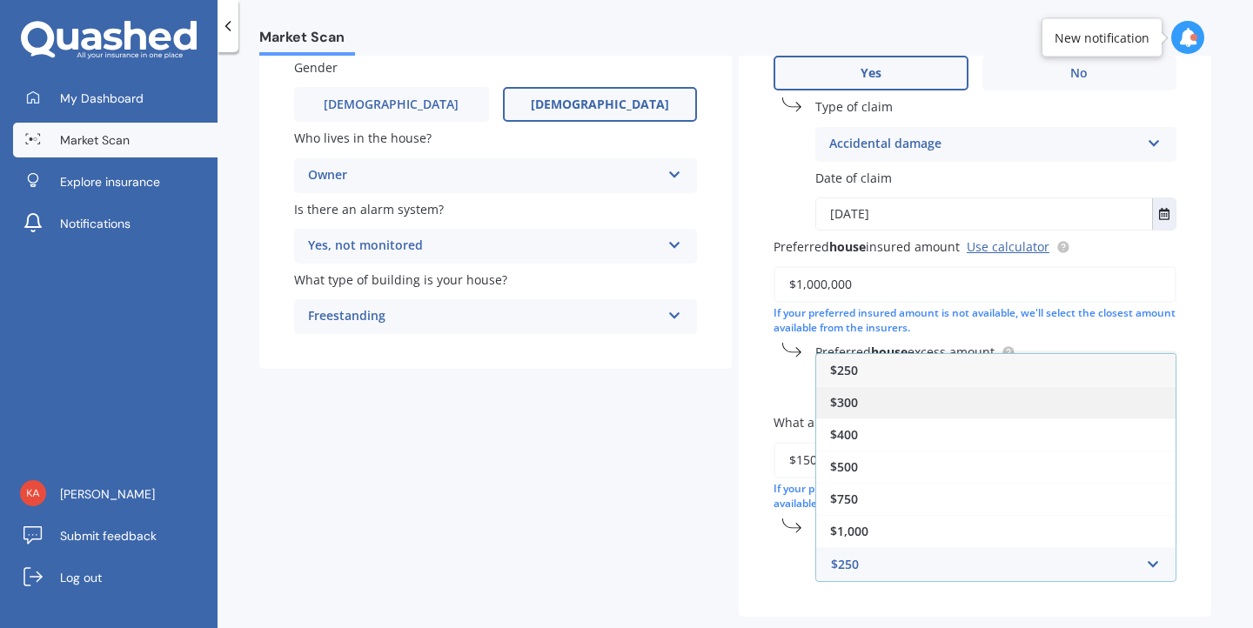
click at [836, 410] on span "$300" at bounding box center [844, 402] width 28 height 17
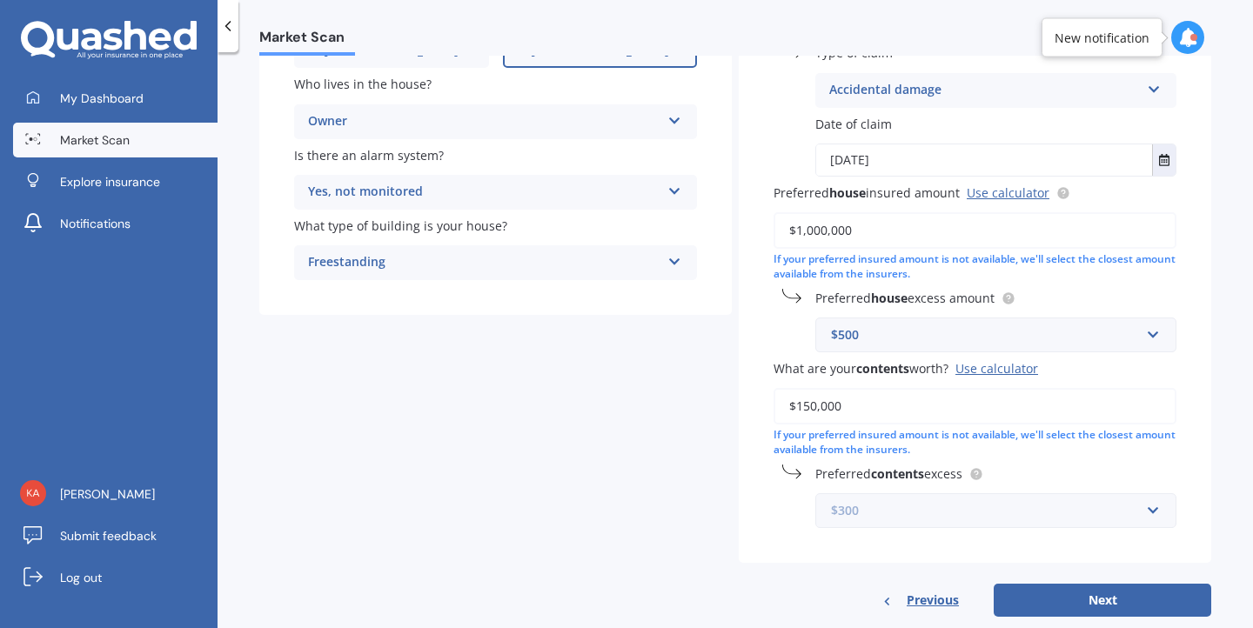
scroll to position [310, 0]
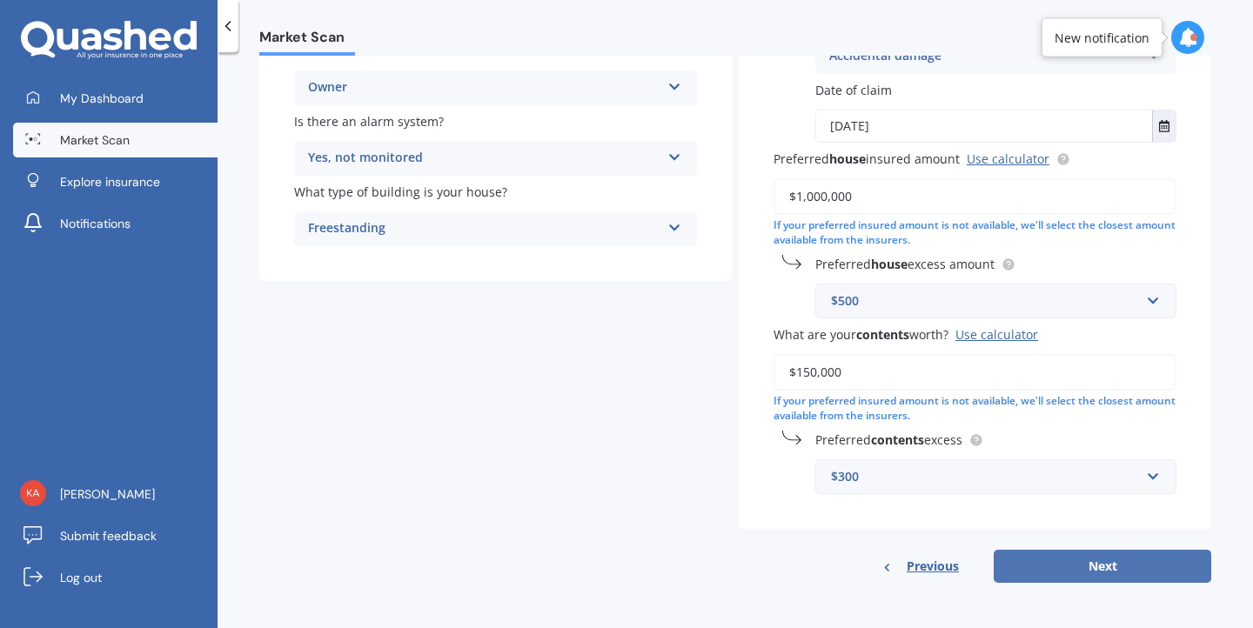
click at [1089, 560] on button "Next" at bounding box center [1103, 566] width 218 height 33
select select "03"
select select "05"
select select "1973"
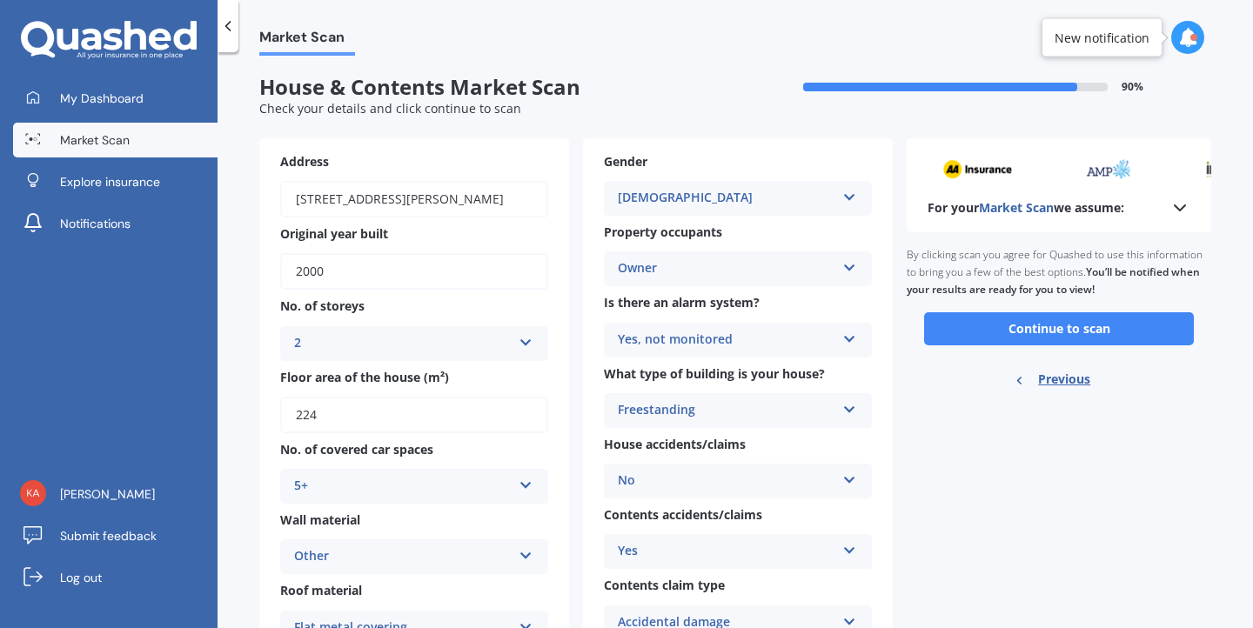
scroll to position [0, 0]
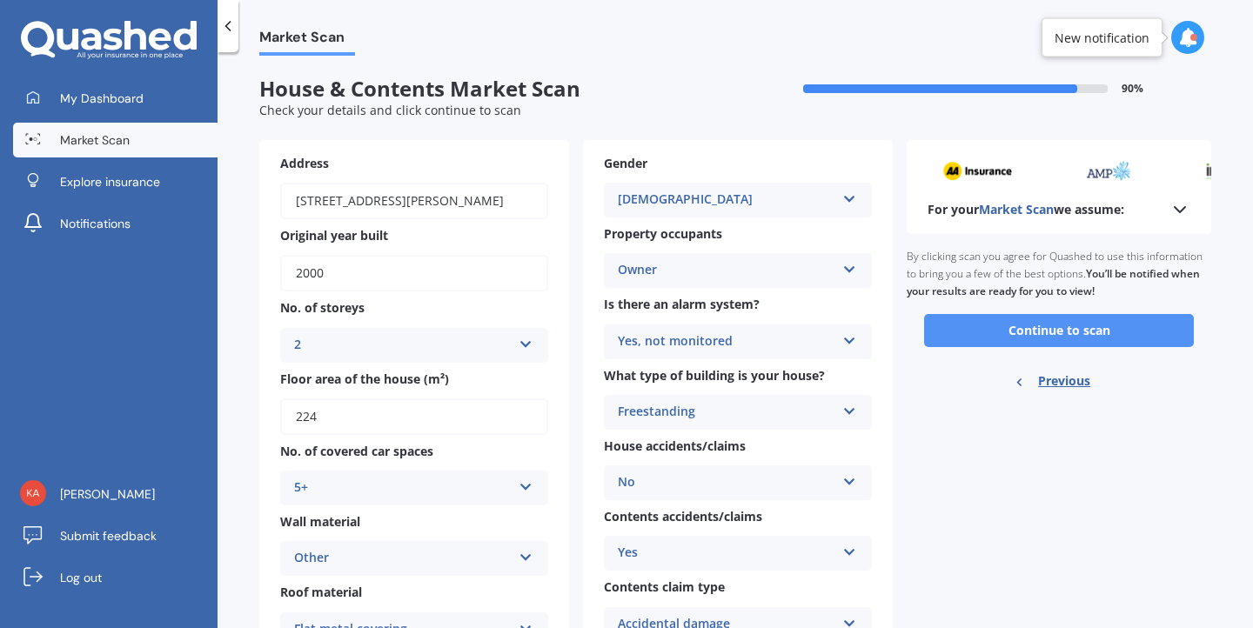
click at [1045, 328] on button "Continue to scan" at bounding box center [1059, 330] width 270 height 33
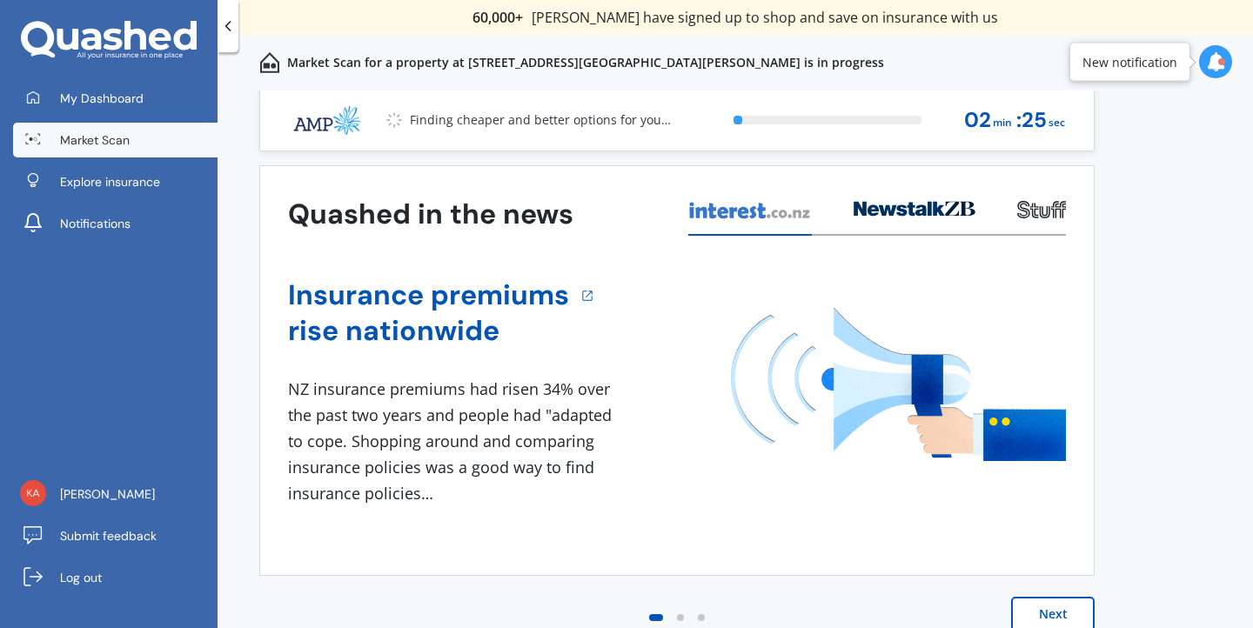
scroll to position [1, 0]
